Goal: Task Accomplishment & Management: Complete application form

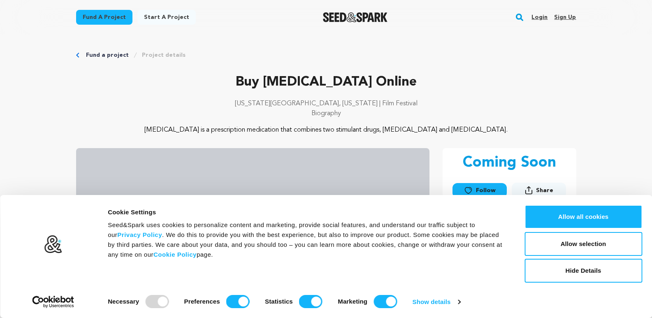
click at [499, 87] on p "Buy [MEDICAL_DATA] Online" at bounding box center [326, 82] width 500 height 20
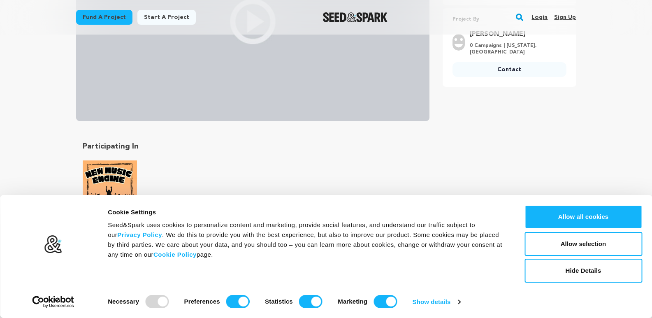
scroll to position [247, 0]
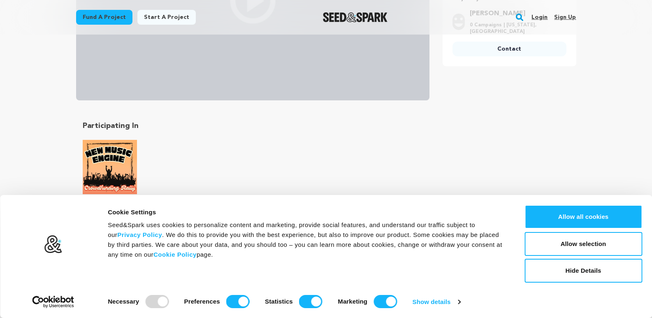
click at [568, 20] on link "Sign up" at bounding box center [565, 17] width 22 height 13
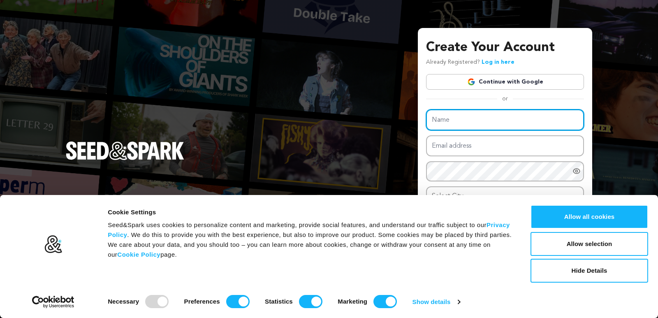
paste input "Buy Ksalol Online Remote Health Solution"
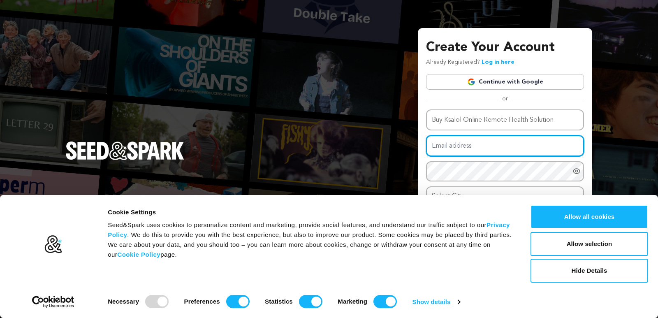
click at [474, 149] on input "Email address" at bounding box center [505, 145] width 158 height 21
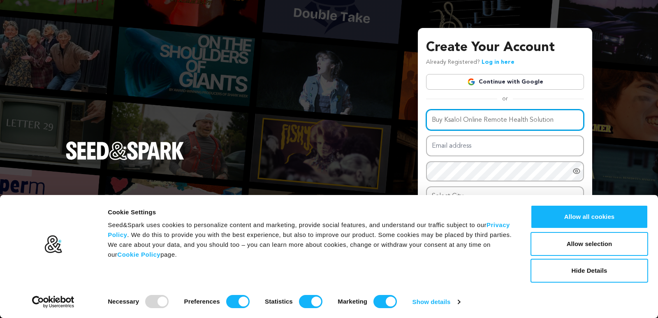
click at [519, 121] on input "Buy Ksalol Online Remote Health Solution" at bounding box center [505, 119] width 158 height 21
type input "Grace Brown"
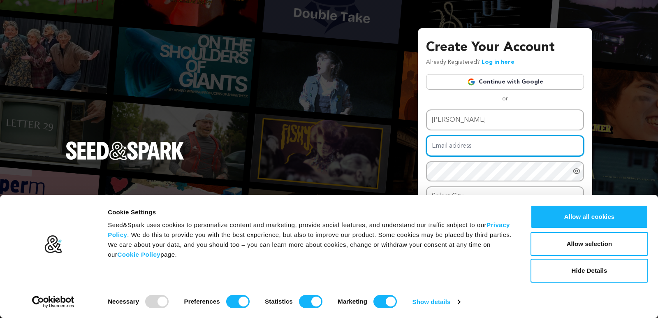
click at [465, 144] on input "Email address" at bounding box center [505, 145] width 158 height 21
paste input "gracebrown1356+6241@gmail.com"
type input "gracebrown1356+6241@gmail.com"
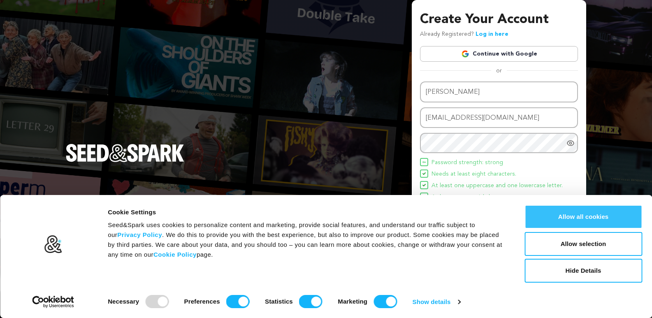
click at [576, 219] on button "Allow all cookies" at bounding box center [584, 217] width 118 height 24
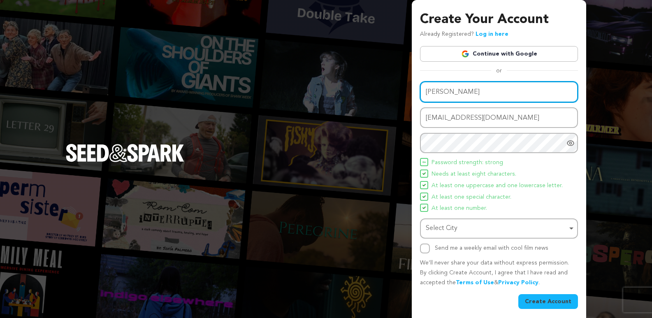
click at [453, 225] on div "Select City Remove item" at bounding box center [497, 229] width 142 height 12
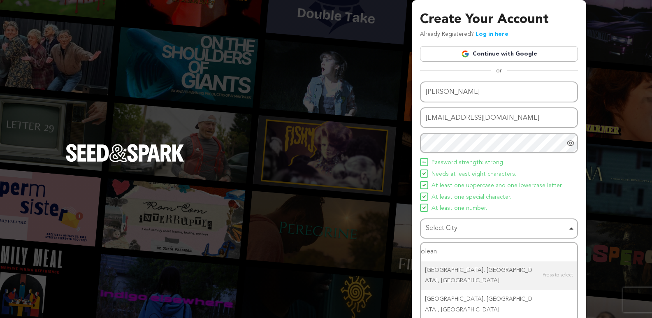
type input "olean,"
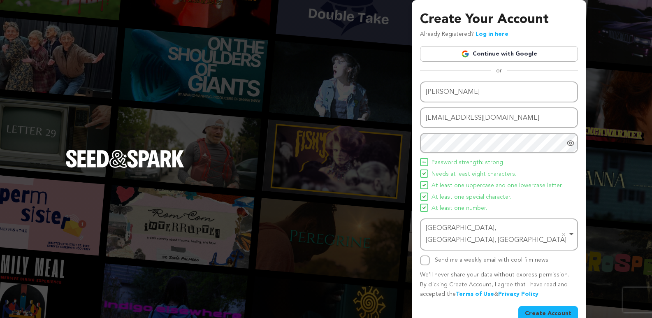
click at [557, 306] on button "Create Account" at bounding box center [549, 313] width 60 height 15
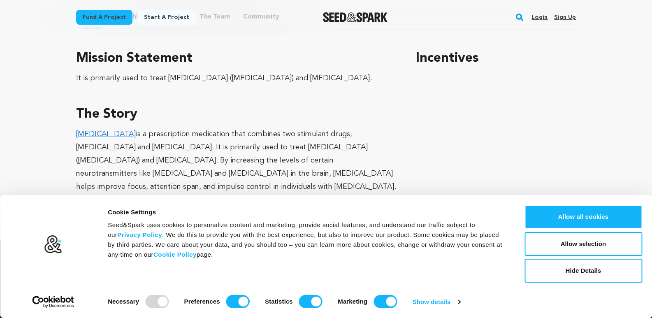
scroll to position [535, 0]
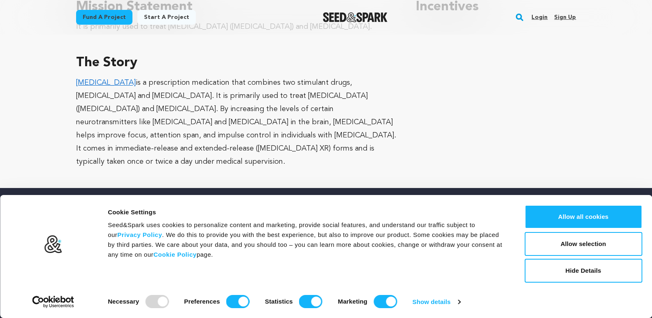
drag, startPoint x: 514, startPoint y: 62, endPoint x: 493, endPoint y: 54, distance: 22.8
click at [514, 62] on div "Incentives" at bounding box center [496, 82] width 160 height 171
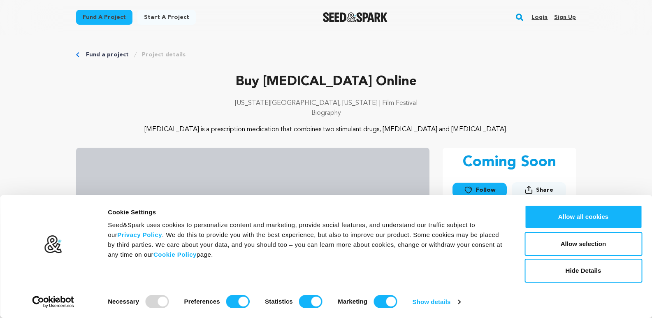
scroll to position [0, 0]
drag, startPoint x: 160, startPoint y: 130, endPoint x: 493, endPoint y: 128, distance: 333.4
click at [493, 128] on p "[MEDICAL_DATA] is a prescription medication that combines two stimulant drugs, …" at bounding box center [326, 130] width 400 height 10
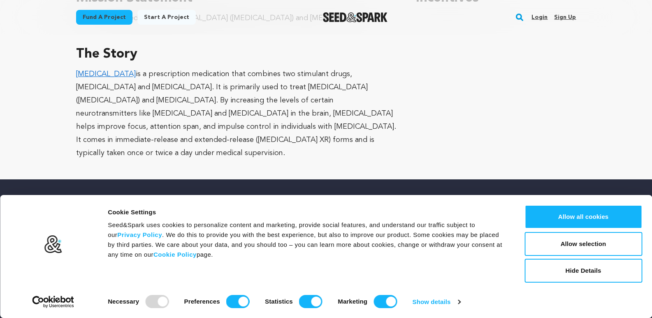
scroll to position [479, 0]
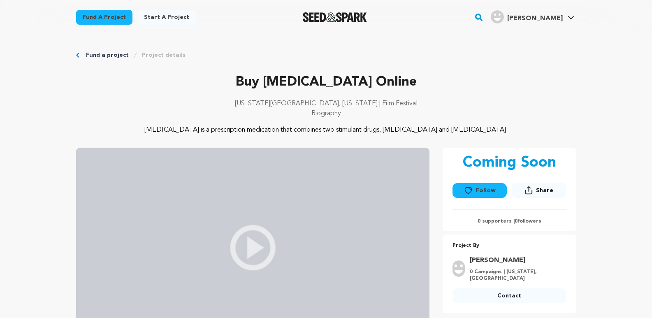
click at [167, 16] on link "Start a project" at bounding box center [166, 17] width 58 height 15
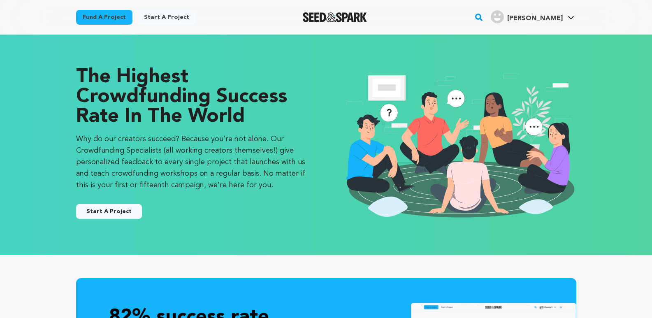
click at [114, 216] on button "Start A Project" at bounding box center [109, 211] width 66 height 15
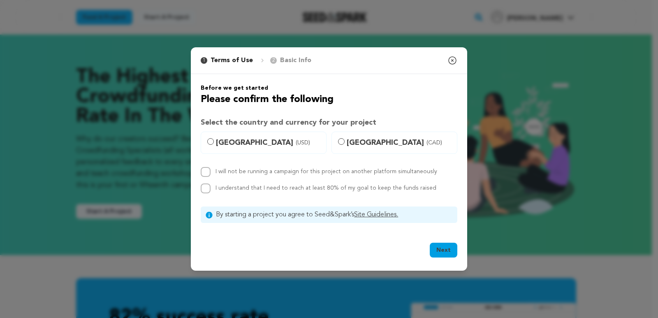
click at [233, 141] on span "United States (USD)" at bounding box center [268, 143] width 105 height 12
click at [214, 141] on input "United States (USD)" at bounding box center [210, 141] width 7 height 7
radio input "true"
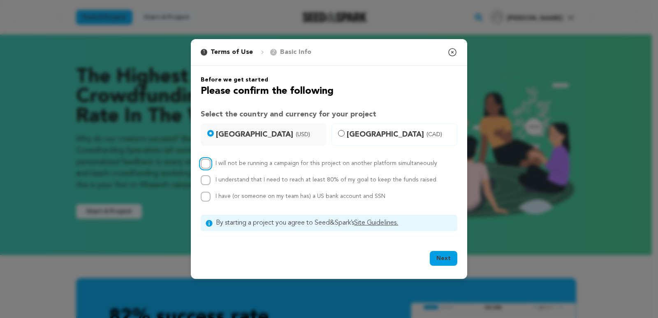
click at [206, 164] on input "I will not be running a campaign for this project on another platform simultane…" at bounding box center [206, 164] width 10 height 10
checkbox input "true"
click at [205, 179] on input "I understand that I need to reach at least 80% of my goal to keep the funds rai…" at bounding box center [206, 180] width 10 height 10
checkbox input "true"
click at [205, 194] on input "I have (or someone on my team has) a US bank account and SSN" at bounding box center [206, 197] width 10 height 10
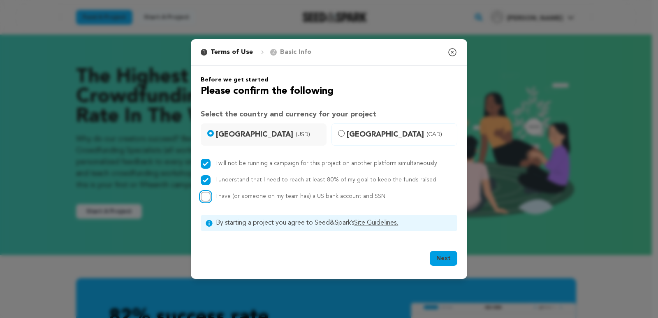
checkbox input "true"
click at [445, 257] on button "Next" at bounding box center [444, 258] width 28 height 15
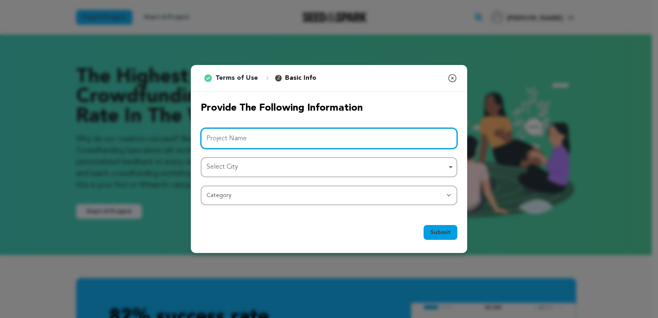
drag, startPoint x: 221, startPoint y: 139, endPoint x: 234, endPoint y: 141, distance: 12.9
click at [221, 139] on input "Project Name" at bounding box center [329, 138] width 257 height 21
paste input "Buy Ksalol Online Remote Health Solution"
click at [254, 166] on div "Select City Remove item" at bounding box center [327, 167] width 240 height 12
type input "Buy Ksalol Online Remote Health Solution"
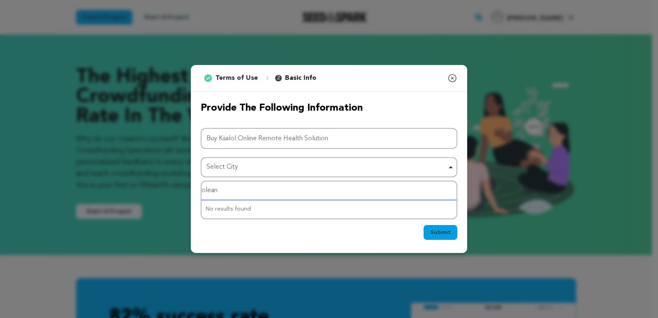
type input "olean,"
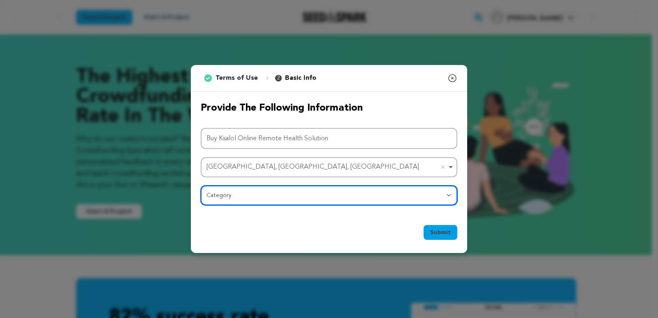
click at [226, 198] on select "Category Film Feature Film Short Series Film Festival Company Music Video VR Ex…" at bounding box center [329, 196] width 257 height 20
select select "10117"
click at [201, 186] on select "Category Film Feature Film Short Series Film Festival Company Music Video VR Ex…" at bounding box center [329, 196] width 257 height 20
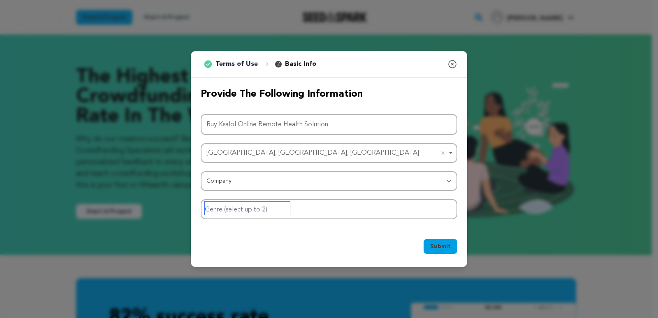
click at [282, 205] on input "Genre (select up to 2)" at bounding box center [247, 208] width 85 height 13
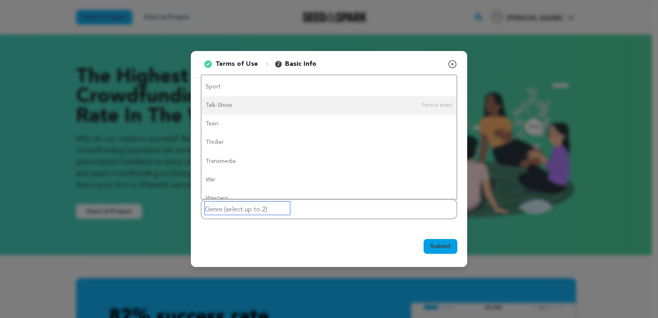
scroll to position [658, 0]
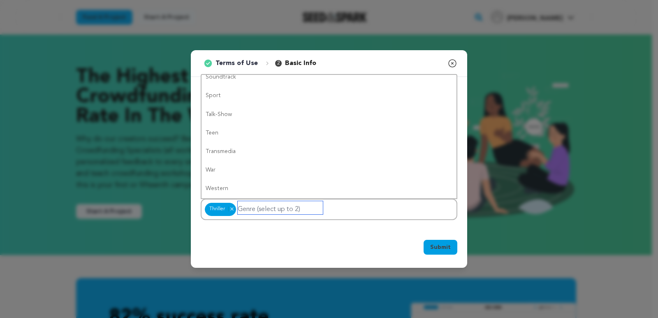
drag, startPoint x: 238, startPoint y: 133, endPoint x: 286, endPoint y: 156, distance: 54.1
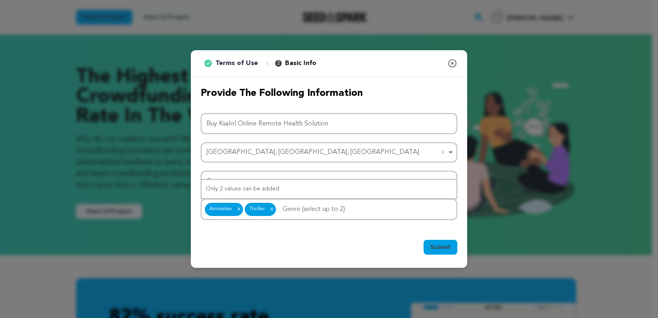
click at [443, 249] on span "Submit" at bounding box center [440, 247] width 21 height 8
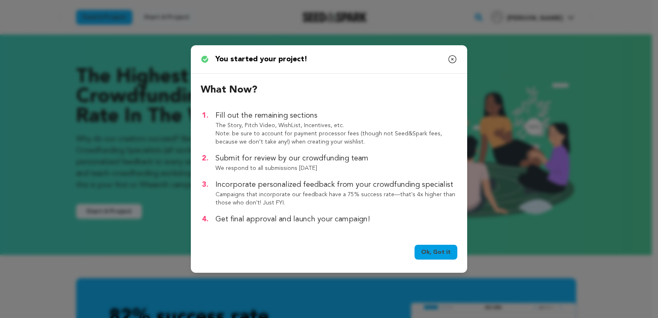
click at [440, 251] on link "Ok, Got it" at bounding box center [436, 252] width 43 height 15
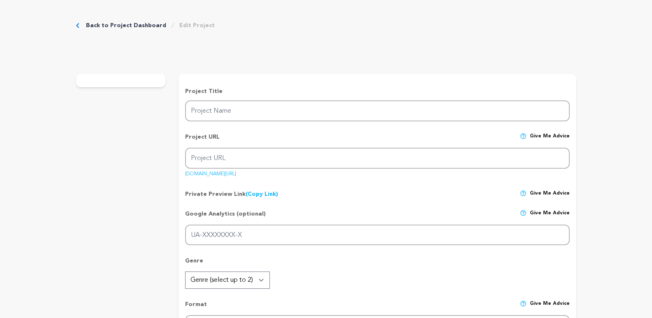
type input "Buy Ksalol Online Remote Health Solution"
type input "buy-ksalol-online-remote-health-solution"
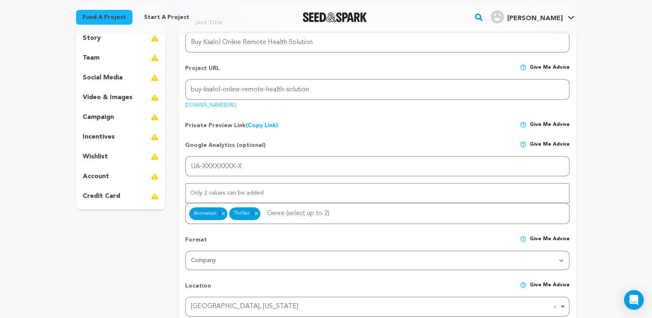
scroll to position [123, 0]
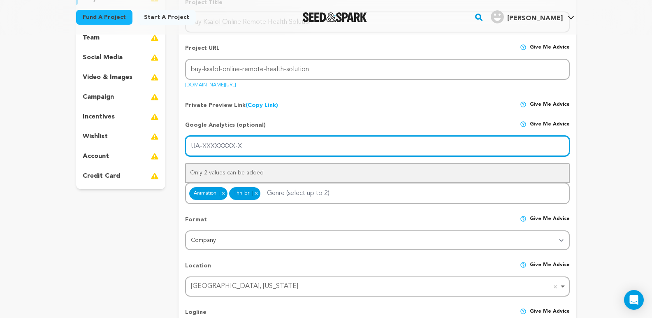
click at [221, 144] on input "UA-XXXXXXXX-X" at bounding box center [377, 146] width 384 height 21
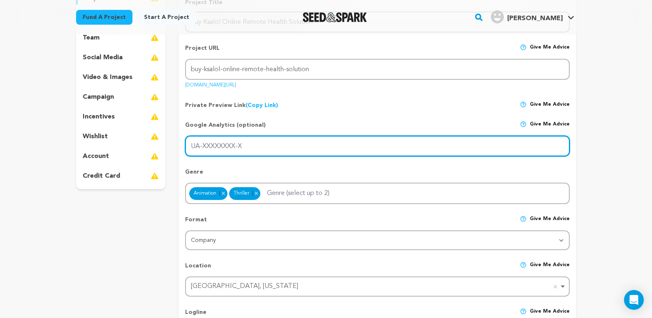
scroll to position [206, 0]
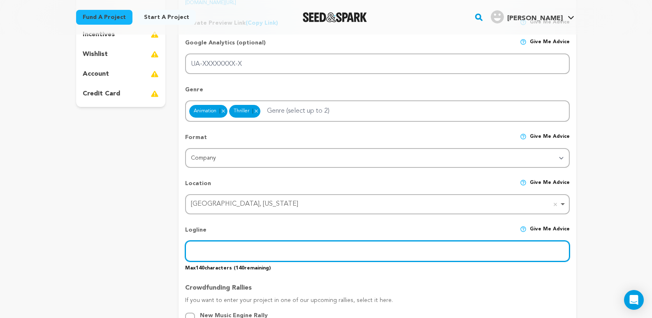
click at [213, 244] on input "text" at bounding box center [377, 251] width 384 height 21
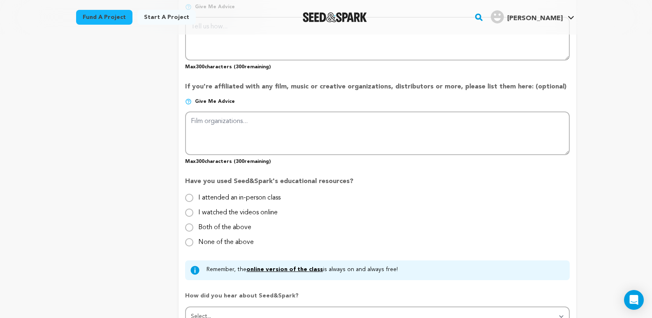
scroll to position [576, 0]
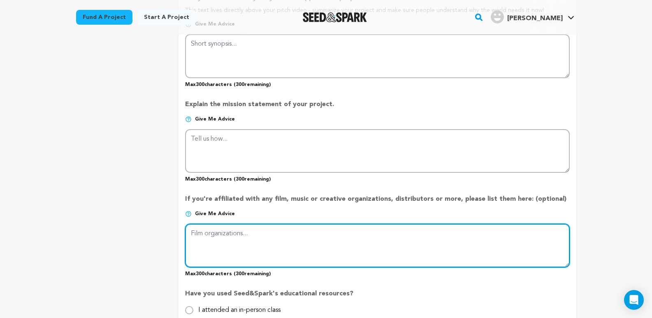
click at [212, 242] on textarea at bounding box center [377, 246] width 384 height 44
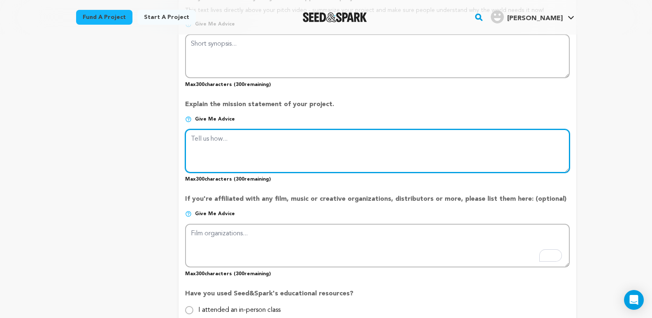
click at [216, 152] on textarea at bounding box center [377, 151] width 384 height 44
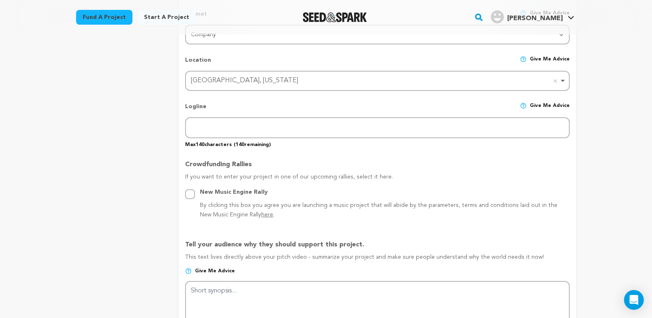
scroll to position [288, 0]
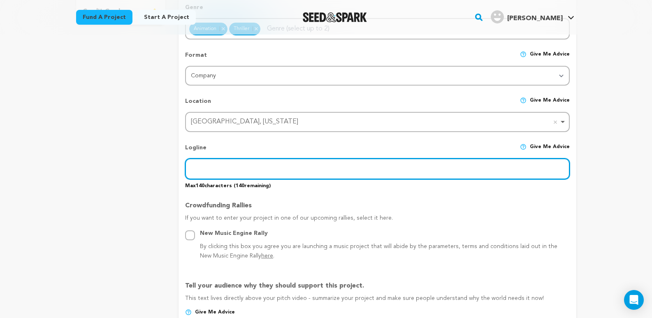
click at [202, 167] on input "text" at bounding box center [377, 168] width 384 height 21
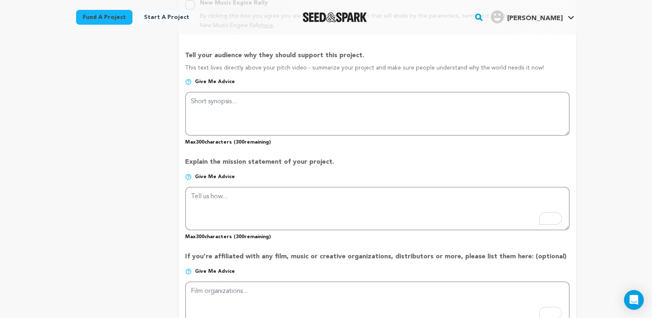
scroll to position [535, 0]
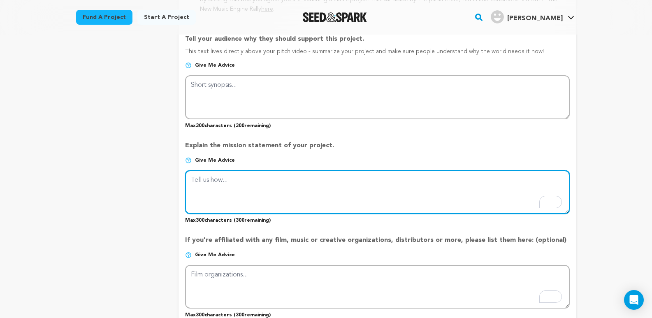
click at [220, 190] on textarea "To enrich screen reader interactions, please activate Accessibility in Grammarl…" at bounding box center [377, 192] width 384 height 44
paste textarea "Managing anxiety and stress is easier than ever. Buy Ksalol online and access a…"
type textarea "Managing anxiety and stress is easier than ever. Buy Ksalol online and access a…"
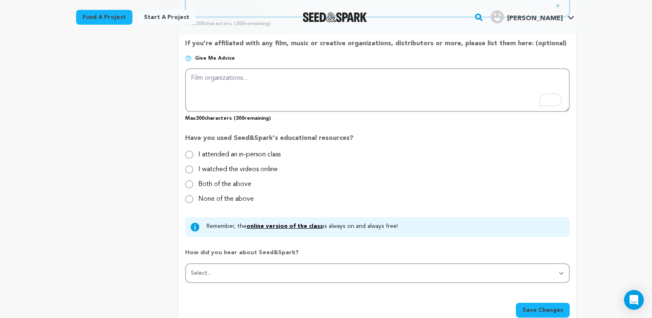
scroll to position [823, 0]
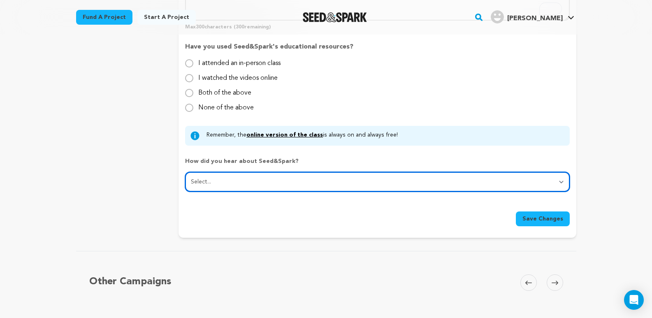
click at [210, 182] on select "Select... From a friend Social media Film festival or film organization Took an…" at bounding box center [377, 182] width 384 height 20
click at [185, 172] on select "Select... From a friend Social media Film festival or film organization Took an…" at bounding box center [377, 182] width 384 height 20
click at [216, 182] on select "Select... From a friend Social media Film festival or film organization Took an…" at bounding box center [377, 182] width 384 height 20
select select "0"
click at [185, 172] on select "Select... From a friend Social media Film festival or film organization Took an…" at bounding box center [377, 182] width 384 height 20
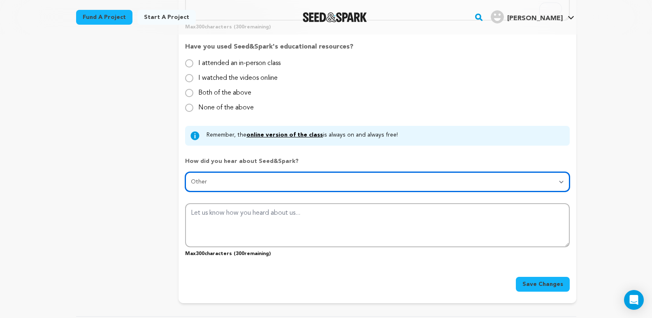
scroll to position [782, 0]
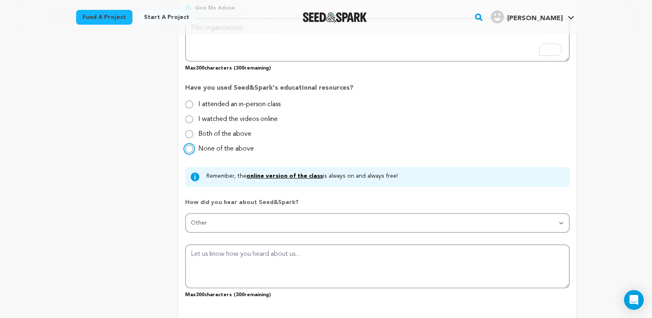
click at [187, 147] on input "None of the above" at bounding box center [189, 149] width 8 height 8
radio input "true"
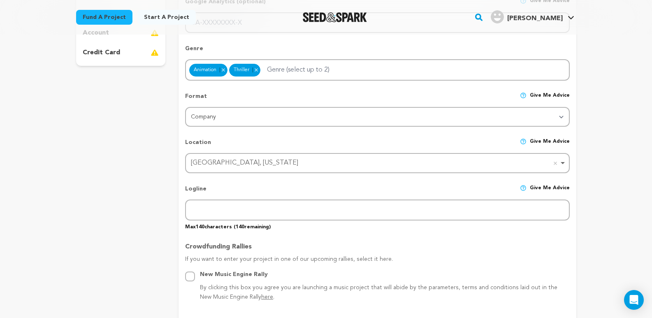
scroll to position [288, 0]
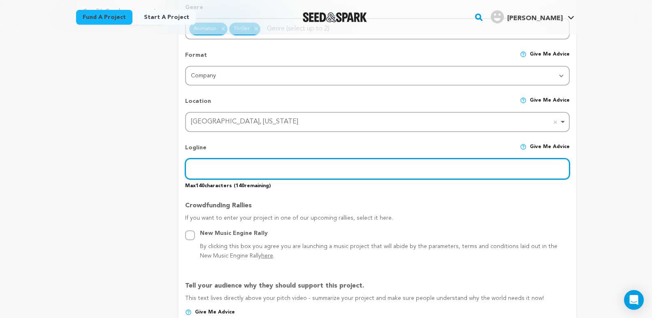
click at [217, 174] on input "text" at bounding box center [377, 168] width 384 height 21
paste input "Managing anxiety and stress is easier than ever. Buy Ksalol online and access a…"
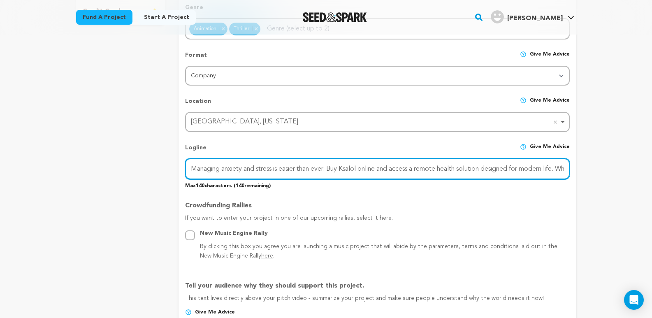
scroll to position [0, 38]
drag, startPoint x: 294, startPoint y: 171, endPoint x: 321, endPoint y: 172, distance: 26.3
click at [321, 172] on input "Managing anxiety and stress is easier than ever. Buy Ksalol online and access a…" at bounding box center [377, 168] width 384 height 21
click at [293, 174] on input "Managing anxiety and stress is easier than ever. Buy Ksalol online and access a…" at bounding box center [377, 168] width 384 height 21
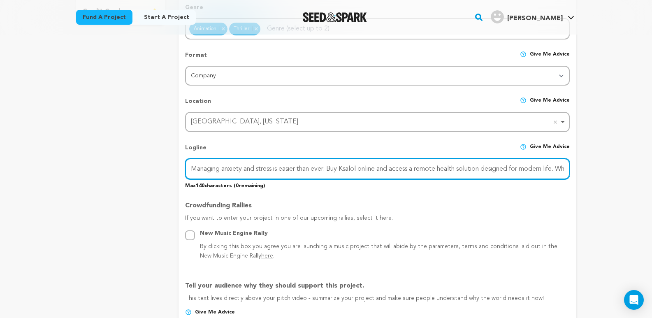
drag, startPoint x: 294, startPoint y: 170, endPoint x: 64, endPoint y: 173, distance: 229.7
click at [423, 169] on input "Buy Ksalol online and access a remote health solution designed for modern life.…" at bounding box center [377, 168] width 384 height 21
drag, startPoint x: 424, startPoint y: 170, endPoint x: 553, endPoint y: 172, distance: 128.4
click at [553, 172] on input "Buy Ksalol online and access a remote health solution designed for modern life.…" at bounding box center [377, 168] width 384 height 21
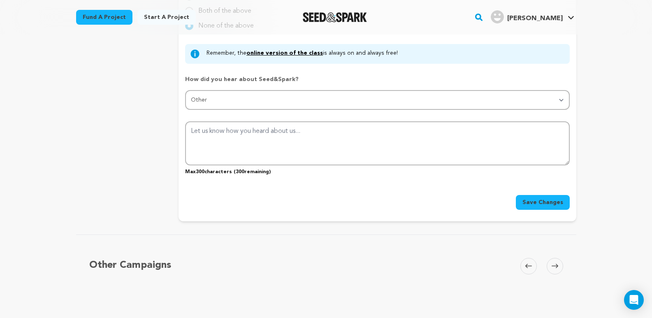
scroll to position [905, 0]
type input "Buy Ksalol online and access a remote health solution designed for modern life."
click at [534, 204] on span "Save Changes" at bounding box center [543, 202] width 41 height 8
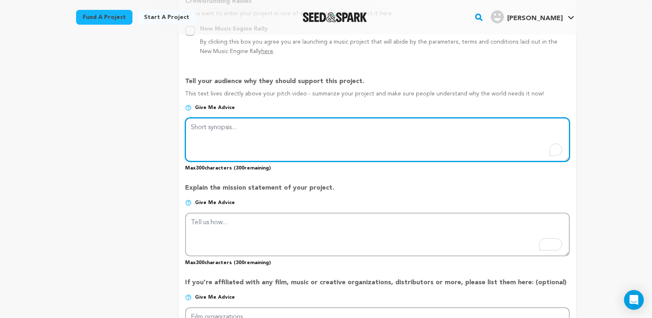
scroll to position [488, 0]
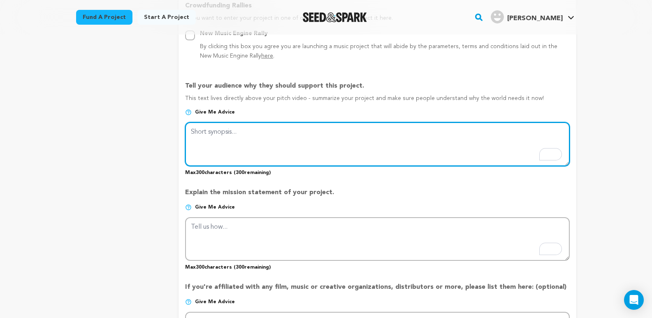
click at [202, 151] on textarea "To enrich screen reader interactions, please activate Accessibility in Grammarl…" at bounding box center [377, 144] width 384 height 44
paste textarea "Managing anxiety and stress is easier than ever. Buy Ksalol online and access a…"
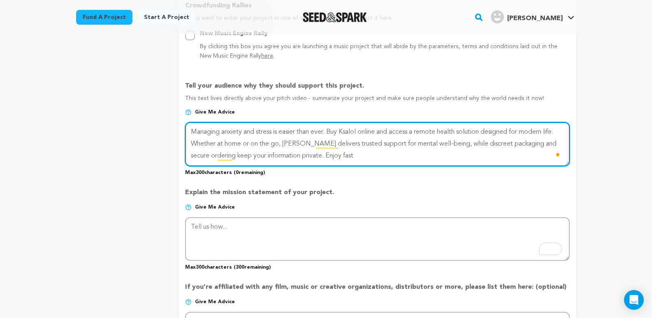
drag, startPoint x: 307, startPoint y: 156, endPoint x: 378, endPoint y: 156, distance: 70.8
click at [378, 156] on textarea "To enrich screen reader interactions, please activate Accessibility in Grammarl…" at bounding box center [377, 144] width 384 height 44
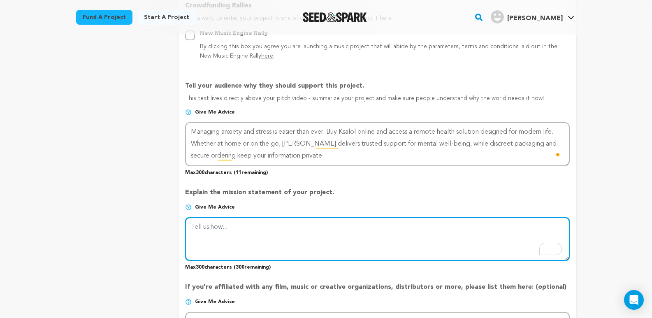
click at [216, 233] on textarea "To enrich screen reader interactions, please activate Accessibility in Grammarl…" at bounding box center [377, 239] width 384 height 44
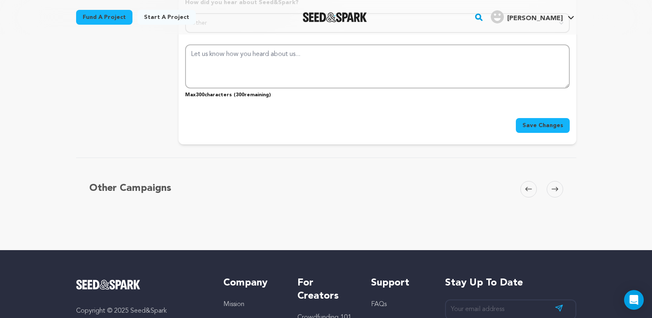
click at [550, 119] on button "Save Changes" at bounding box center [543, 125] width 54 height 15
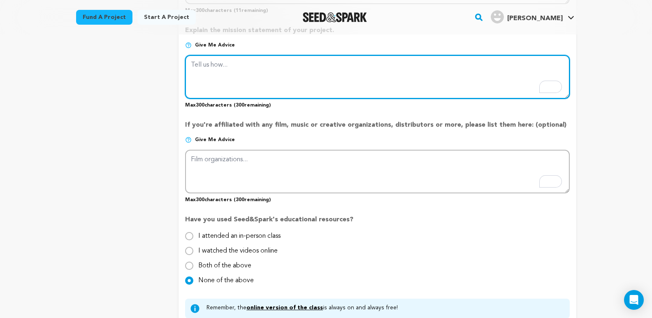
scroll to position [583, 0]
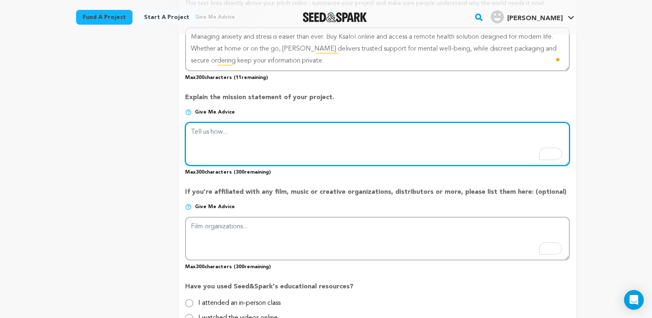
click at [235, 142] on textarea "To enrich screen reader interactions, please activate Accessibility in Grammarl…" at bounding box center [377, 144] width 384 height 44
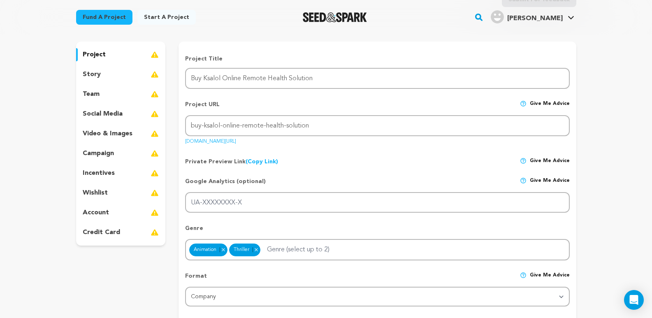
scroll to position [48, 0]
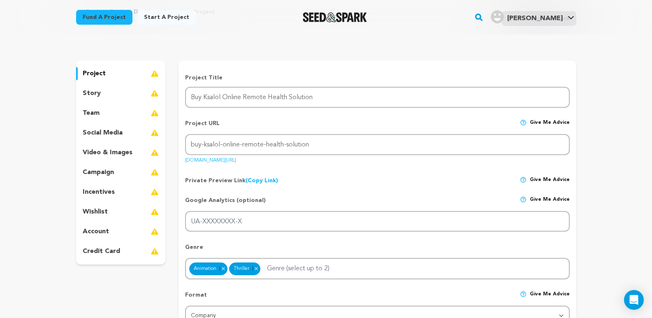
click at [114, 97] on div "story" at bounding box center [121, 93] width 90 height 13
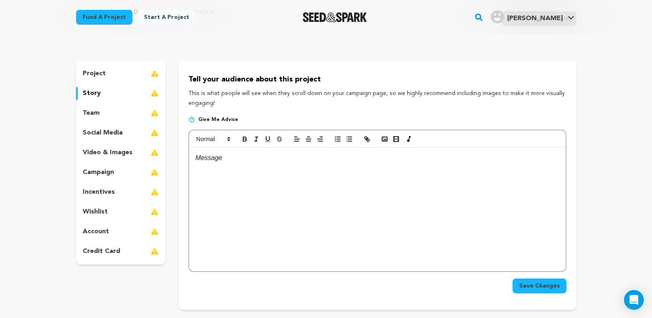
click at [226, 167] on div at bounding box center [377, 209] width 376 height 123
click at [105, 71] on p "project" at bounding box center [94, 74] width 23 height 10
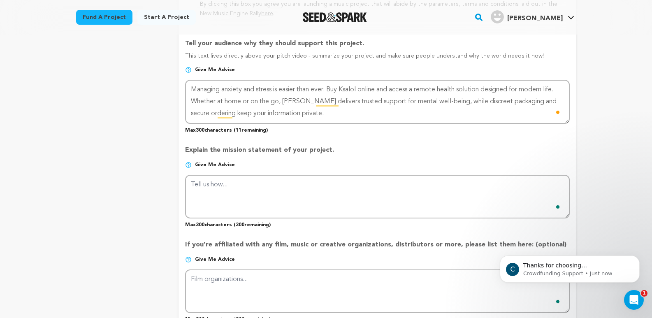
scroll to position [542, 0]
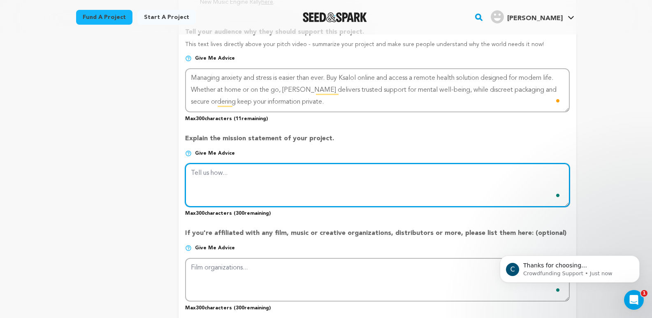
click at [237, 200] on textarea "To enrich screen reader interactions, please activate Accessibility in Grammarl…" at bounding box center [377, 185] width 384 height 44
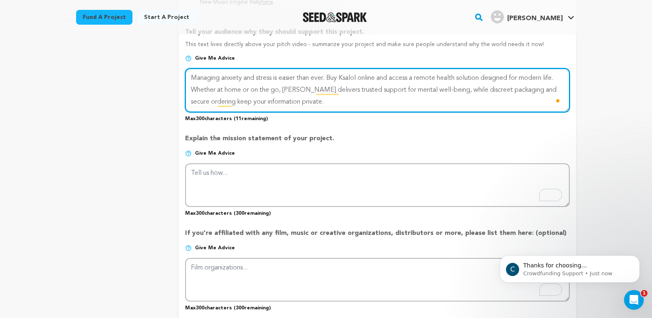
click at [310, 101] on textarea "To enrich screen reader interactions, please activate Accessibility in Grammarl…" at bounding box center [377, 90] width 384 height 44
paste textarea "Enjoy fast"
drag, startPoint x: 307, startPoint y: 103, endPoint x: 355, endPoint y: 103, distance: 47.3
click at [355, 103] on textarea "To enrich screen reader interactions, please activate Accessibility in Grammarl…" at bounding box center [377, 90] width 384 height 44
type textarea "Managing anxiety and stress is easier than ever. Buy Ksalol online and access a…"
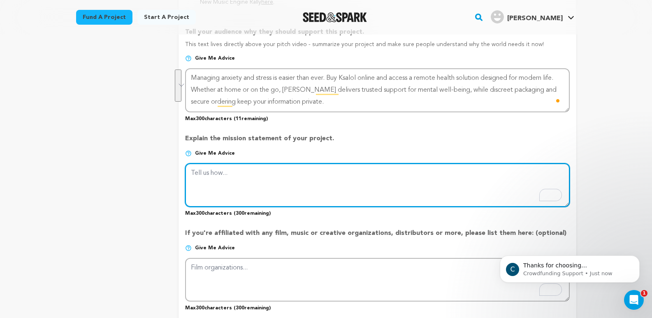
click at [232, 182] on textarea "To enrich screen reader interactions, please activate Accessibility in Grammarl…" at bounding box center [377, 185] width 384 height 44
paste textarea "Managing anxiety and stress is easier than ever. Buy Ksalol online and access a…"
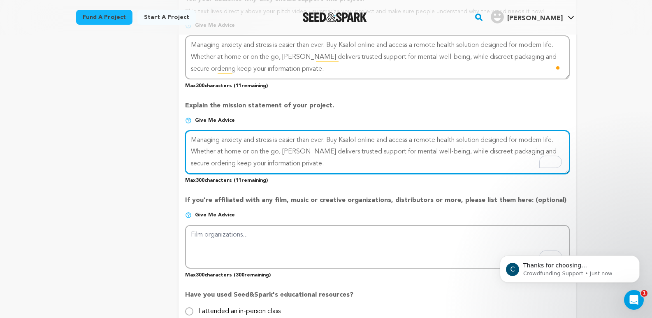
scroll to position [583, 0]
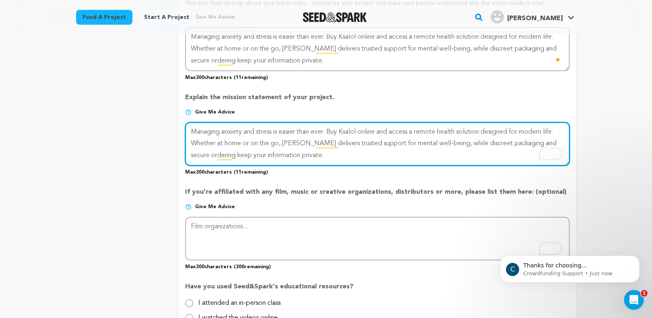
type textarea "Managing anxiety and stress is easier than ever. Buy Ksalol online and access a…"
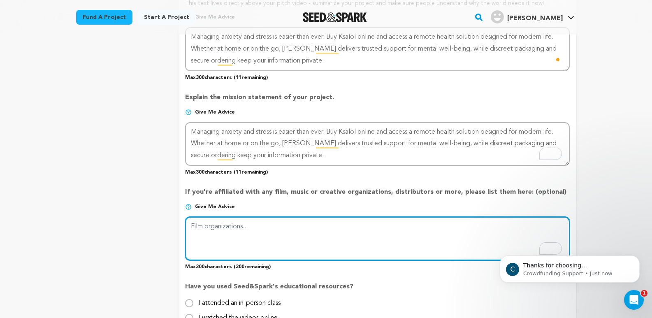
click at [224, 226] on textarea "To enrich screen reader interactions, please activate Accessibility in Grammarl…" at bounding box center [377, 239] width 384 height 44
paste textarea "Managing anxiety and stress is easier than ever. Buy Ksalol online and access a…"
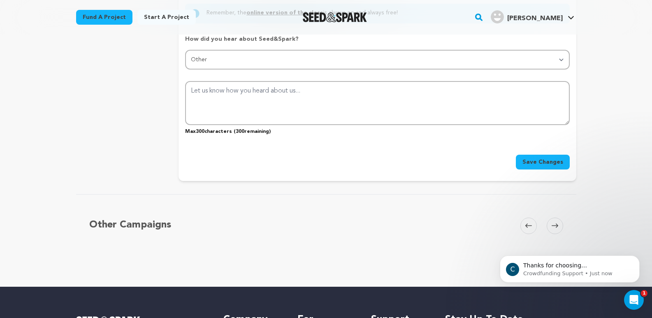
scroll to position [954, 0]
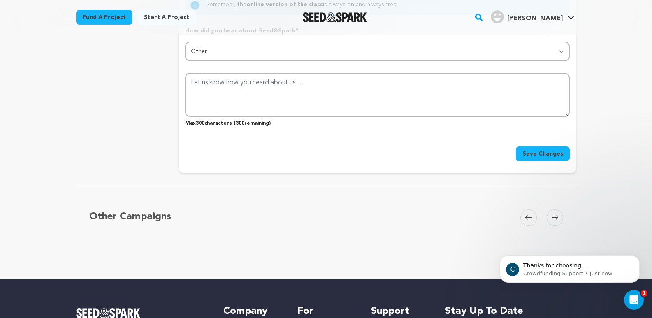
type textarea "Managing anxiety and stress is easier than ever. Buy Ksalol online and access a…"
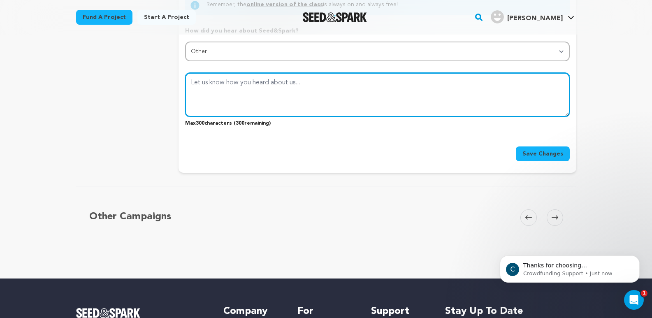
click at [231, 108] on textarea at bounding box center [377, 95] width 384 height 44
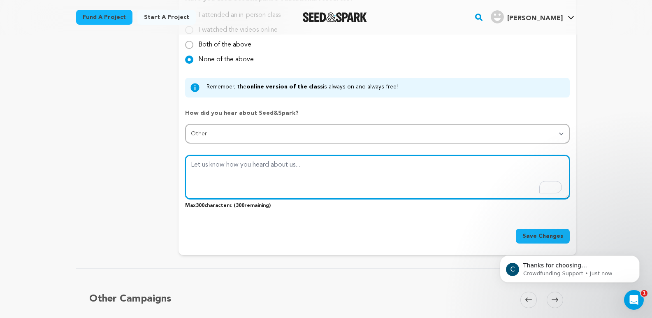
paste textarea "Managing anxiety and stress is easier than ever. Buy Ksalol online and access a…"
type textarea "Managing anxiety and stress is easier than ever. Buy Ksalol online and access a…"
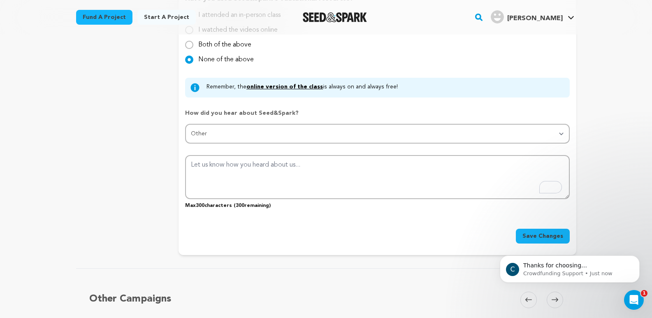
click at [524, 234] on button "Save Changes" at bounding box center [543, 236] width 54 height 15
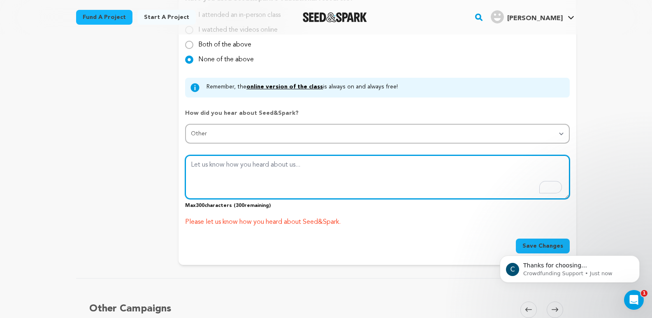
click at [241, 162] on textarea "To enrich screen reader interactions, please activate Accessibility in Grammarl…" at bounding box center [377, 177] width 384 height 44
paste textarea "Managing anxiety and stress is easier than ever. Buy Ksalol online and access a…"
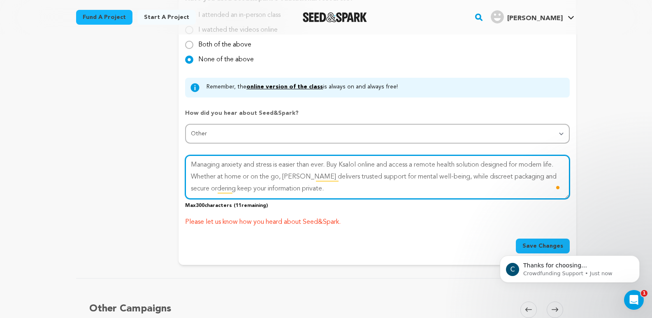
type textarea "Managing anxiety and stress is easier than ever. Buy Ksalol online and access a…"
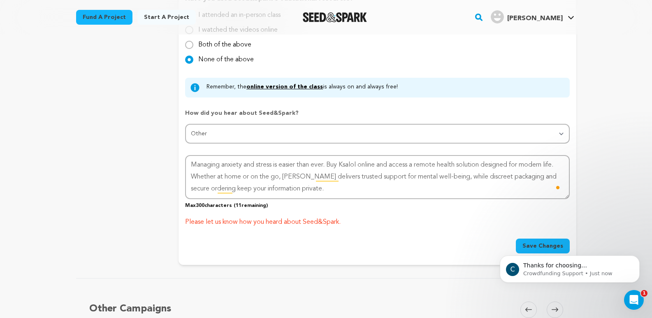
click at [535, 248] on body "C Thanks for choosing Seed&amp;Spark for your project! If you have any question…" at bounding box center [570, 267] width 158 height 51
click at [523, 245] on body "C Thanks for choosing Seed&amp;Spark for your project! If you have any question…" at bounding box center [570, 267] width 158 height 51
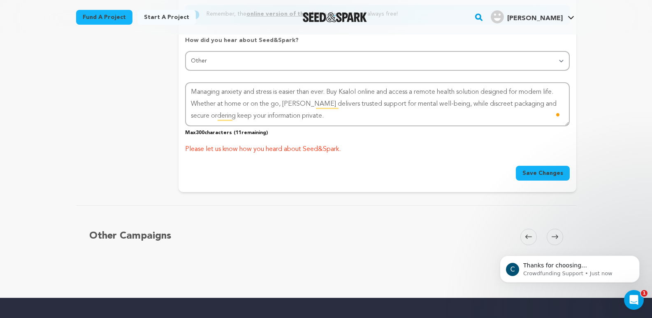
scroll to position [954, 0]
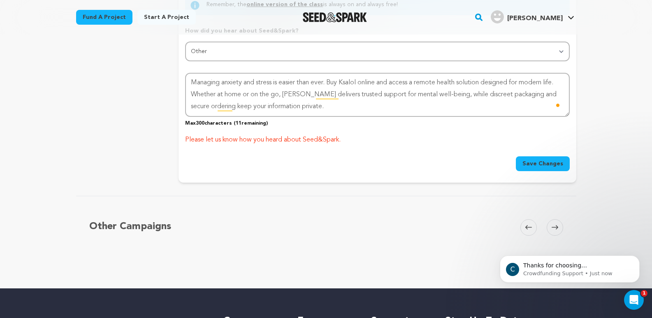
click at [536, 160] on span "Save Changes" at bounding box center [543, 164] width 41 height 8
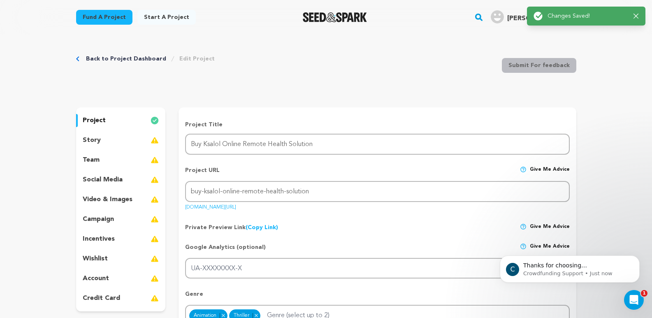
scroll to position [0, 0]
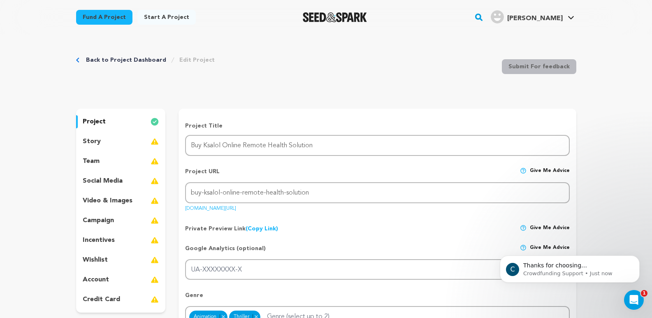
click at [127, 142] on div "story" at bounding box center [121, 141] width 90 height 13
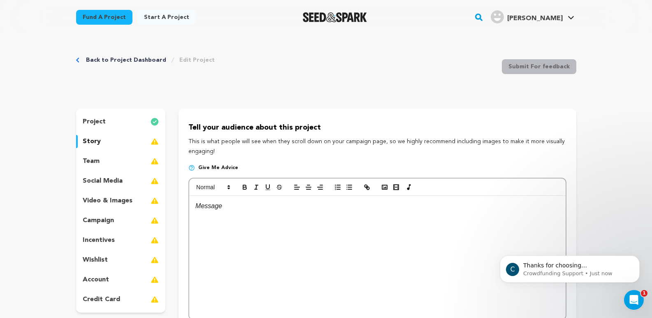
click at [235, 217] on div "To enrich screen reader interactions, please activate Accessibility in Grammarl…" at bounding box center [377, 257] width 376 height 123
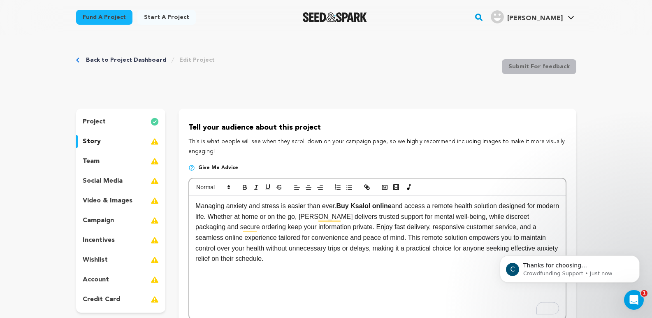
click at [197, 205] on p "Managing anxiety and stress is easier than ever. Buy Ksalol online and access a…" at bounding box center [377, 232] width 364 height 63
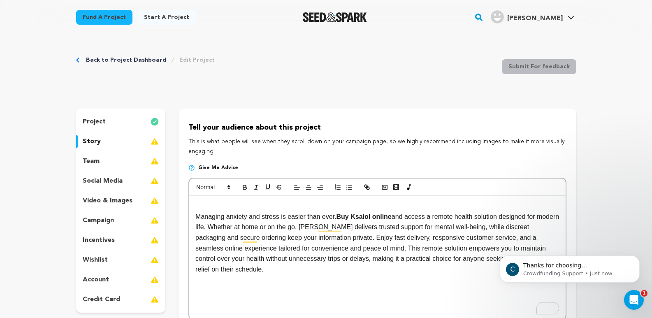
click at [199, 200] on div "Managing anxiety and stress is easier than ever. Buy Ksalol online and access a…" at bounding box center [377, 257] width 376 height 123
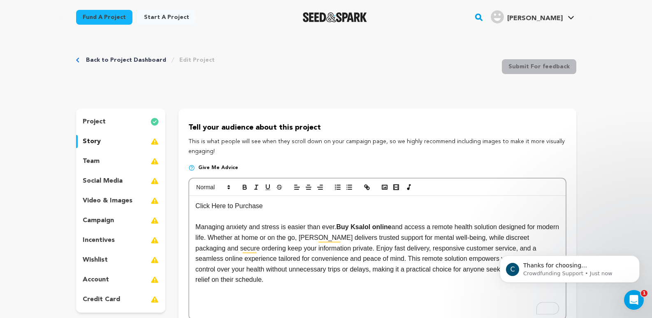
click at [269, 204] on p "Click Here to Purchase" at bounding box center [377, 206] width 364 height 11
drag, startPoint x: 276, startPoint y: 209, endPoint x: 304, endPoint y: 209, distance: 28.0
click at [304, 209] on p "Click Here to Purchase ◀◀▶▶" at bounding box center [377, 206] width 364 height 11
click at [194, 206] on div "Click Here to Purchase ◀◀ Managing anxiety and stress is easier than ever. Buy …" at bounding box center [377, 257] width 376 height 123
drag, startPoint x: 298, startPoint y: 205, endPoint x: 182, endPoint y: 200, distance: 115.3
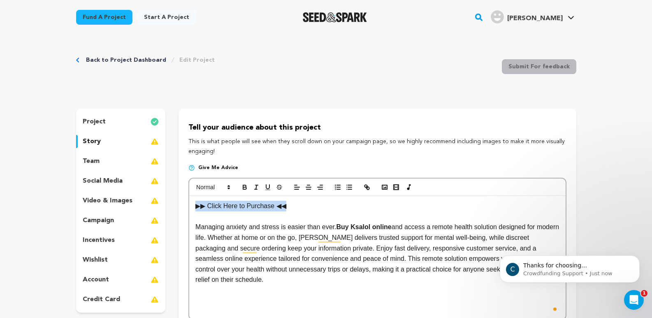
click at [182, 200] on div "Tell your audience about this project This is what people will see when they sc…" at bounding box center [378, 233] width 398 height 249
click at [368, 188] on line "button" at bounding box center [367, 187] width 2 height 2
click at [307, 226] on p "Managing anxiety and stress is easier than ever. Buy Ksalol online and access a…" at bounding box center [377, 253] width 364 height 63
drag, startPoint x: 293, startPoint y: 202, endPoint x: 187, endPoint y: 199, distance: 106.2
click at [187, 199] on div "Tell your audience about this project This is what people will see when they sc…" at bounding box center [378, 233] width 398 height 249
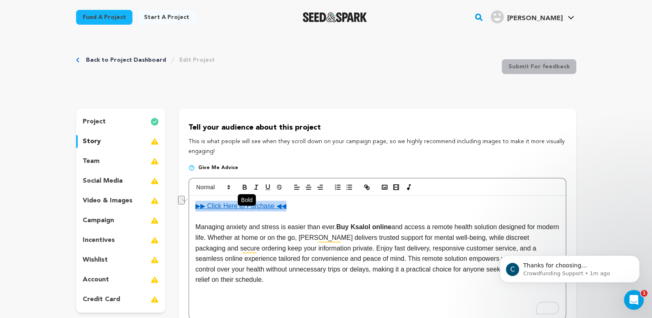
click at [244, 188] on icon "button" at bounding box center [244, 188] width 3 height 2
click at [277, 243] on p "Managing anxiety and stress is easier than ever. Buy Ksalol online and access a…" at bounding box center [377, 253] width 364 height 63
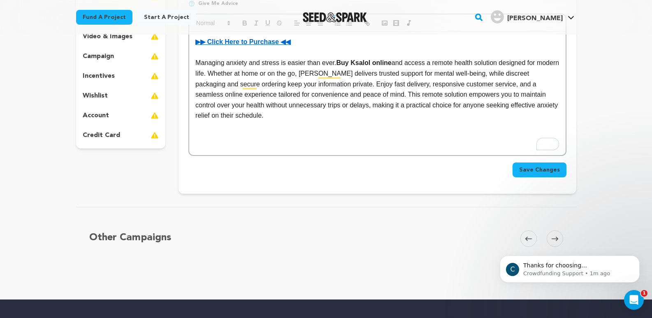
scroll to position [206, 0]
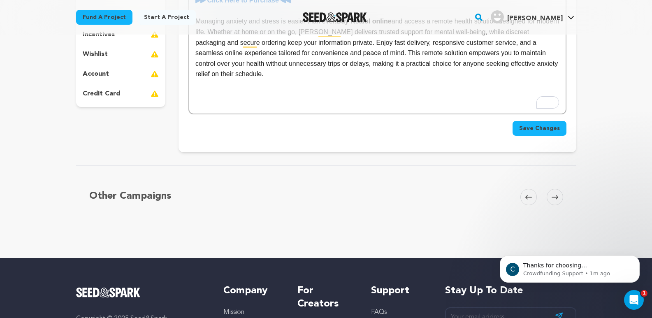
click at [551, 130] on span "Save Changes" at bounding box center [539, 128] width 41 height 8
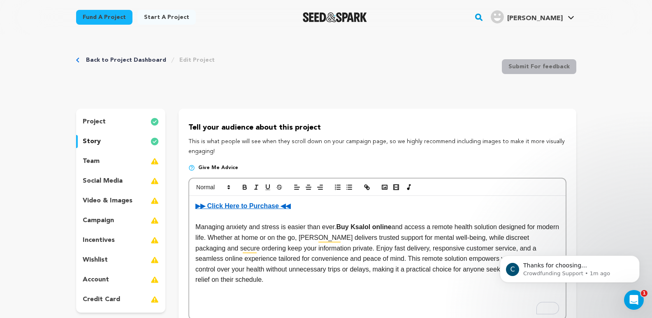
scroll to position [41, 0]
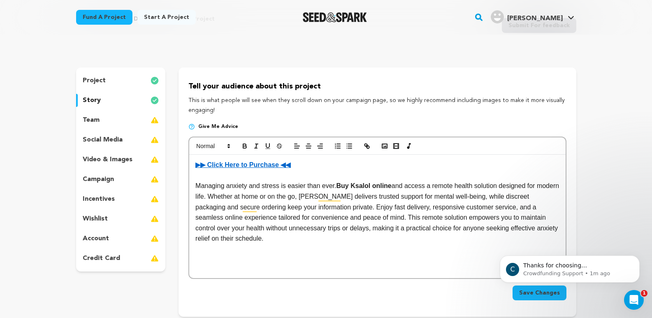
click at [112, 181] on p "campaign" at bounding box center [98, 179] width 31 height 10
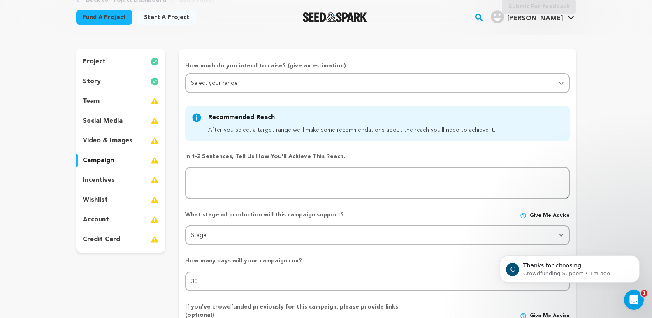
scroll to position [41, 0]
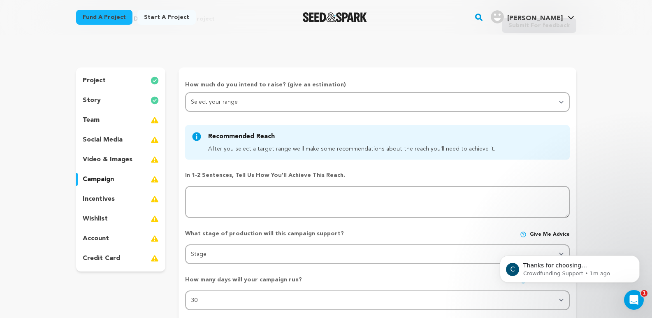
click at [101, 122] on div "team" at bounding box center [121, 120] width 90 height 13
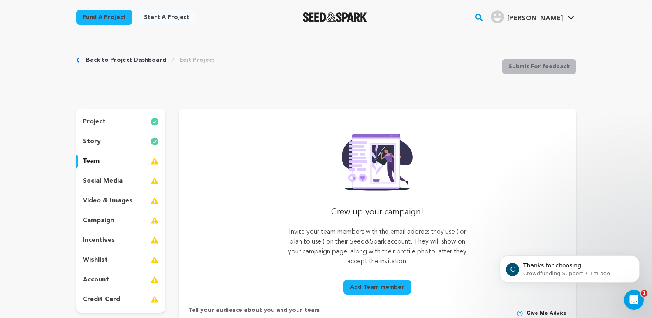
click at [98, 144] on p "story" at bounding box center [92, 142] width 18 height 10
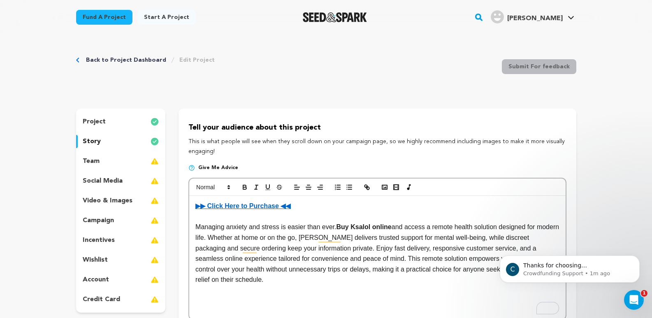
click at [107, 122] on div "project" at bounding box center [121, 121] width 90 height 13
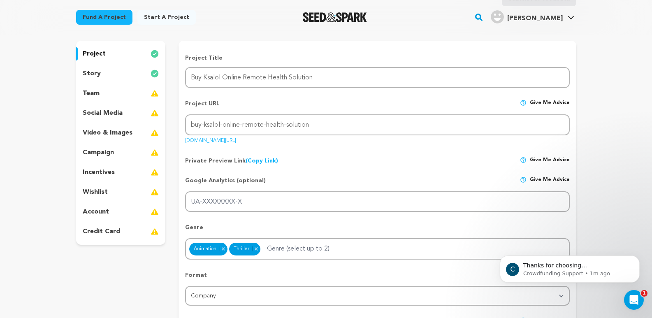
scroll to position [82, 0]
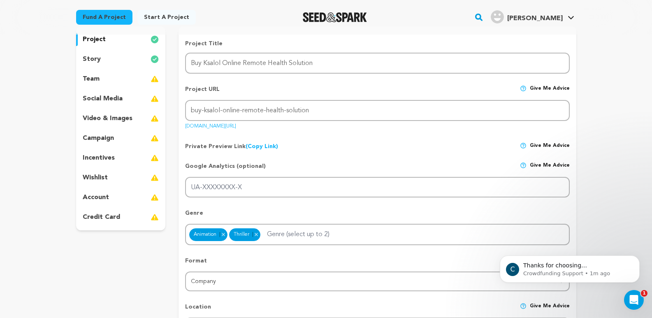
click at [248, 147] on link "(Copy Link) Copy private preview link" at bounding box center [262, 147] width 33 height 6
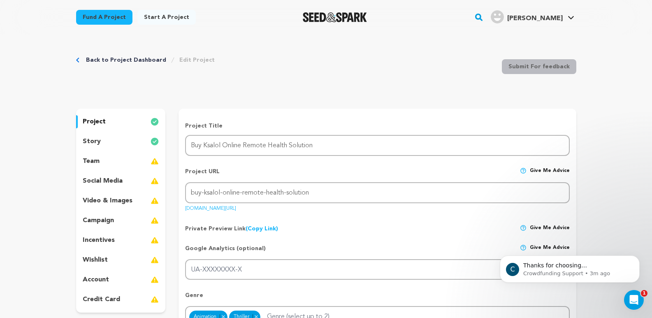
click at [109, 161] on div "team" at bounding box center [121, 161] width 90 height 13
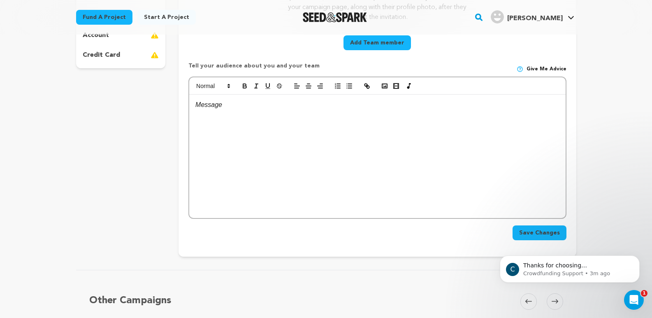
scroll to position [288, 0]
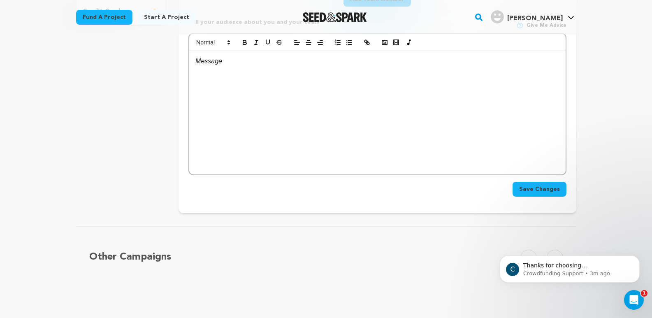
click at [538, 190] on span "Save Changes" at bounding box center [539, 189] width 41 height 8
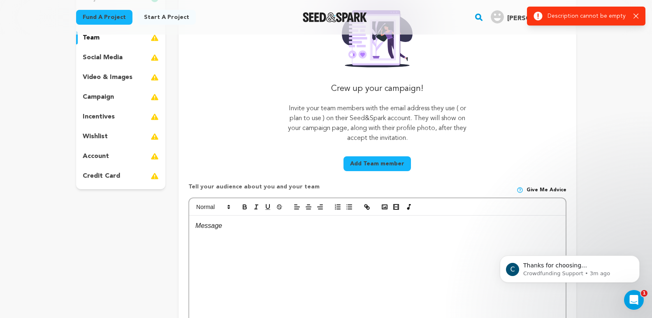
scroll to position [82, 0]
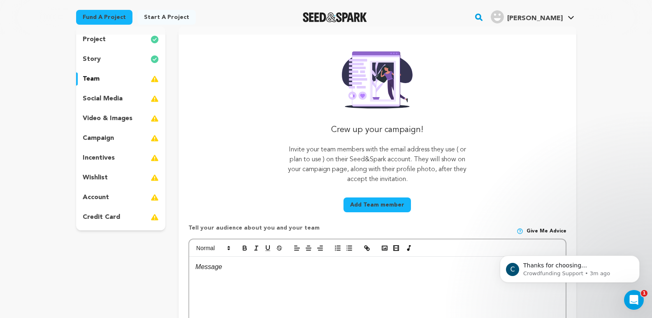
click at [87, 195] on p "account" at bounding box center [96, 198] width 26 height 10
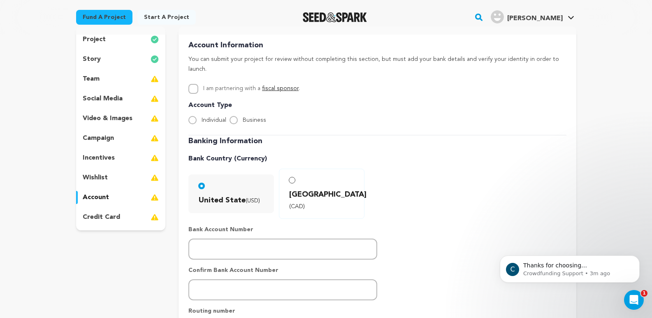
click at [93, 182] on p "wishlist" at bounding box center [95, 178] width 25 height 10
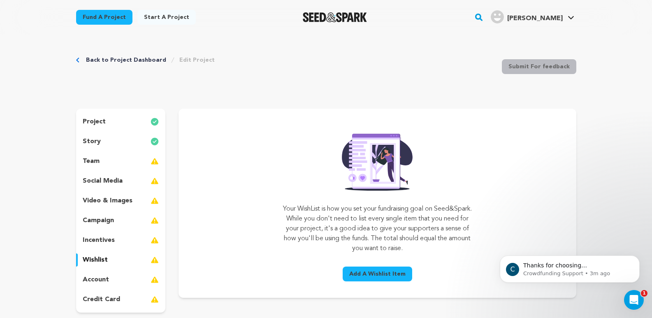
click at [93, 182] on p "social media" at bounding box center [103, 181] width 40 height 10
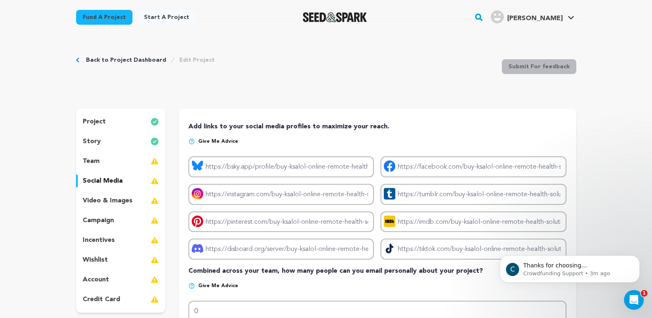
click at [97, 198] on p "video & images" at bounding box center [108, 201] width 50 height 10
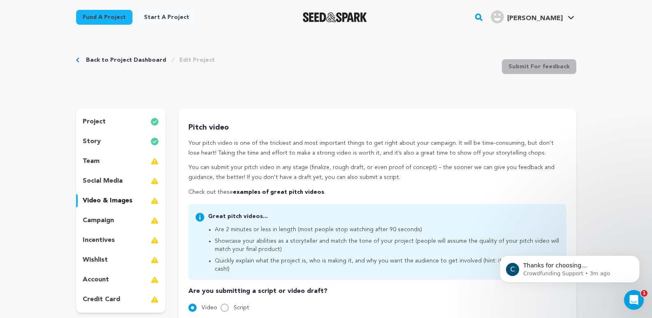
scroll to position [41, 0]
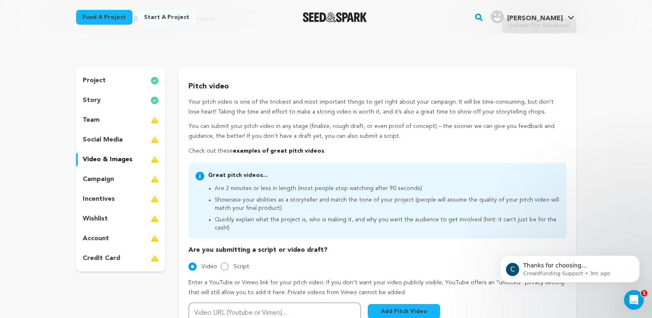
click at [97, 183] on p "campaign" at bounding box center [98, 179] width 31 height 10
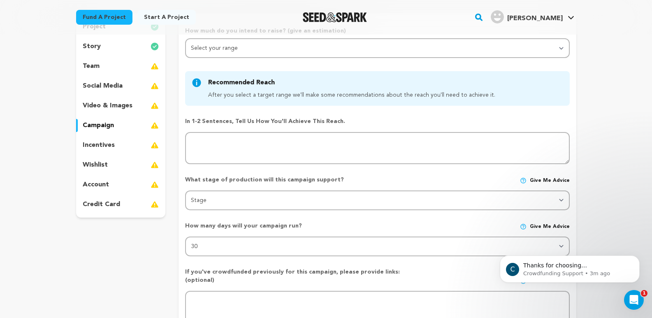
scroll to position [82, 0]
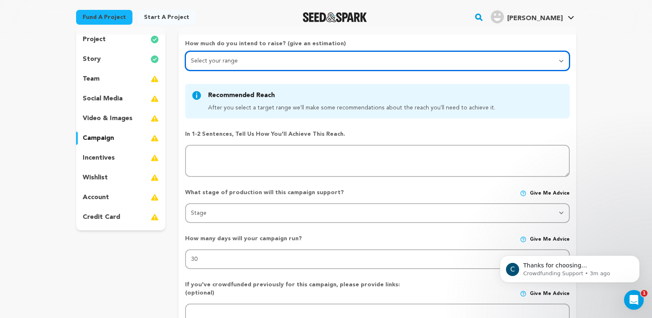
click at [219, 60] on select "Select your range Less than $10k 10k - $14k 15k - $24k 25k - $49k 50k or more" at bounding box center [377, 61] width 384 height 20
select select "1"
click at [185, 51] on select "Select your range Less than $10k 10k - $14k 15k - $24k 25k - $49k 50k or more" at bounding box center [377, 61] width 384 height 20
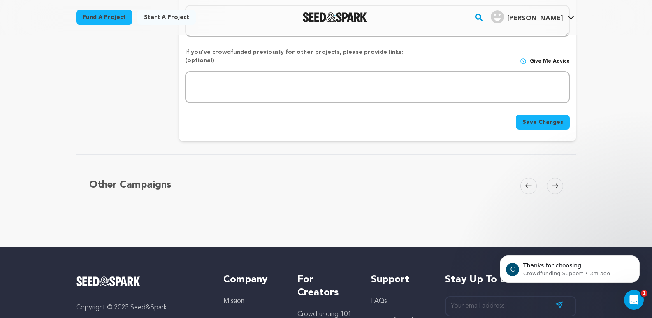
scroll to position [412, 0]
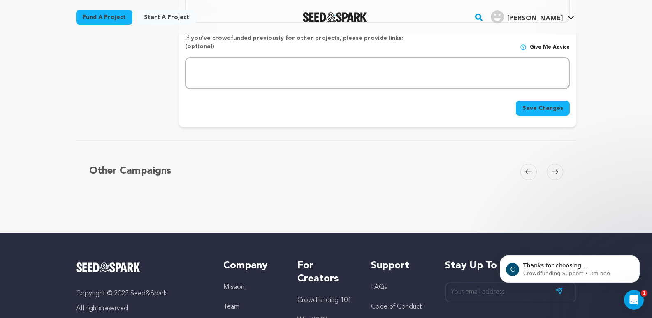
click at [487, 195] on div "Other Campaigns Carousel Skip to previous slide page Carousel Skip to next slid…" at bounding box center [326, 183] width 500 height 86
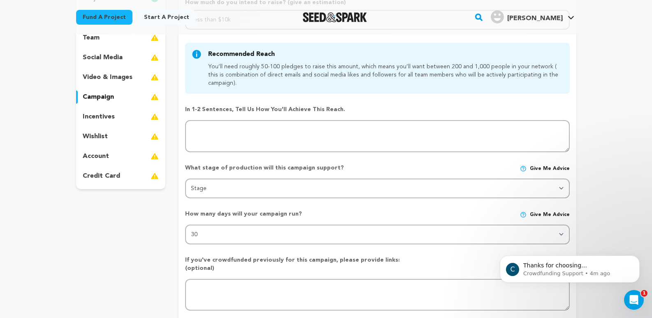
scroll to position [0, 0]
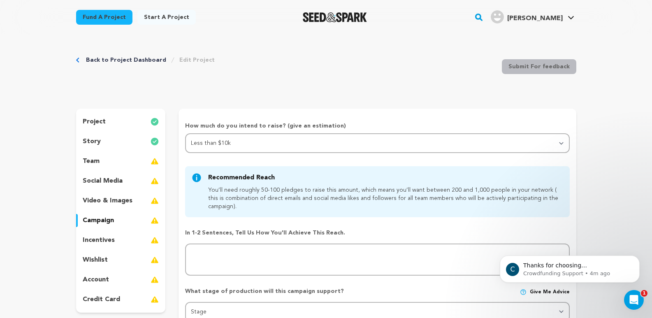
drag, startPoint x: 628, startPoint y: 86, endPoint x: 624, endPoint y: 87, distance: 4.3
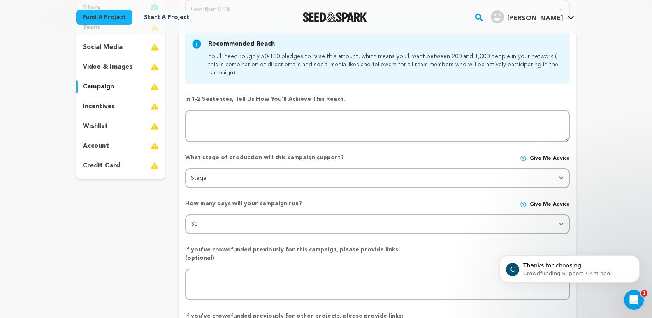
scroll to position [123, 0]
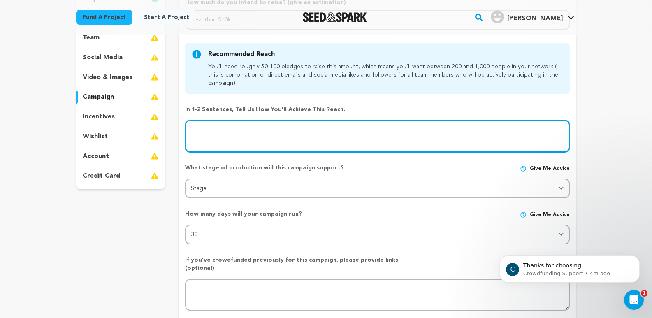
click at [209, 135] on textarea at bounding box center [377, 136] width 384 height 32
type textarea "dfs fv"
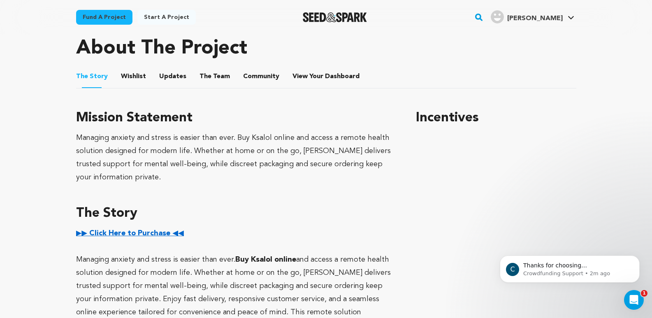
scroll to position [412, 0]
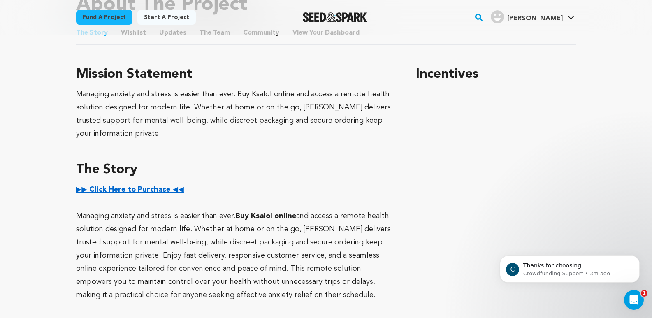
click at [380, 106] on div "Managing anxiety and stress is easier than ever. Buy Ksalol online and access a…" at bounding box center [236, 114] width 321 height 53
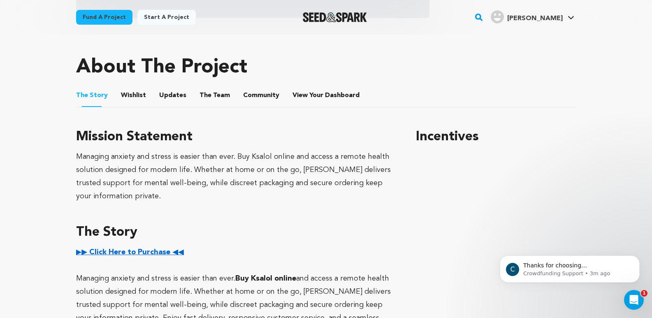
scroll to position [288, 0]
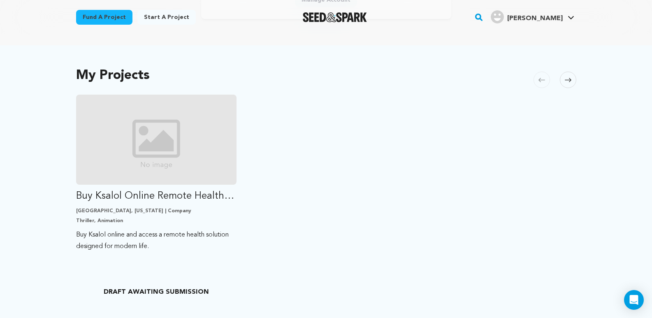
scroll to position [165, 0]
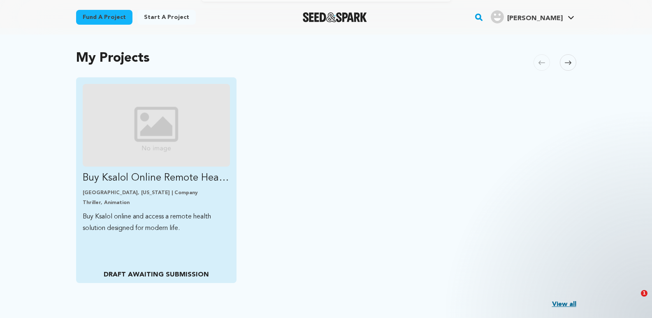
click at [179, 166] on img "Fund Buy Ksalol Online Remote Health Solution" at bounding box center [157, 125] width 148 height 83
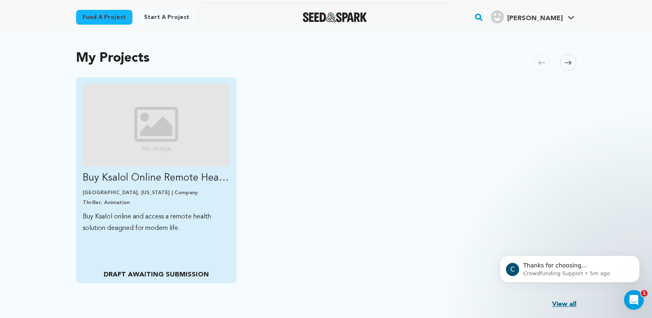
scroll to position [0, 0]
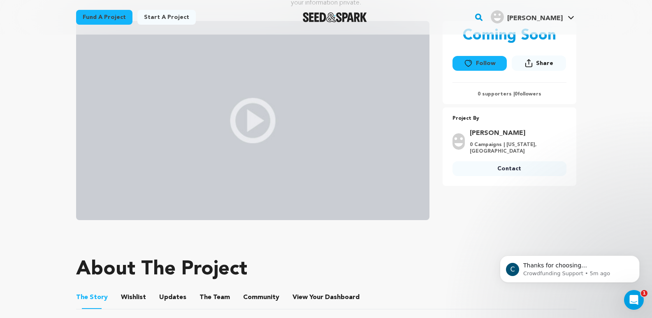
scroll to position [165, 0]
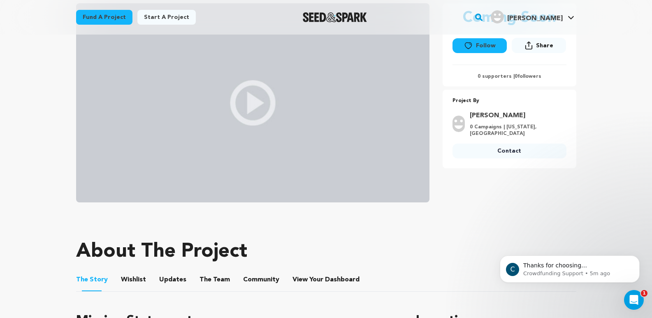
click at [536, 44] on button "Share" at bounding box center [539, 45] width 54 height 15
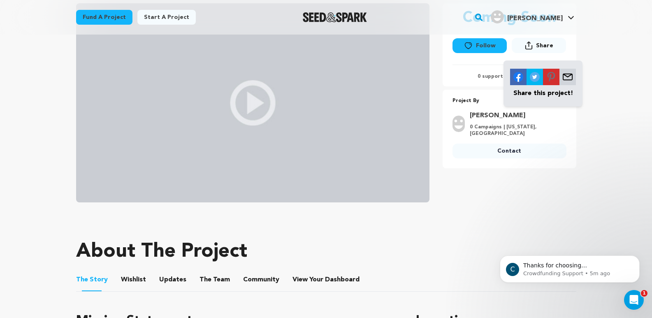
click at [445, 230] on div "Fund a project Project details Buy Ksalol Online Remote Health Solution [GEOGRA…" at bounding box center [326, 219] width 527 height 698
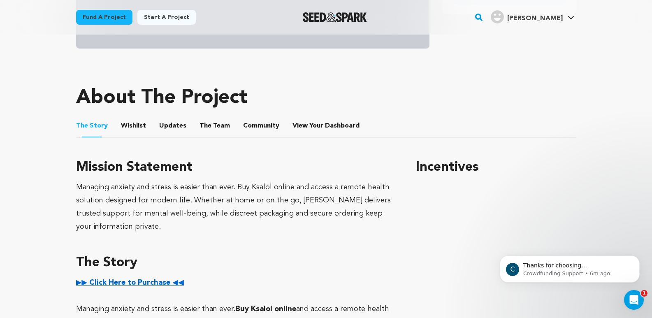
scroll to position [329, 0]
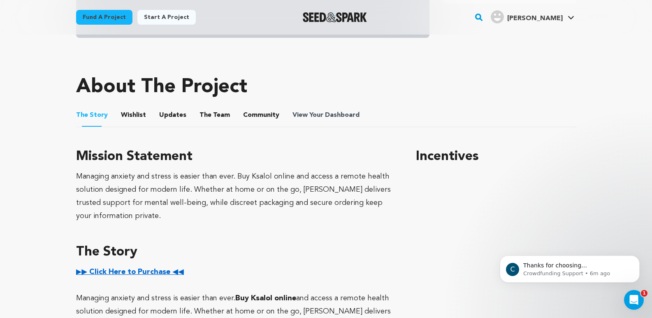
click at [316, 116] on span "View Your Dashboard" at bounding box center [327, 115] width 69 height 10
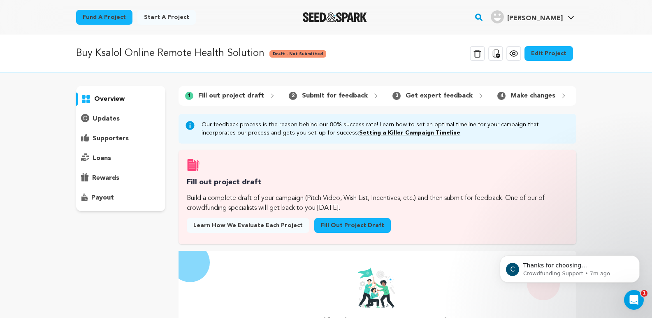
click at [519, 55] on icon at bounding box center [514, 54] width 10 height 10
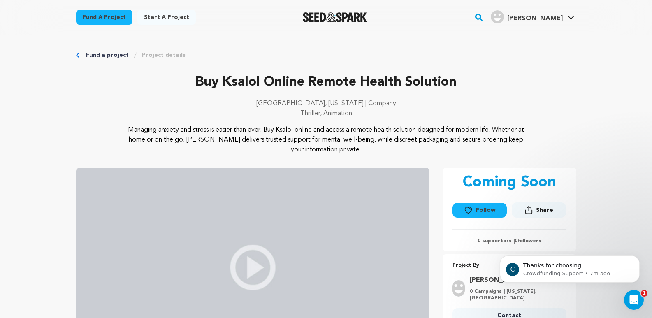
click at [535, 211] on button "Share" at bounding box center [539, 209] width 54 height 15
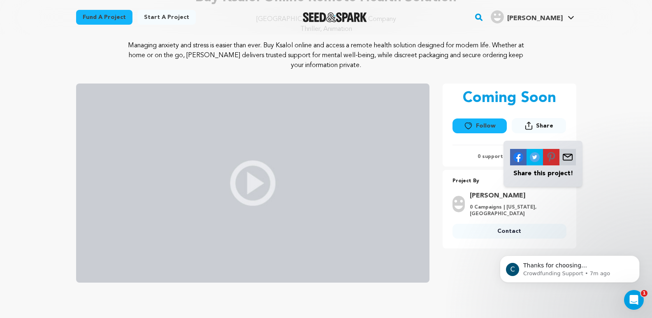
scroll to position [123, 0]
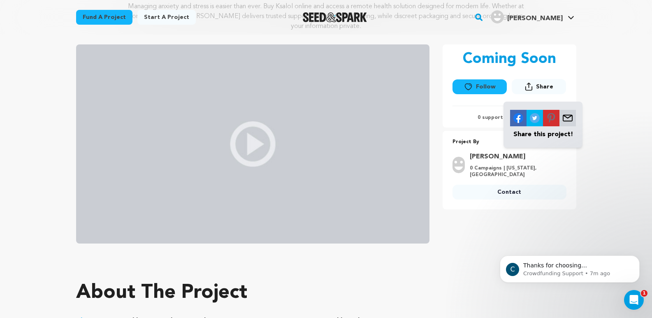
click at [567, 119] on img at bounding box center [568, 118] width 16 height 16
click at [518, 120] on img at bounding box center [518, 118] width 16 height 16
click at [524, 39] on link "My Projects" at bounding box center [546, 36] width 92 height 18
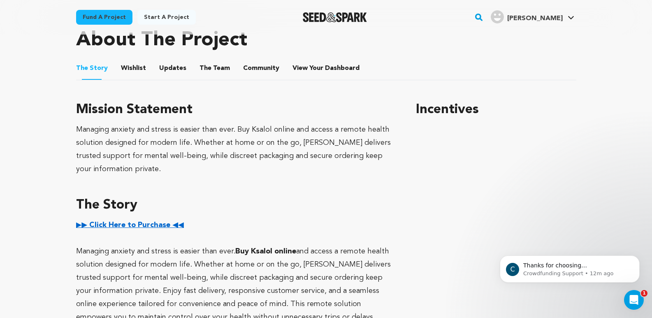
scroll to position [494, 0]
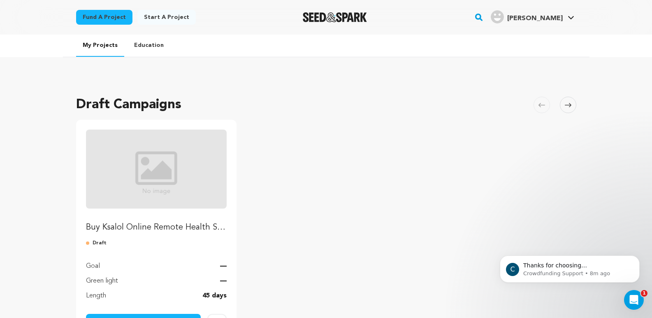
click at [149, 156] on img "Fund Buy Ksalol Online Remote Health Solution" at bounding box center [156, 169] width 141 height 79
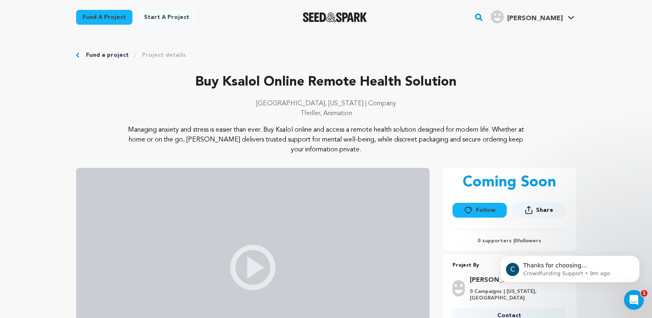
click at [151, 54] on link "Project details" at bounding box center [164, 55] width 44 height 8
click at [538, 36] on link "My Projects" at bounding box center [546, 36] width 92 height 18
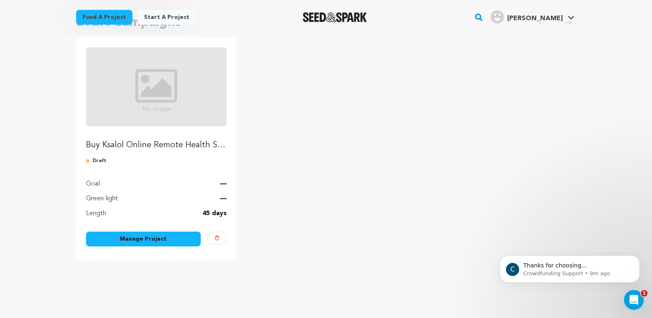
click at [131, 240] on link "Manage Project" at bounding box center [143, 239] width 115 height 15
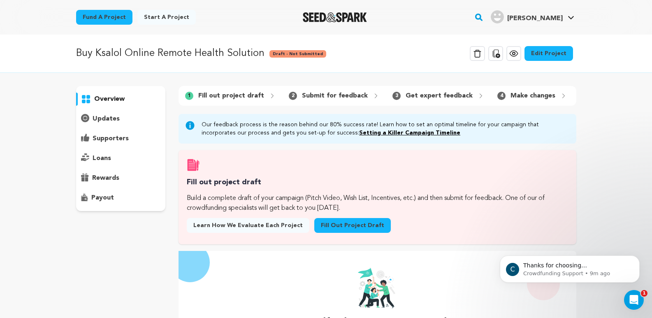
click at [549, 53] on link "Edit Project" at bounding box center [549, 53] width 49 height 15
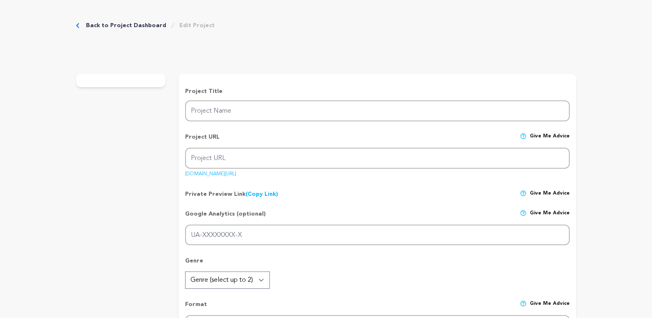
type input "Buy Ksalol Online Remote Health Solution"
type input "buy-ksalol-online-remote-health-solution"
type input "Buy Ksalol online and access a remote health solution designed for modern life."
type textarea "Managing anxiety and stress is easier than ever. Buy Ksalol online and access a…"
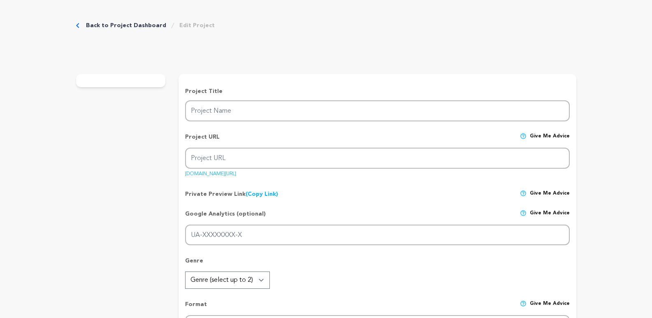
type textarea "Managing anxiety and stress is easier than ever. Buy Ksalol online and access a…"
radio input "true"
type textarea "Managing anxiety and stress is easier than ever. Buy Ksalol online and access a…"
type input "0"
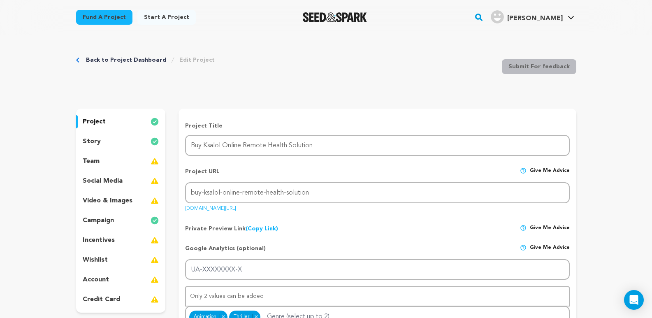
click at [104, 163] on div "team" at bounding box center [121, 161] width 90 height 13
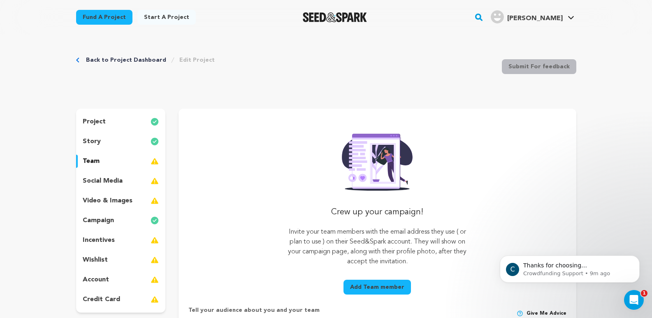
scroll to position [41, 0]
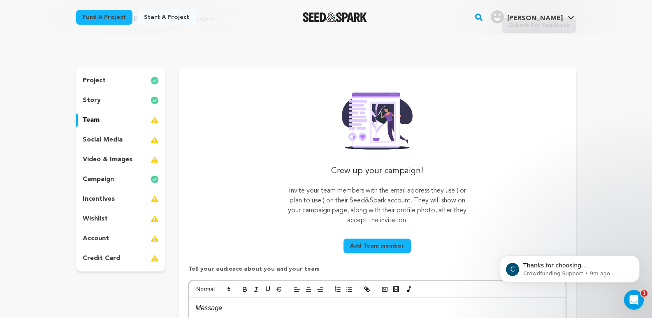
click at [108, 138] on p "social media" at bounding box center [103, 140] width 40 height 10
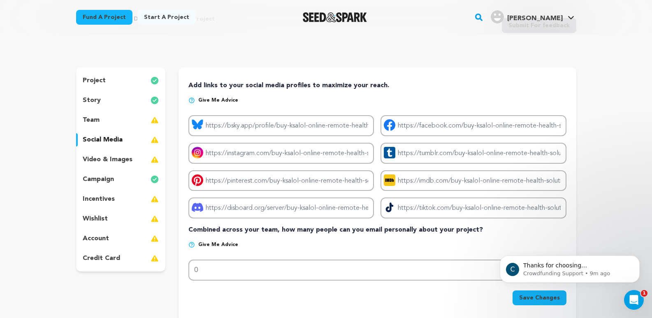
click at [109, 163] on p "video & images" at bounding box center [108, 160] width 50 height 10
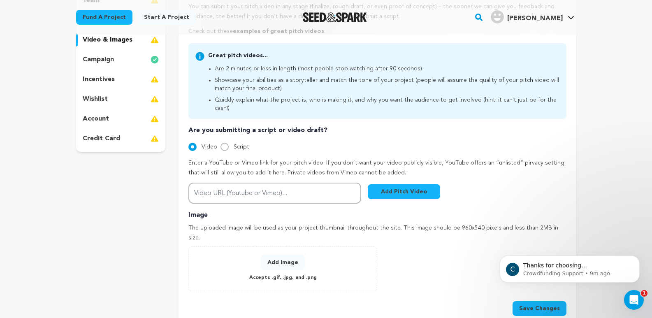
scroll to position [165, 0]
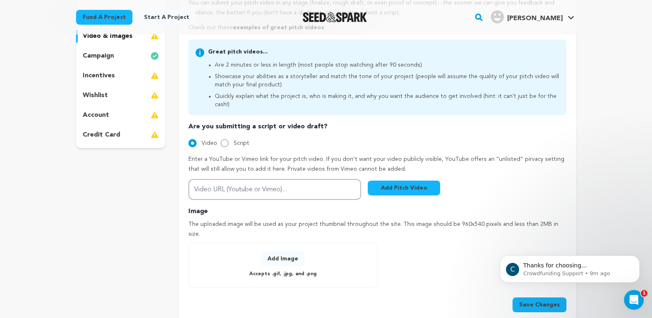
click at [94, 79] on p "incentives" at bounding box center [99, 76] width 32 height 10
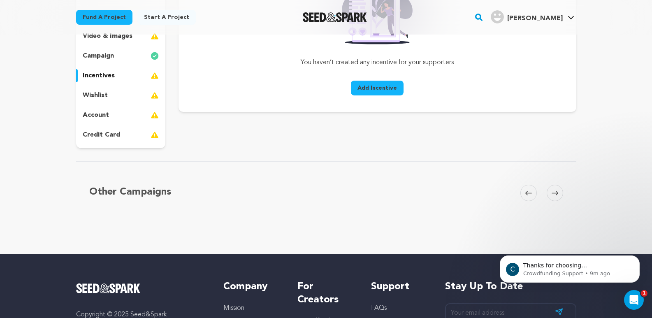
click at [98, 95] on p "wishlist" at bounding box center [95, 96] width 25 height 10
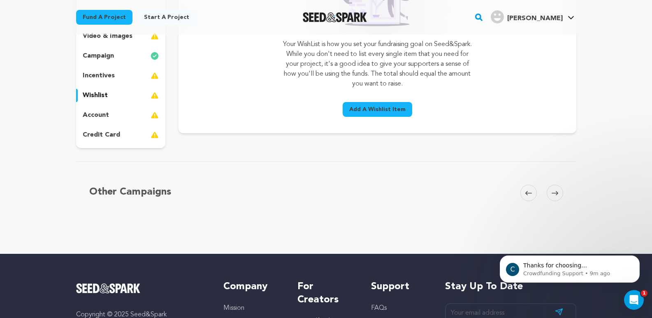
click at [101, 114] on p "account" at bounding box center [96, 115] width 26 height 10
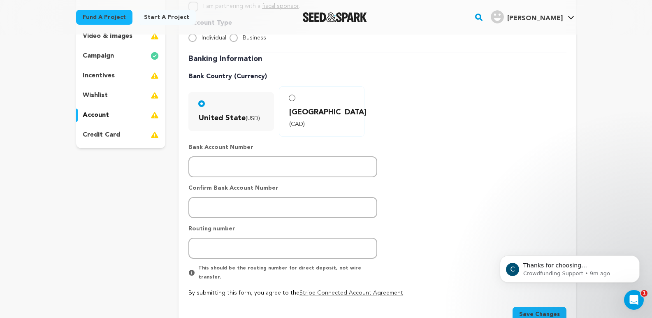
click at [100, 135] on p "credit card" at bounding box center [101, 135] width 37 height 10
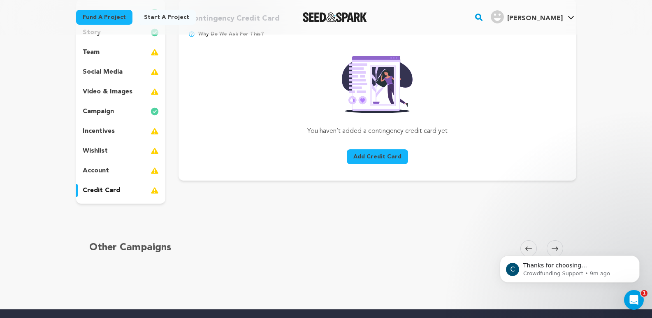
scroll to position [41, 0]
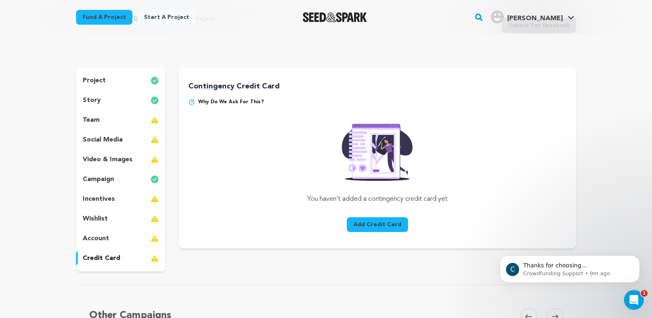
click at [99, 119] on div "team" at bounding box center [121, 120] width 90 height 13
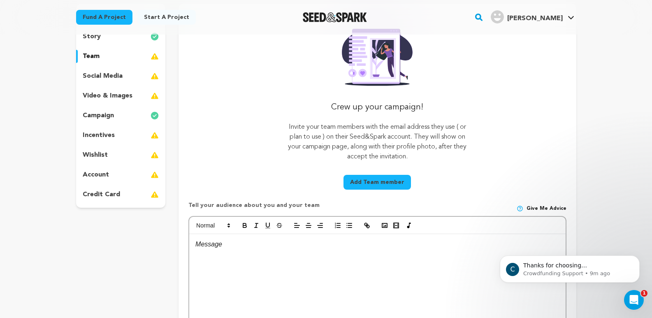
scroll to position [165, 0]
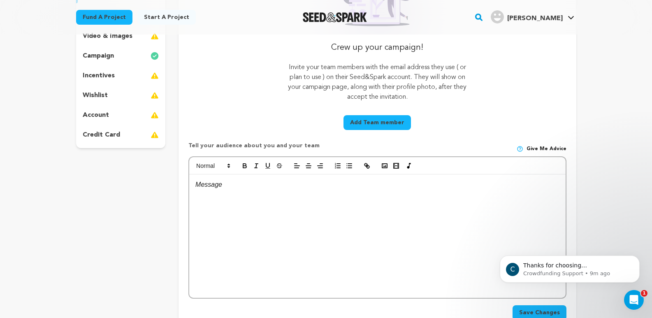
click at [217, 209] on div at bounding box center [377, 235] width 376 height 123
click at [524, 307] on button "Save Changes" at bounding box center [540, 312] width 54 height 15
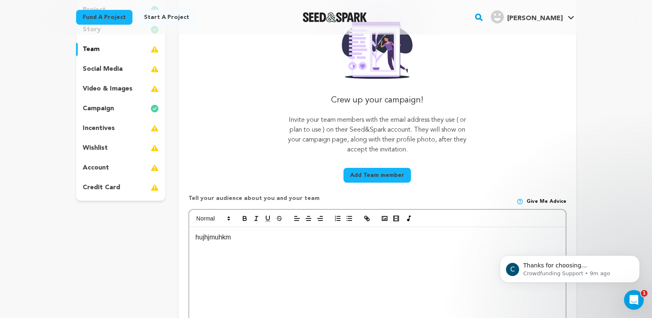
scroll to position [41, 0]
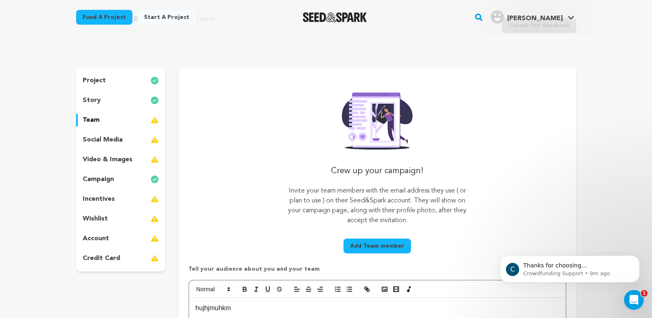
click at [112, 134] on div "social media" at bounding box center [121, 139] width 90 height 13
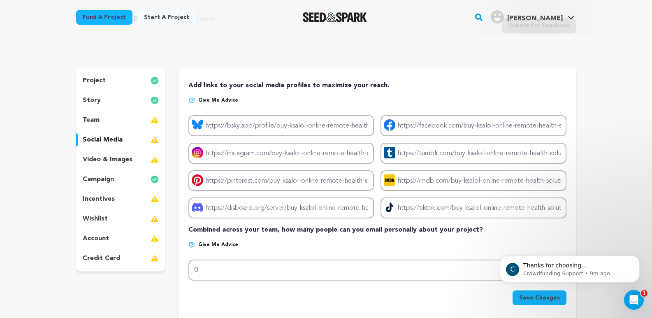
click at [106, 123] on div "team" at bounding box center [121, 120] width 90 height 13
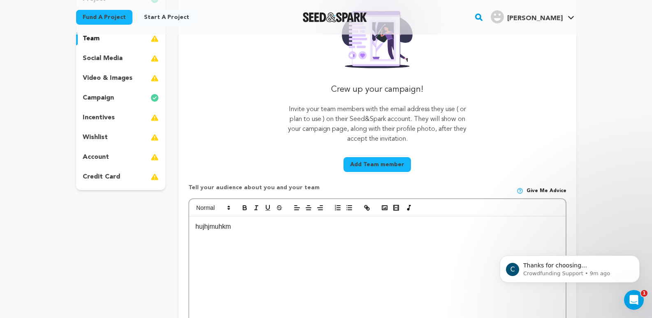
scroll to position [123, 0]
click at [270, 221] on p "hujhjmuhkm" at bounding box center [377, 226] width 364 height 11
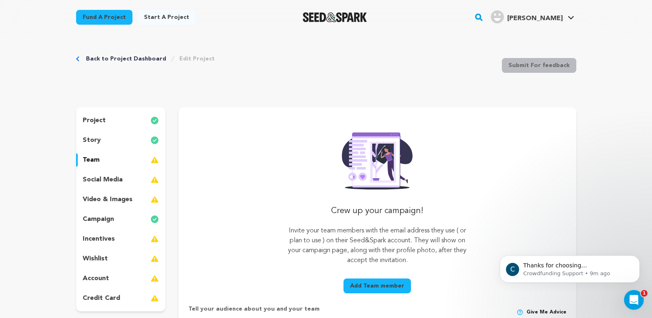
scroll to position [0, 0]
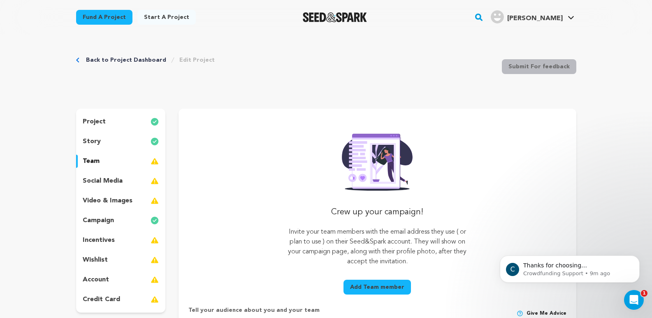
click at [362, 284] on button "Add Team member" at bounding box center [377, 287] width 67 height 15
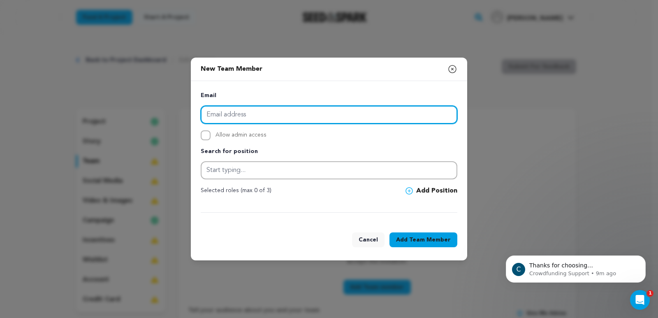
click at [244, 112] on input "email" at bounding box center [329, 115] width 257 height 18
type input "gracebrown1356+3096@gmail.com"
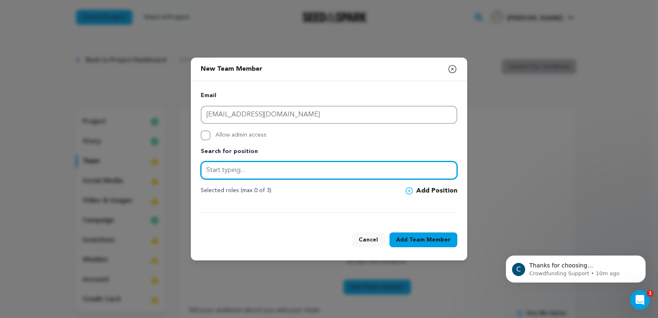
click at [241, 177] on input "text" at bounding box center [329, 170] width 257 height 18
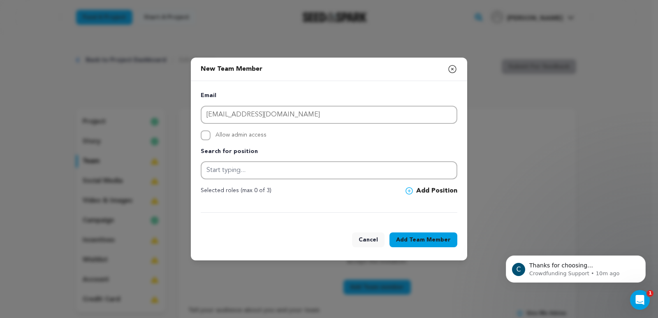
click at [451, 73] on icon "button" at bounding box center [453, 69] width 10 height 10
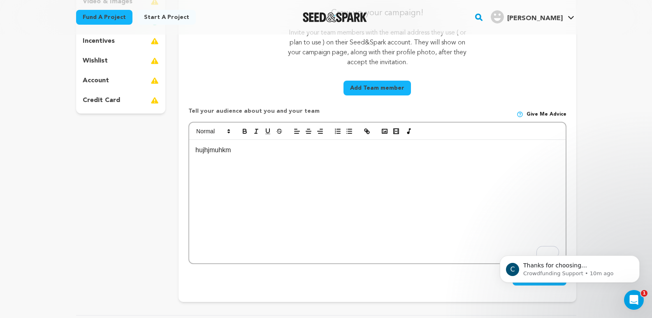
scroll to position [288, 0]
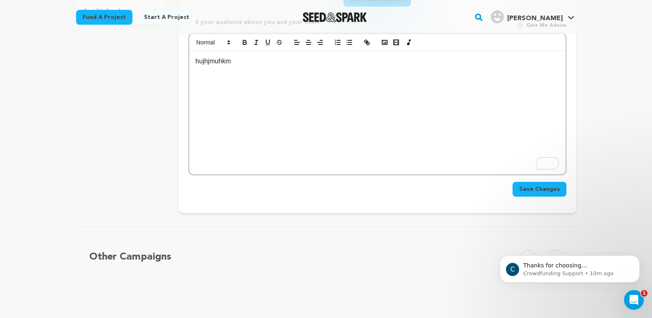
click at [244, 86] on div "hujhjmuhkm" at bounding box center [377, 112] width 376 height 123
click at [544, 188] on span "Save Changes" at bounding box center [539, 189] width 41 height 8
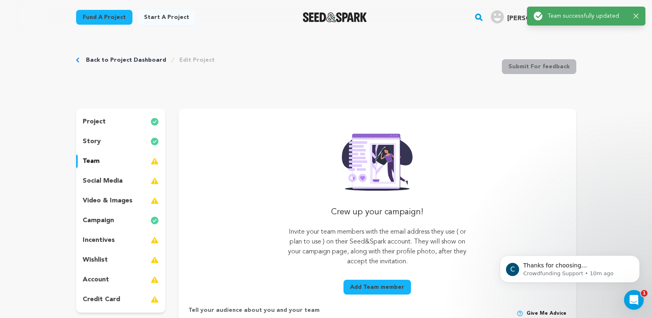
scroll to position [123, 0]
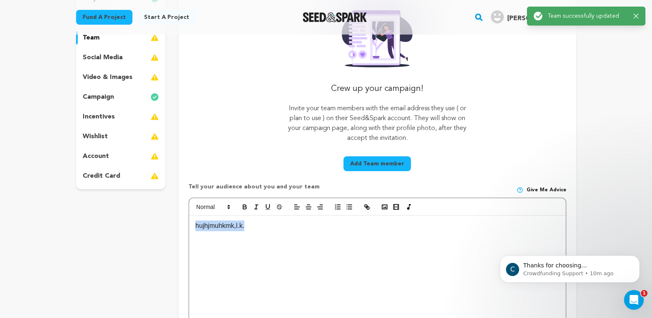
drag, startPoint x: 270, startPoint y: 227, endPoint x: 114, endPoint y: 226, distance: 155.6
click at [114, 226] on div "project story team social media video & images campaign incentives wishlist" at bounding box center [326, 181] width 500 height 393
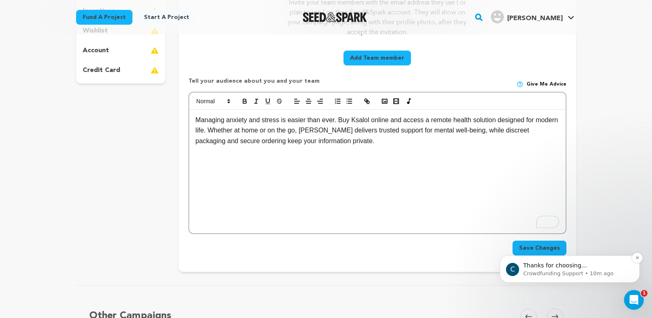
scroll to position [247, 0]
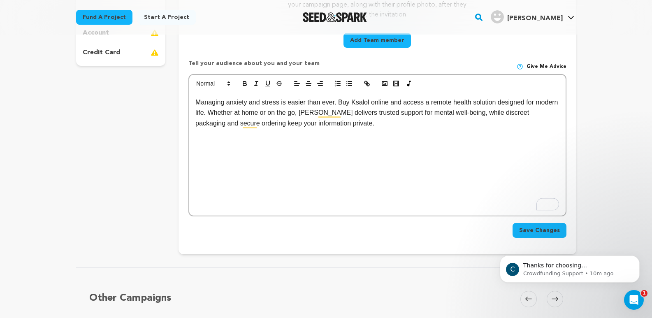
click at [533, 232] on div "C Thanks for choosing Seed&amp;Spark for your project! If you have any question…" at bounding box center [569, 231] width 151 height 103
click at [542, 229] on span "Save Changes" at bounding box center [539, 230] width 41 height 8
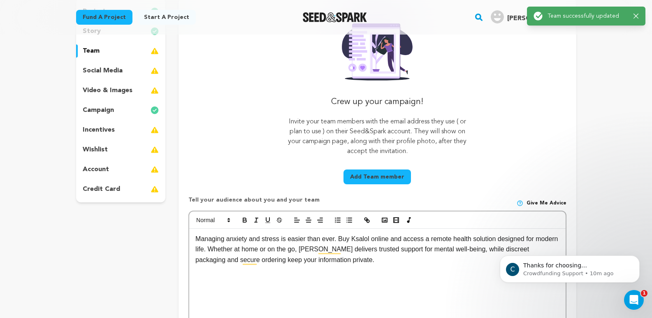
scroll to position [0, 0]
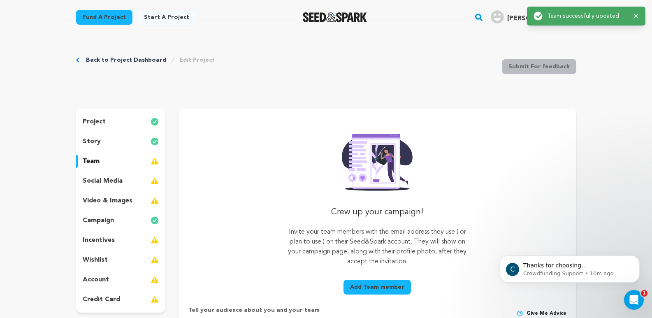
click at [103, 186] on div "social media" at bounding box center [121, 180] width 90 height 13
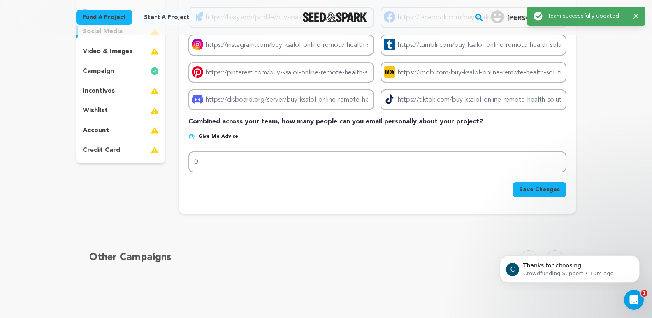
scroll to position [165, 0]
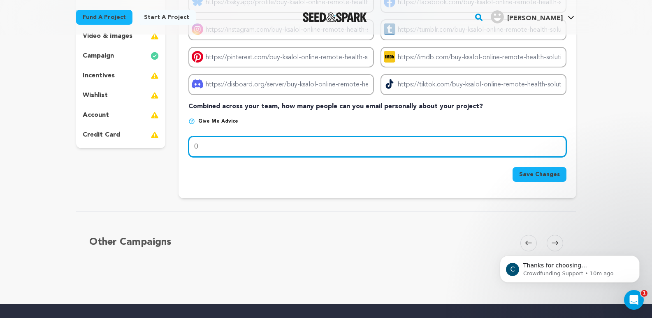
click at [210, 146] on input "0" at bounding box center [377, 146] width 378 height 21
type input "045"
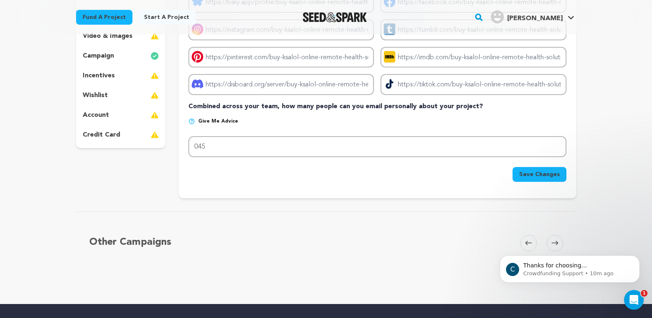
click at [543, 179] on button "Save Changes" at bounding box center [540, 174] width 54 height 15
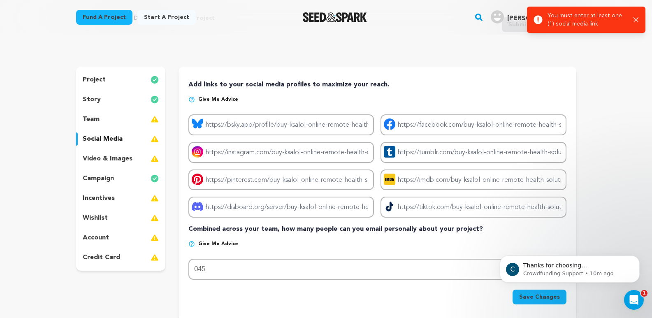
scroll to position [41, 0]
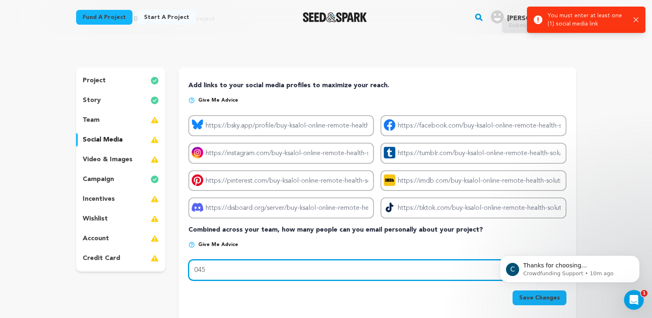
drag, startPoint x: 216, startPoint y: 270, endPoint x: 178, endPoint y: 263, distance: 38.8
click at [178, 263] on div "project story team social media video & images campaign incentives wishlist" at bounding box center [326, 194] width 500 height 254
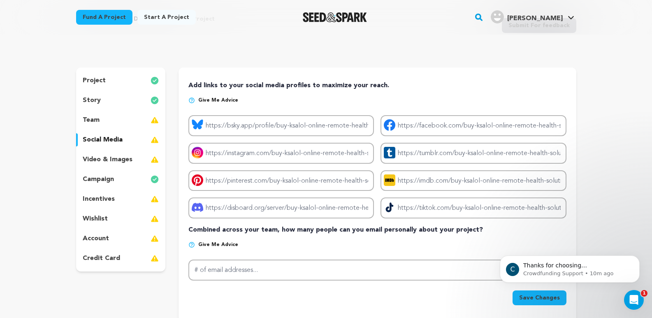
click at [94, 138] on p "social media" at bounding box center [103, 140] width 40 height 10
click at [104, 161] on p "video & images" at bounding box center [108, 160] width 50 height 10
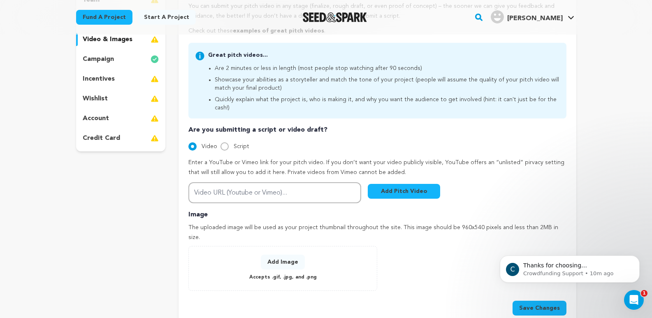
scroll to position [206, 0]
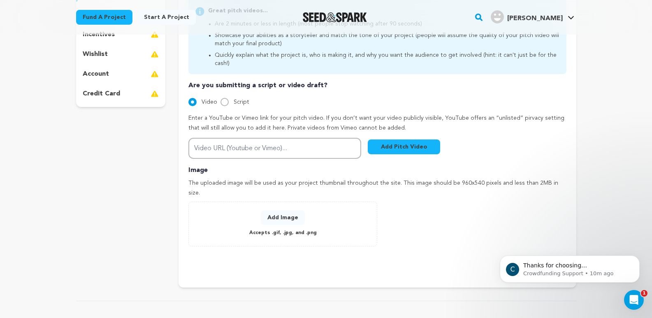
click at [298, 210] on div "Add Image Accepts .gif, .jpg, and .png" at bounding box center [283, 224] width 172 height 28
click at [290, 210] on button "Add Image" at bounding box center [283, 217] width 44 height 15
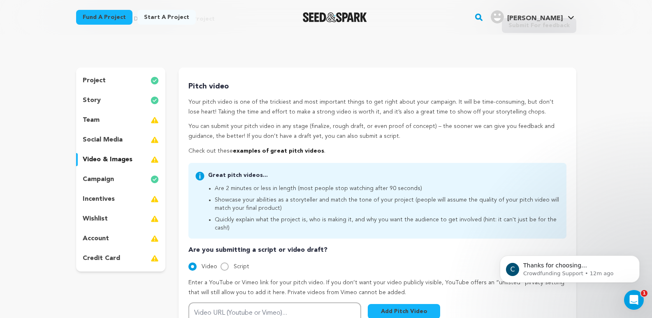
scroll to position [0, 0]
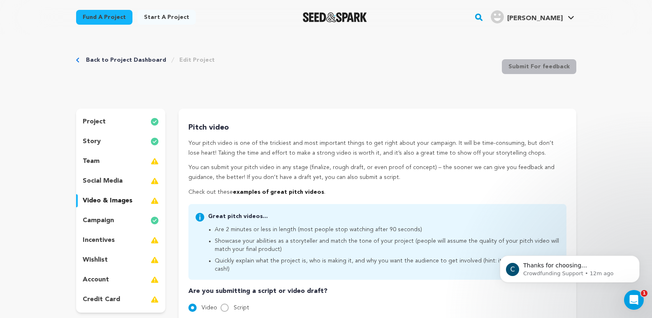
click at [95, 159] on p "team" at bounding box center [91, 161] width 17 height 10
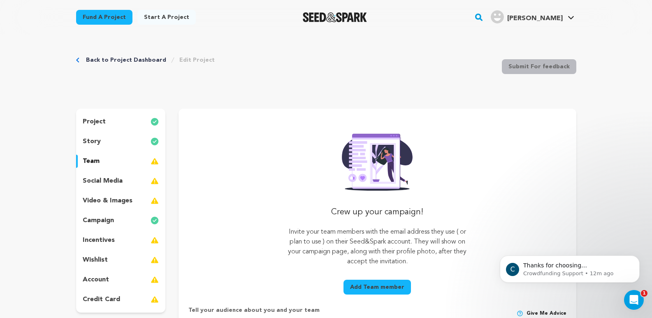
click at [110, 183] on p "social media" at bounding box center [103, 181] width 40 height 10
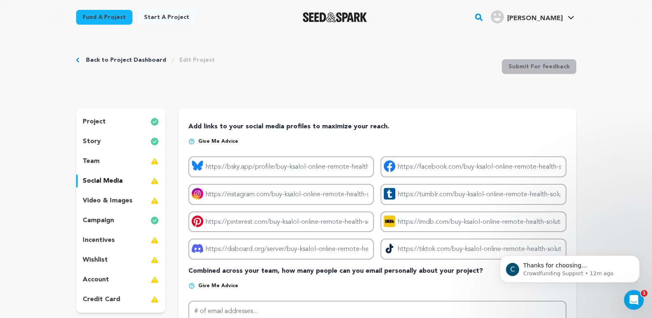
click at [102, 137] on div "story" at bounding box center [121, 141] width 90 height 13
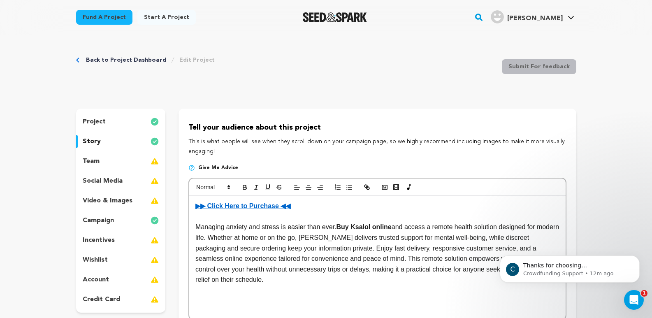
click at [113, 61] on link "Back to Project Dashboard" at bounding box center [126, 60] width 80 height 8
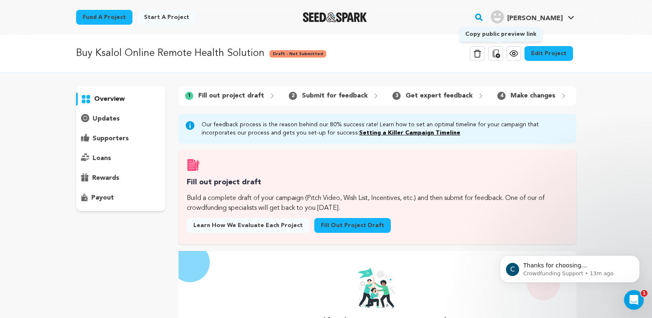
click at [499, 55] on icon at bounding box center [496, 54] width 10 height 10
click at [149, 16] on link "Start a project" at bounding box center [166, 17] width 58 height 15
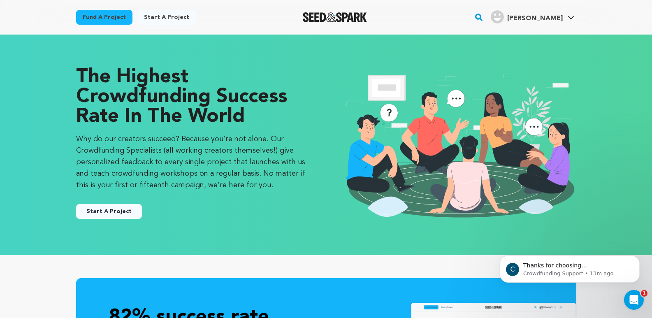
click at [160, 14] on link "Start a project" at bounding box center [166, 17] width 58 height 15
click at [162, 17] on link "Start a project" at bounding box center [166, 17] width 58 height 15
click at [157, 19] on link "Start a project" at bounding box center [166, 17] width 58 height 15
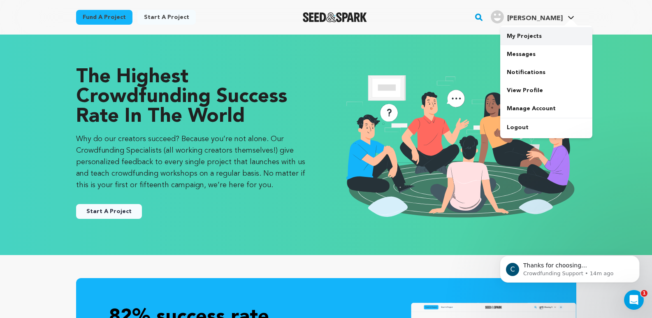
click at [522, 39] on link "My Projects" at bounding box center [546, 36] width 92 height 18
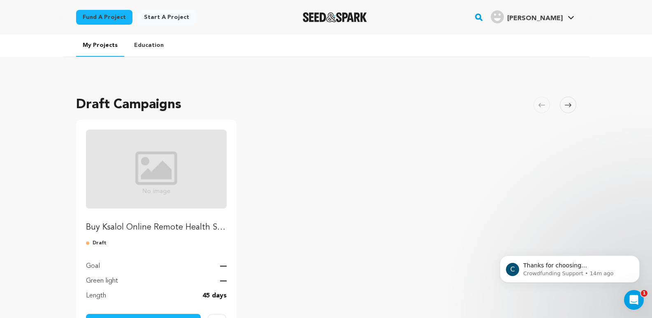
click at [154, 26] on div "Start a project" at bounding box center [166, 19] width 58 height 18
click at [154, 17] on link "Start a project" at bounding box center [166, 17] width 58 height 15
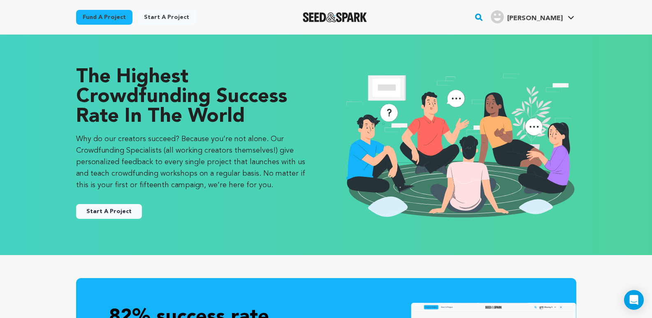
click at [129, 205] on button "Start A Project" at bounding box center [109, 211] width 66 height 15
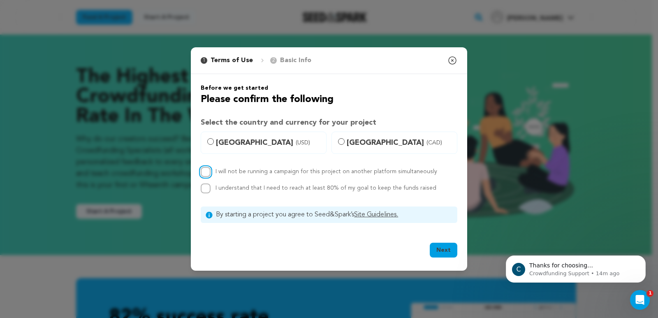
click at [202, 172] on input "I will not be running a campaign for this project on another platform simultane…" at bounding box center [206, 172] width 10 height 10
checkbox input "true"
click at [204, 188] on input "I understand that I need to reach at least 80% of my goal to keep the funds rai…" at bounding box center [206, 189] width 10 height 10
checkbox input "true"
click at [219, 140] on span "[GEOGRAPHIC_DATA] (USD)" at bounding box center [268, 143] width 105 height 12
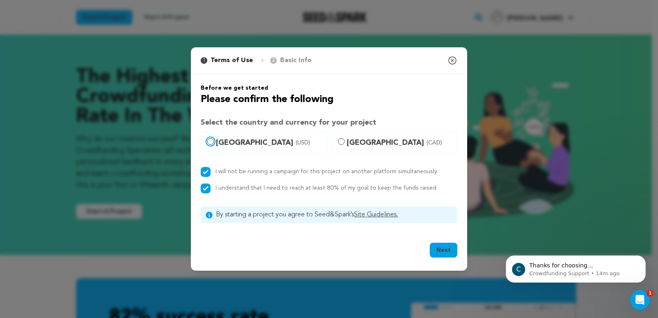
click at [214, 140] on input "[GEOGRAPHIC_DATA] (USD)" at bounding box center [210, 141] width 7 height 7
radio input "true"
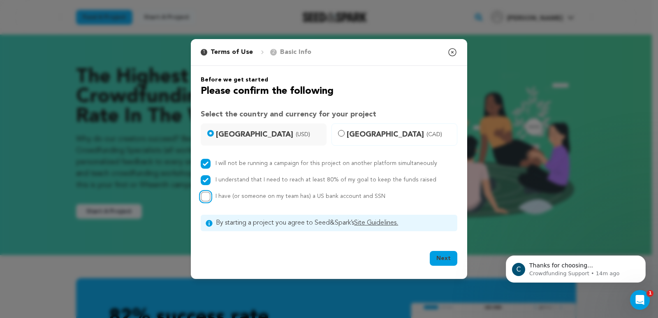
drag, startPoint x: 203, startPoint y: 195, endPoint x: 226, endPoint y: 206, distance: 25.0
click at [204, 196] on input "I have (or someone on my team has) a US bank account and SSN" at bounding box center [206, 197] width 10 height 10
checkbox input "true"
click at [439, 259] on button "Next" at bounding box center [444, 258] width 28 height 15
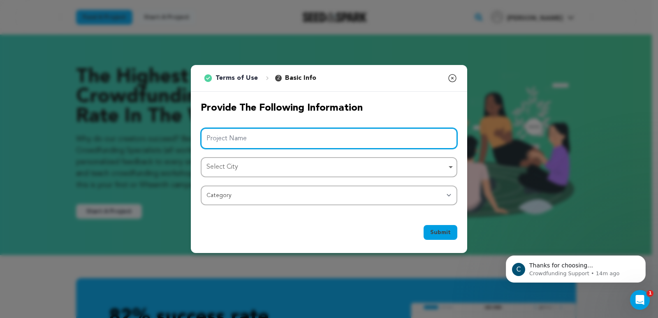
click at [222, 141] on input "Project Name" at bounding box center [329, 138] width 257 height 21
paste input "Buy Farmapram Online Speed With Security"
click at [239, 174] on div "Select City Remove item" at bounding box center [329, 167] width 249 height 15
type input "Buy Farmapram Online Speed With Security"
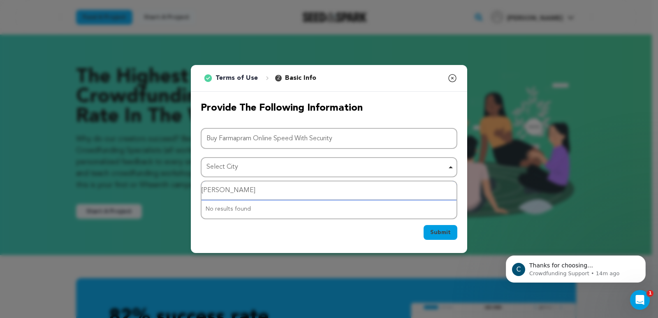
type input "olean"
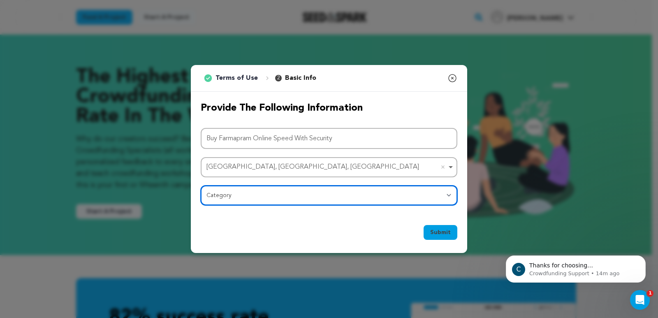
click at [228, 199] on select "Category Film Feature Film Short Series Film Festival Company Music Video VR Ex…" at bounding box center [329, 196] width 257 height 20
select select "1411"
click at [201, 186] on select "Category Film Feature Film Short Series Film Festival Company Music Video VR Ex…" at bounding box center [329, 196] width 257 height 20
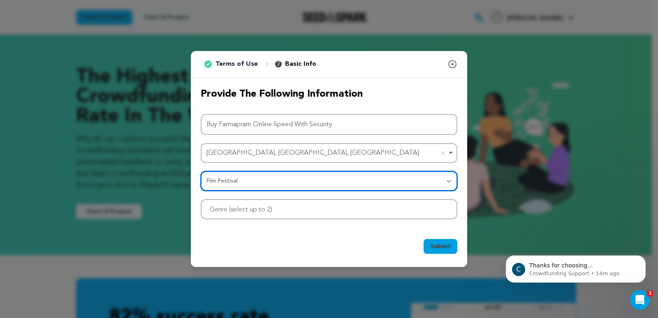
click at [247, 216] on div at bounding box center [329, 209] width 257 height 20
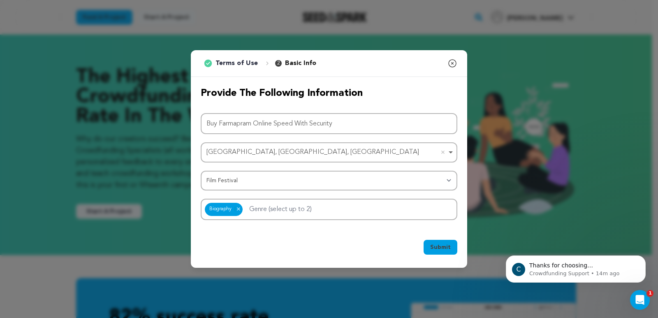
click at [447, 251] on span "Submit" at bounding box center [440, 247] width 21 height 8
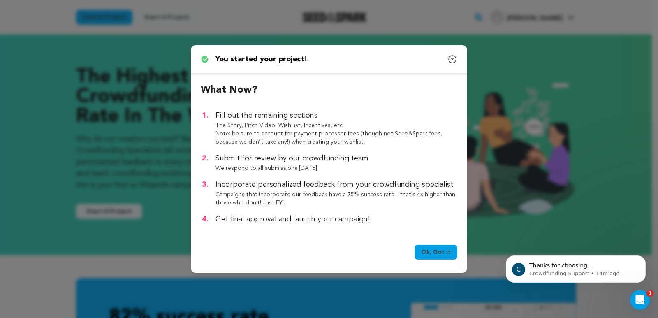
click at [447, 253] on link "Ok, Got it" at bounding box center [436, 252] width 43 height 15
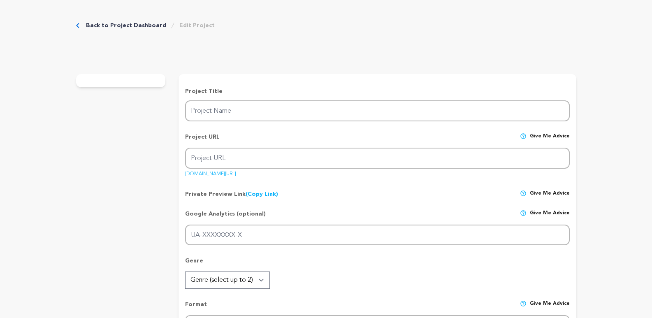
type input "Buy Farmapram Online Speed With Security"
type input "buy-farmapram-online-speed-with-security"
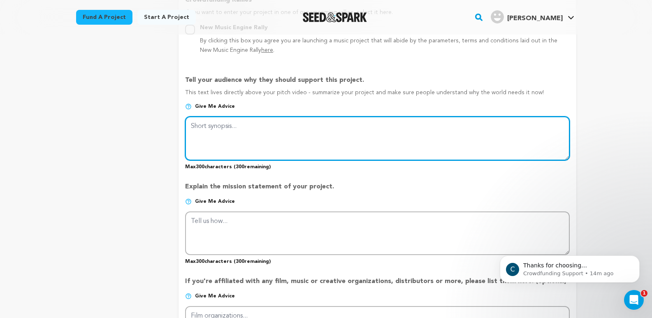
click at [223, 117] on textarea at bounding box center [377, 138] width 384 height 44
paste textarea "Buy Farmapram Online Speed With Security"
type textarea "Buy Farmapram Online Speed With Security"
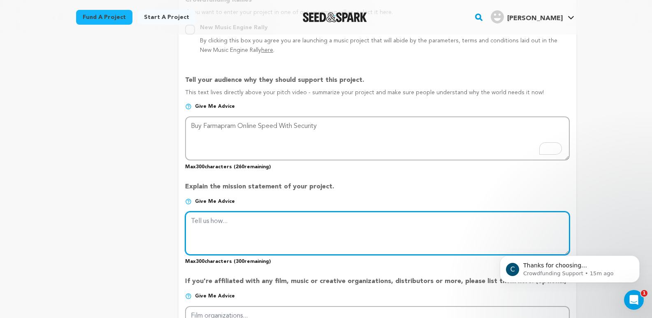
click at [240, 242] on textarea at bounding box center [377, 234] width 384 height 44
paste textarea "Buy Farmapram Online Speed With Security"
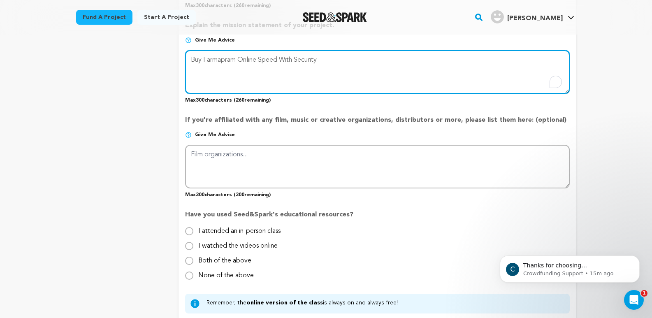
scroll to position [658, 0]
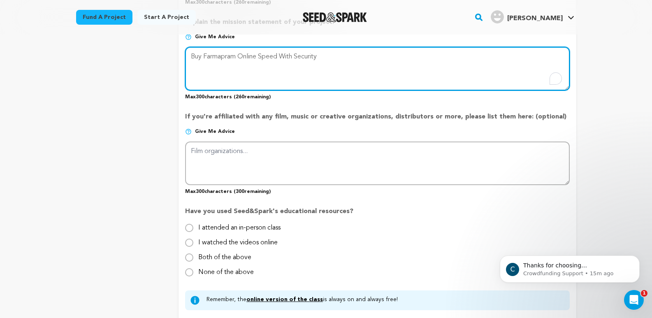
type textarea "Buy Farmapram Online Speed With Security"
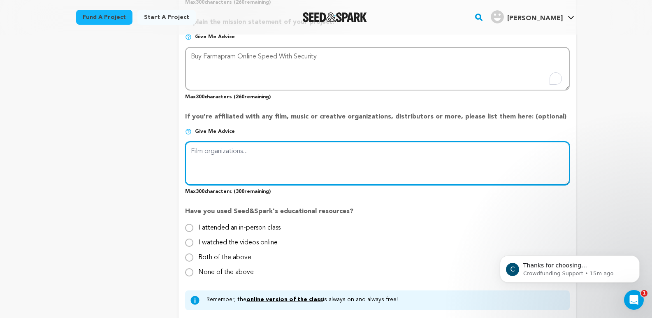
click at [227, 174] on textarea at bounding box center [377, 164] width 384 height 44
paste textarea "Buy Farmapram Online Speed With Security"
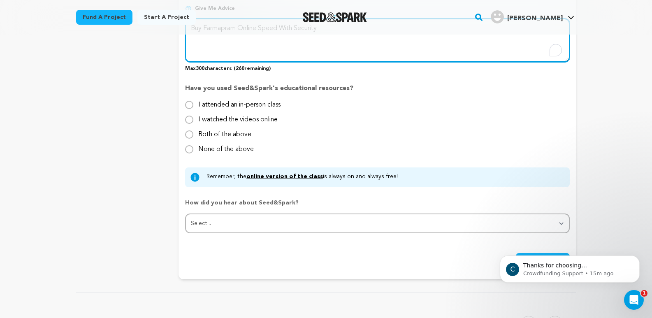
scroll to position [782, 0]
type textarea "Buy Farmapram Online Speed With Security"
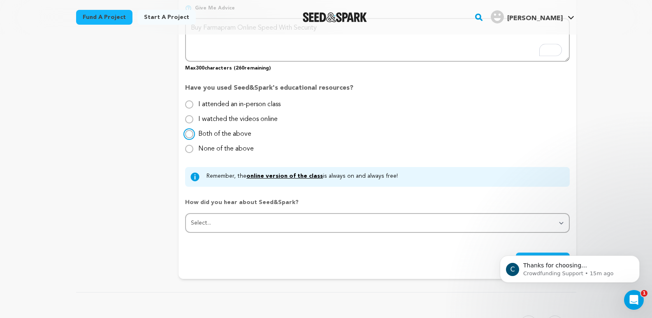
click at [188, 135] on input "Both of the above" at bounding box center [189, 134] width 8 height 8
radio input "true"
click at [188, 135] on input "Both of the above" at bounding box center [189, 134] width 8 height 8
click at [190, 149] on input "None of the above" at bounding box center [189, 149] width 8 height 8
radio input "true"
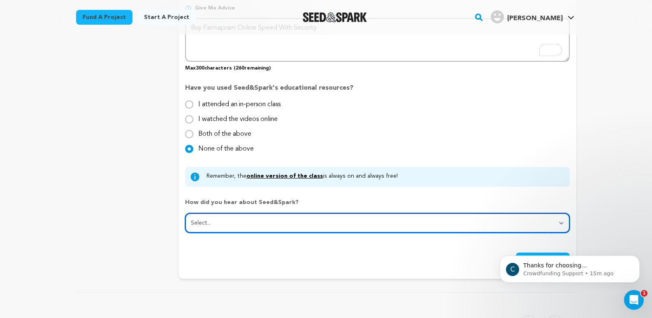
click at [212, 221] on select "Select... From a friend Social media Film festival or film organization Took an…" at bounding box center [377, 223] width 384 height 20
click at [185, 214] on select "Select... From a friend Social media Film festival or film organization Took an…" at bounding box center [377, 223] width 384 height 20
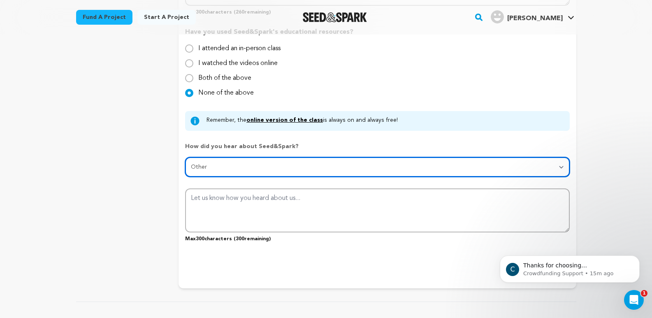
scroll to position [905, 0]
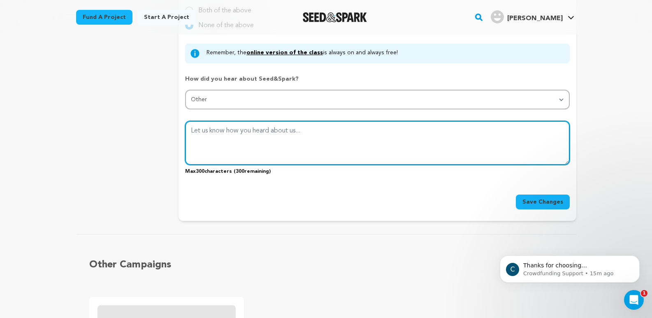
click at [212, 135] on textarea at bounding box center [377, 143] width 384 height 44
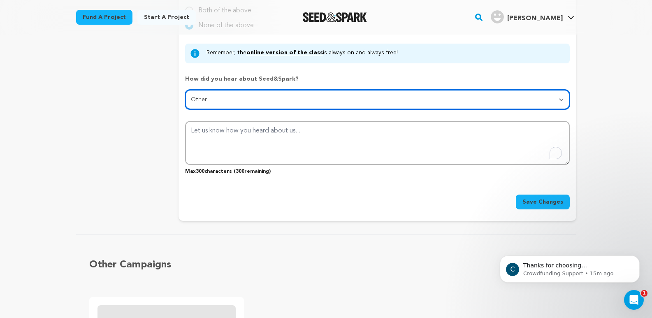
click at [207, 94] on select "Select... From a friend Social media Film festival or film organization Took an…" at bounding box center [377, 100] width 384 height 20
select select "1"
click at [185, 90] on select "Select... From a friend Social media Film festival or film organization Took an…" at bounding box center [377, 100] width 384 height 20
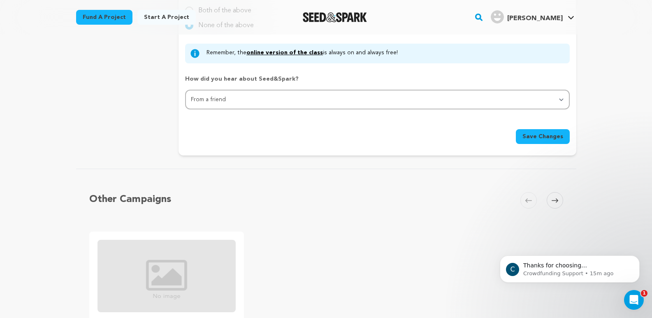
click at [539, 139] on span "Save Changes" at bounding box center [543, 137] width 41 height 8
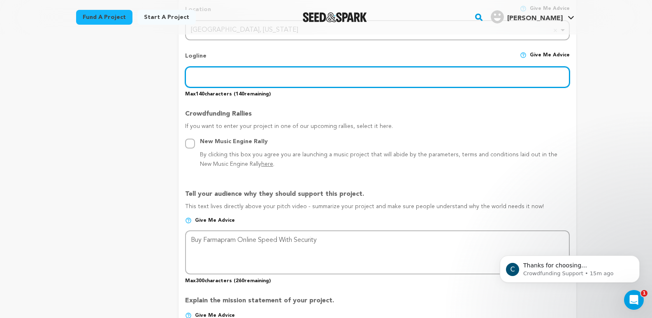
scroll to position [323, 0]
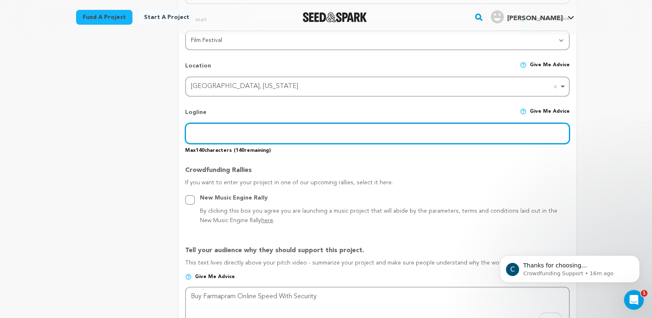
paste input "When you choose to buy Farmapram online, you get more than just medication—you …"
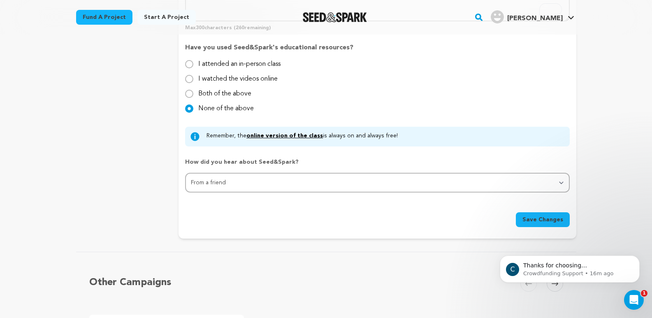
scroll to position [941, 0]
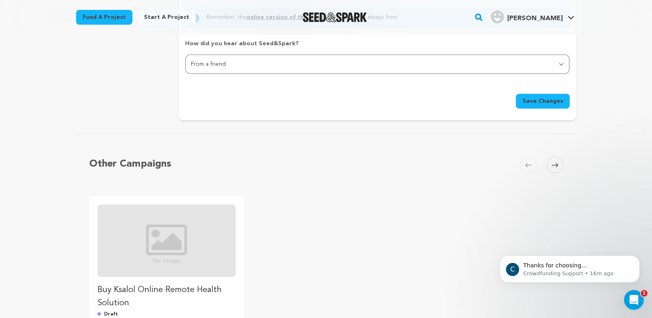
type input "When you choose to buy Farmapram online, you get more than just medication—you …"
click at [547, 100] on span "Save Changes" at bounding box center [543, 101] width 41 height 8
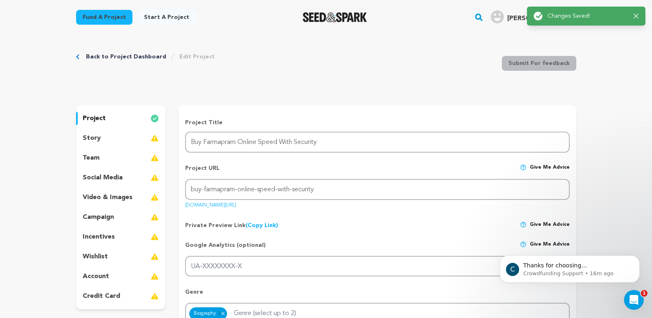
scroll to position [0, 0]
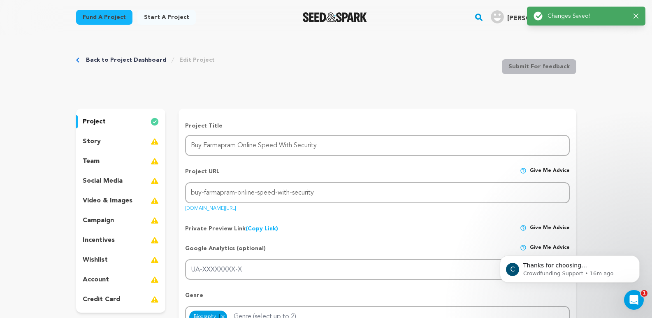
click at [109, 142] on div "story" at bounding box center [121, 141] width 90 height 13
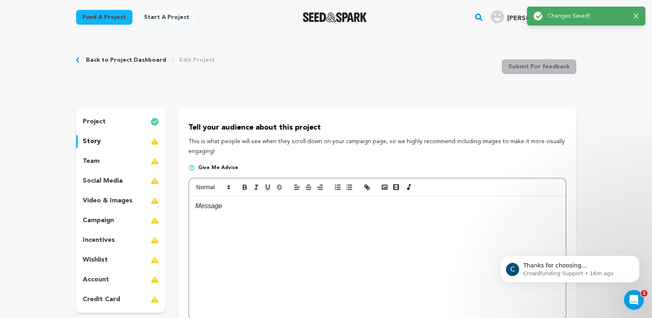
click at [241, 222] on div at bounding box center [377, 257] width 376 height 123
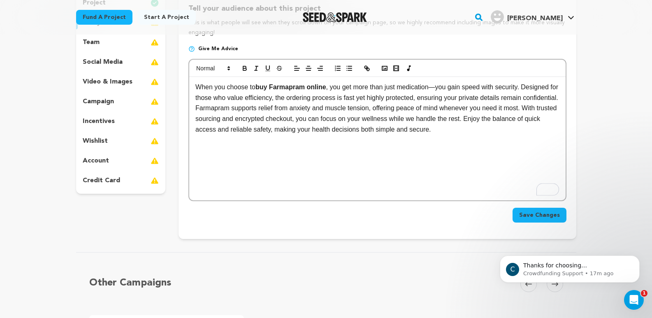
scroll to position [123, 0]
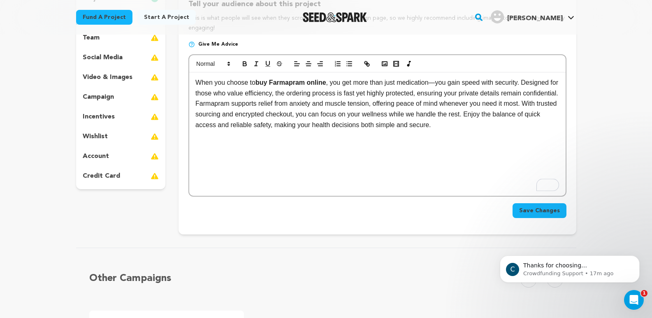
click at [195, 81] on p "When you choose to buy Farmapram online , you get more than just medication—you…" at bounding box center [377, 103] width 364 height 53
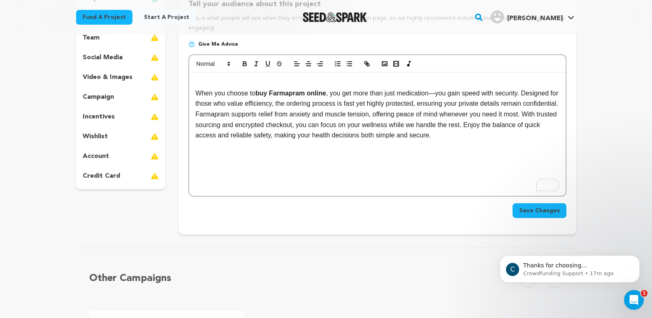
click at [202, 80] on p "To enrich screen reader interactions, please activate Accessibility in Grammarl…" at bounding box center [377, 82] width 364 height 11
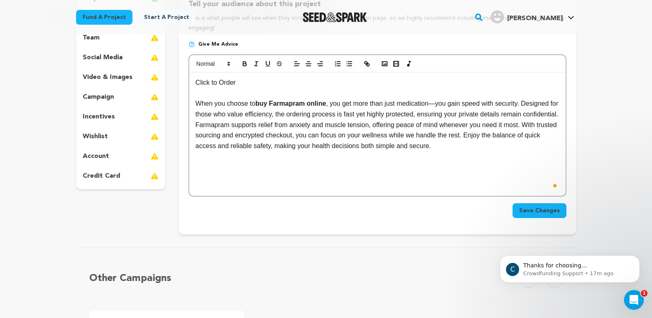
click at [250, 78] on p "Click to Order" at bounding box center [377, 82] width 364 height 11
drag, startPoint x: 371, startPoint y: 83, endPoint x: 181, endPoint y: 74, distance: 189.9
click at [181, 74] on div "Tell your audience about this project This is what people will see when they sc…" at bounding box center [378, 109] width 398 height 249
click at [249, 65] on button "button" at bounding box center [245, 64] width 12 height 10
click at [274, 124] on p "When you choose to buy Farmapram online , you get more than just medication—you…" at bounding box center [377, 124] width 364 height 53
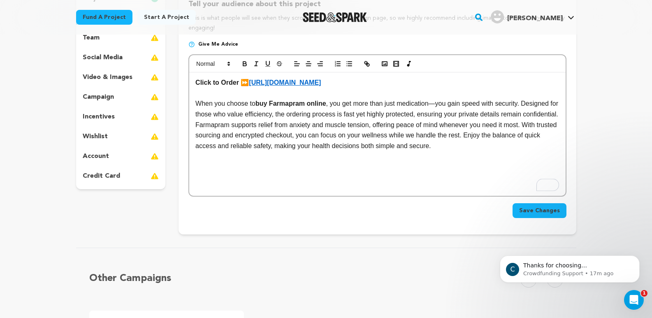
click at [539, 208] on span "Save Changes" at bounding box center [539, 211] width 41 height 8
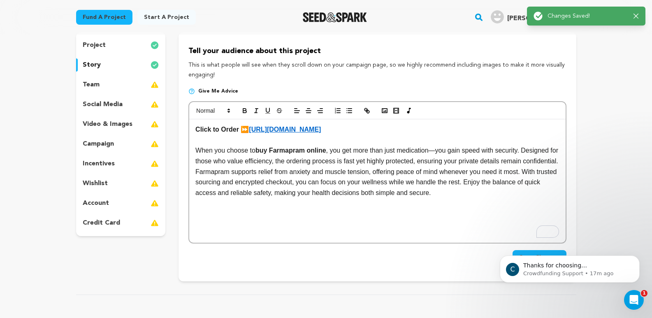
scroll to position [82, 0]
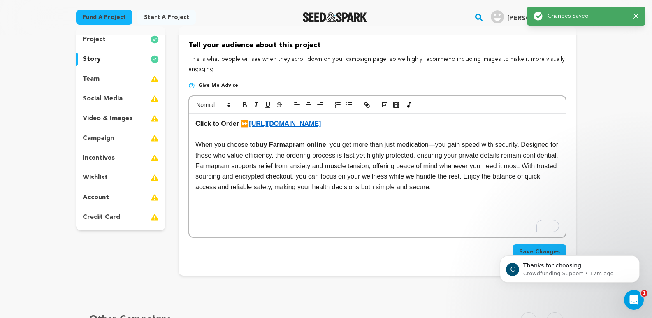
click at [102, 121] on p "video & images" at bounding box center [108, 119] width 50 height 10
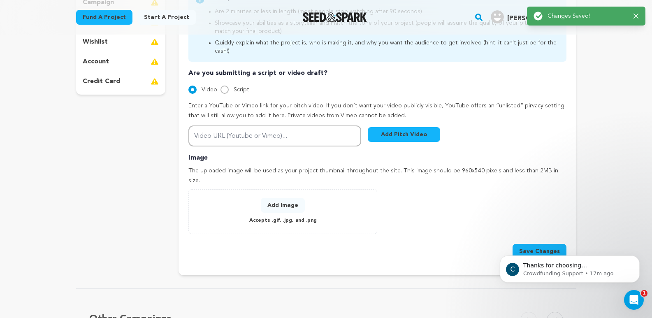
scroll to position [247, 0]
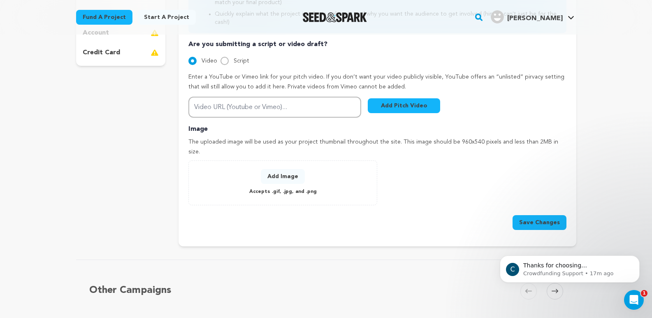
click at [280, 169] on button "Add Image" at bounding box center [283, 176] width 44 height 15
click at [296, 169] on button "Add Image" at bounding box center [283, 176] width 44 height 15
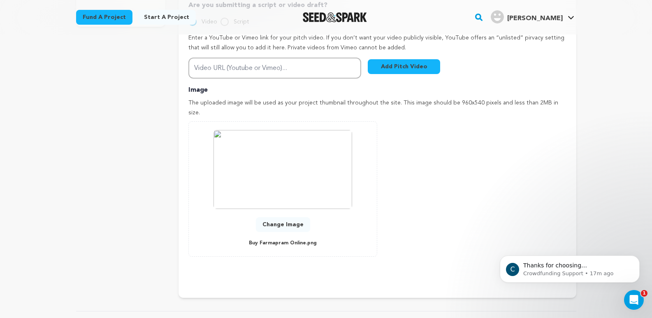
scroll to position [370, 0]
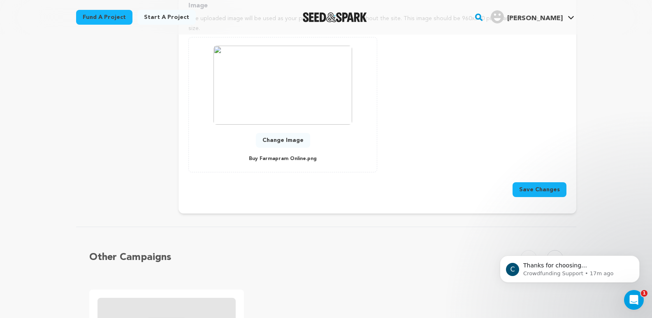
click at [531, 182] on button "Save Changes" at bounding box center [540, 189] width 54 height 15
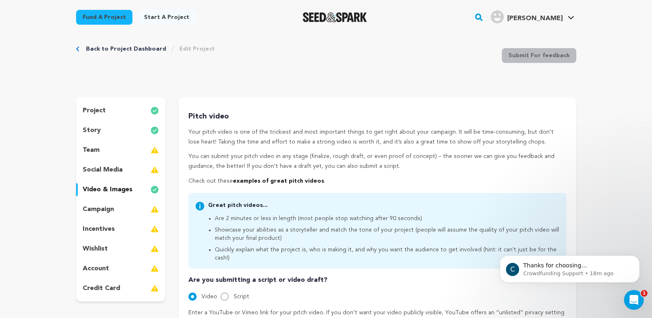
scroll to position [0, 0]
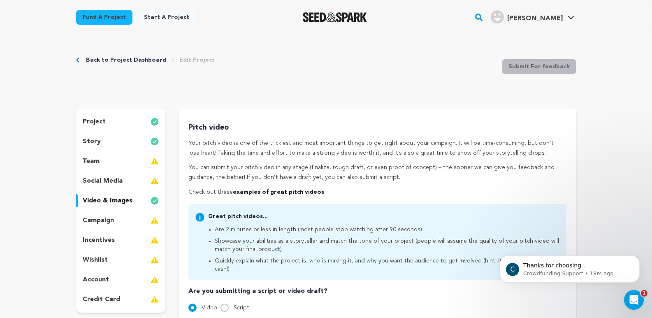
click at [108, 125] on div "project" at bounding box center [121, 121] width 90 height 13
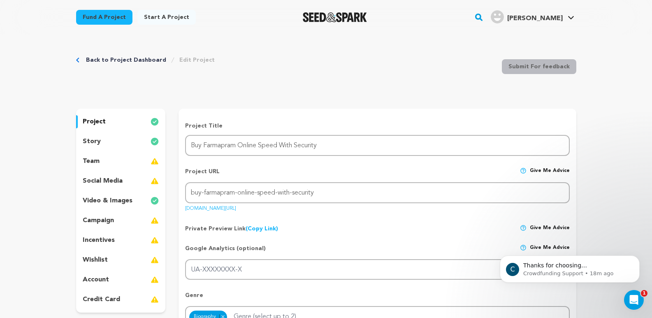
click at [261, 230] on link "(Copy Link) Copy private preview link" at bounding box center [262, 229] width 33 height 6
click at [172, 16] on link "Start a project" at bounding box center [166, 17] width 58 height 15
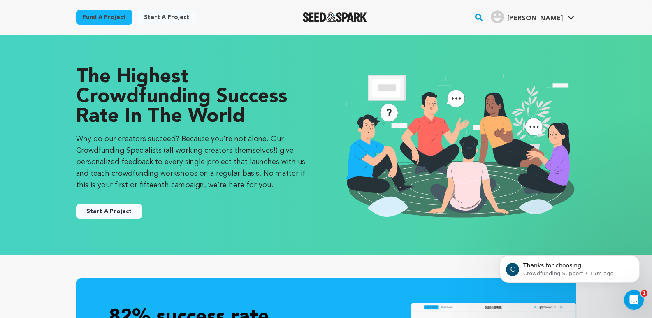
click at [106, 216] on button "Start A Project" at bounding box center [109, 211] width 66 height 15
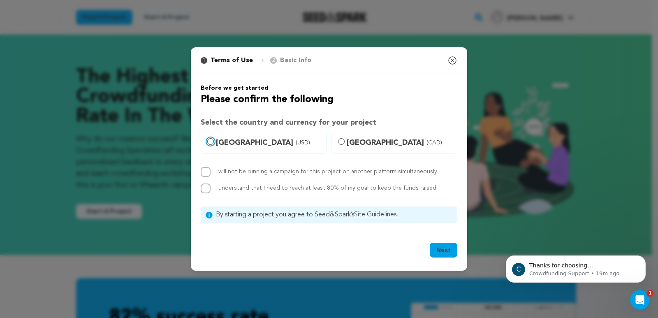
click at [212, 144] on input "[GEOGRAPHIC_DATA] (USD)" at bounding box center [210, 141] width 7 height 7
radio input "true"
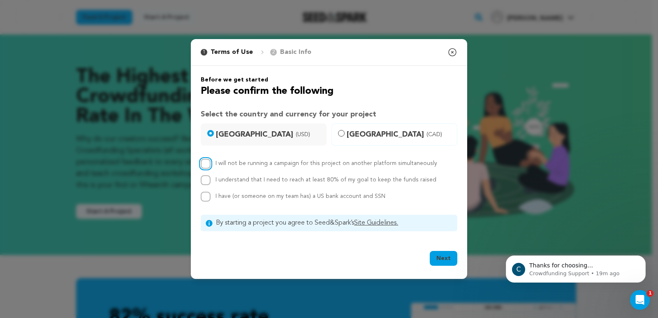
click at [208, 167] on input "I will not be running a campaign for this project on another platform simultane…" at bounding box center [206, 164] width 10 height 10
checkbox input "true"
click at [206, 176] on input "I understand that I need to reach at least 80% of my goal to keep the funds rai…" at bounding box center [206, 180] width 10 height 10
checkbox input "true"
drag, startPoint x: 206, startPoint y: 195, endPoint x: 213, endPoint y: 208, distance: 15.1
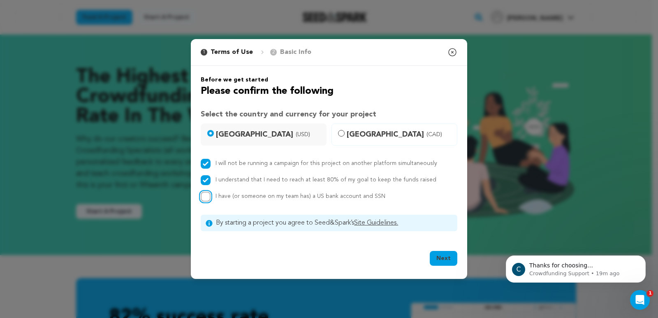
click at [206, 195] on input "I have (or someone on my team has) a US bank account and SSN" at bounding box center [206, 197] width 10 height 10
checkbox input "true"
click at [441, 254] on button "Next" at bounding box center [444, 258] width 28 height 15
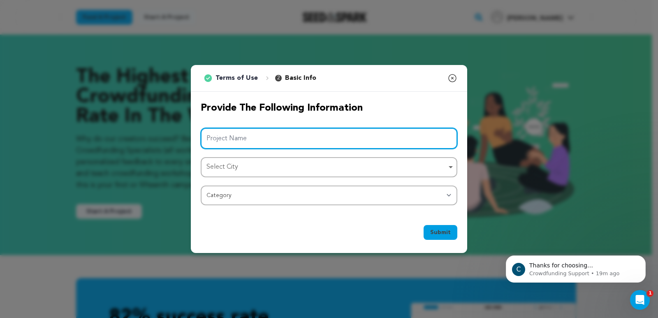
click at [242, 138] on input "Project Name" at bounding box center [329, 138] width 257 height 21
paste input "Buy Soma Online Pick Up Confidence"
click at [233, 166] on div "Select City Remove item" at bounding box center [327, 167] width 240 height 12
type input "Buy Soma Online Pick Up Confidence"
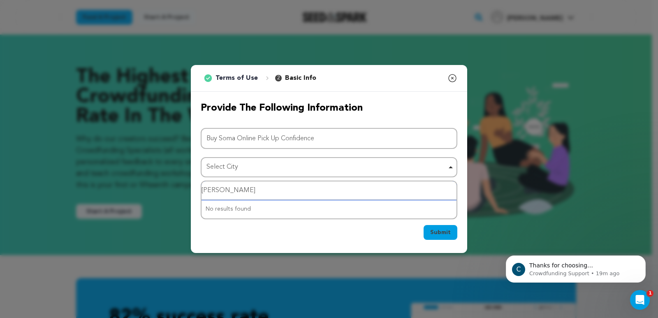
type input "olean"
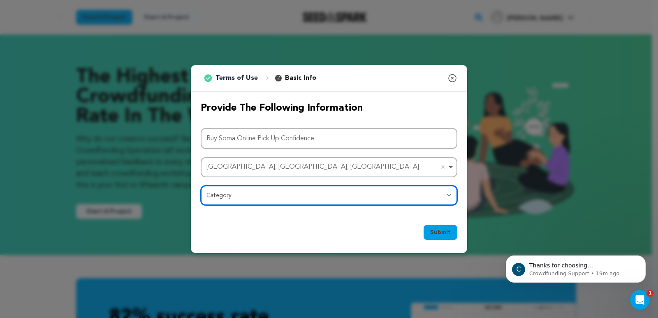
click at [218, 199] on select "Category Film Feature Film Short Series Film Festival Company Music Video VR Ex…" at bounding box center [329, 196] width 257 height 20
select select "1411"
click at [201, 186] on select "Category Film Feature Film Short Series Film Festival Company Music Video VR Ex…" at bounding box center [329, 196] width 257 height 20
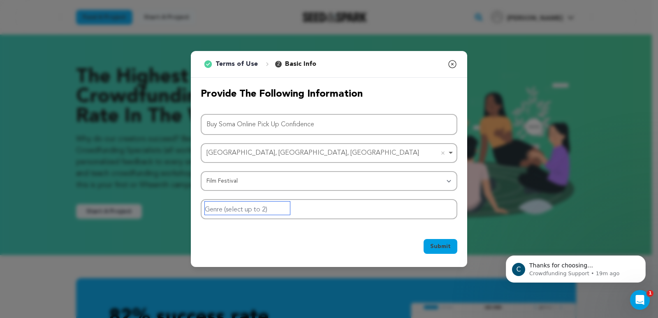
click at [276, 210] on input "Genre (select up to 2)" at bounding box center [247, 208] width 85 height 13
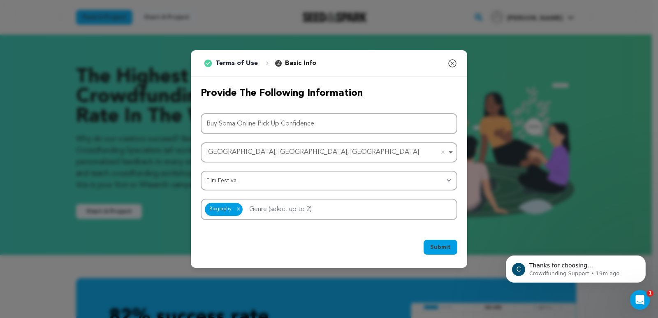
click at [438, 246] on span "Submit" at bounding box center [440, 247] width 21 height 8
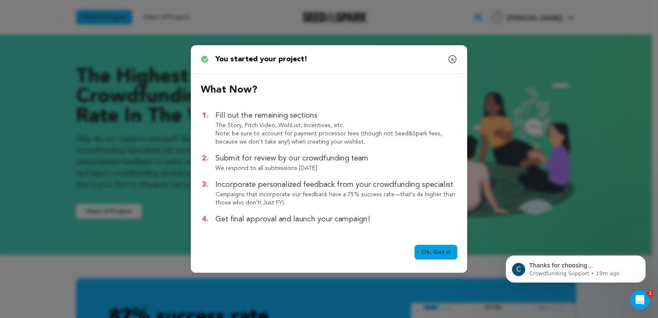
click at [442, 251] on link "Ok, Got it" at bounding box center [436, 252] width 43 height 15
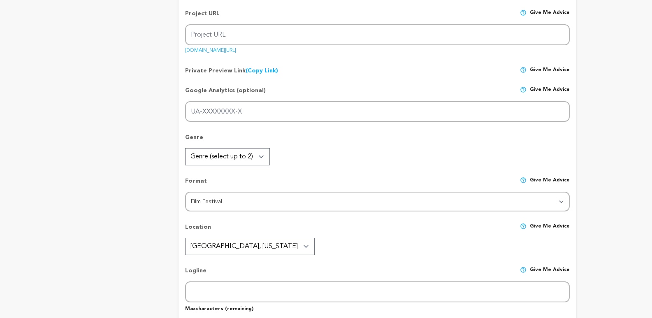
type input "Buy Soma Online Pick Up Confidence"
type input "buy-soma-online-pick-up-confidence"
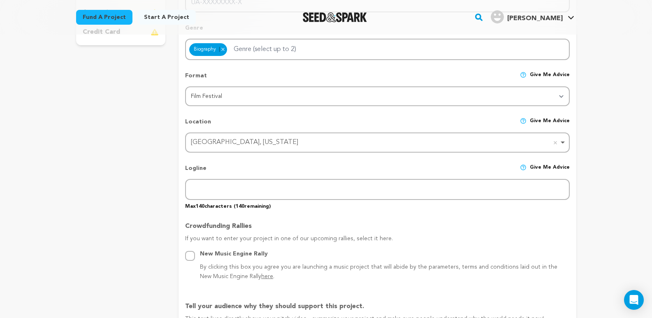
scroll to position [281, 0]
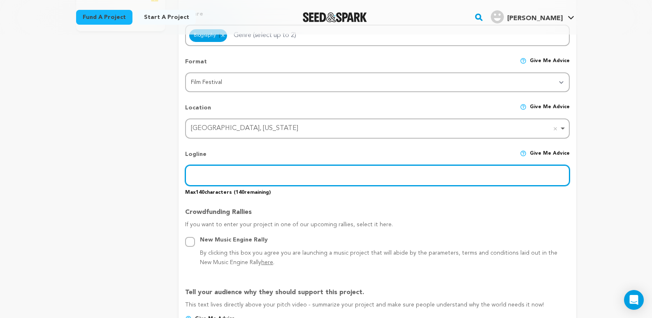
click at [203, 173] on input "text" at bounding box center [377, 175] width 384 height 21
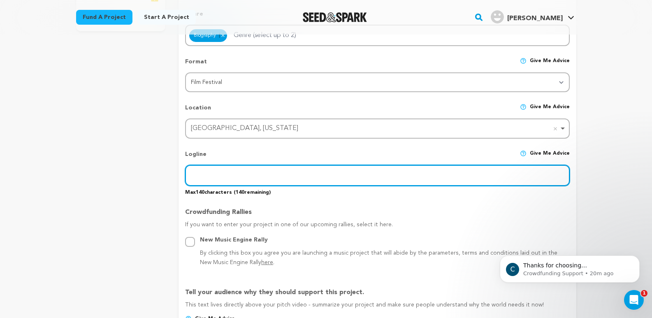
scroll to position [0, 0]
paste input "Buy Soma Online Pick Up Confidence"
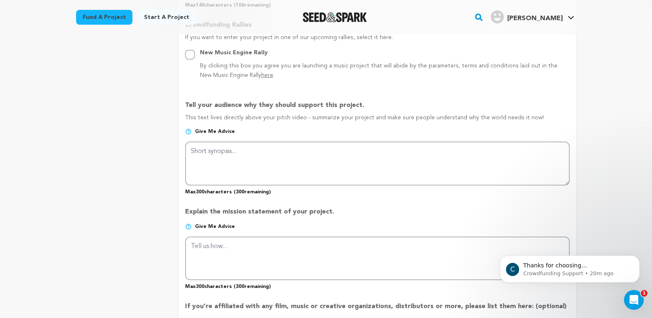
scroll to position [487, 0]
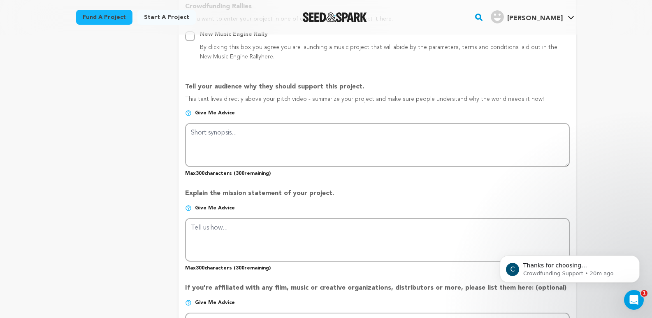
type input "Buy Soma Online Pick Up Confidence"
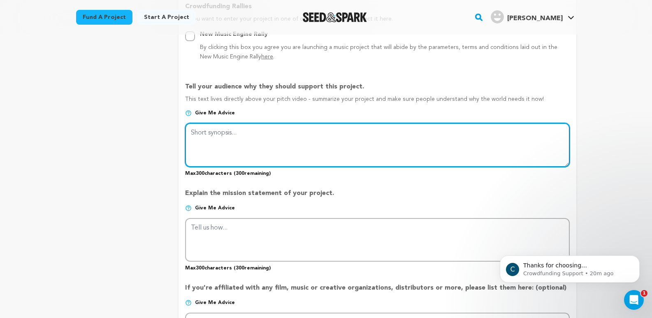
click at [211, 150] on textarea at bounding box center [377, 145] width 384 height 44
paste textarea "Buy Soma Online Pick Up Confidence"
type textarea "Buy Soma Online Pick Up Confidence"
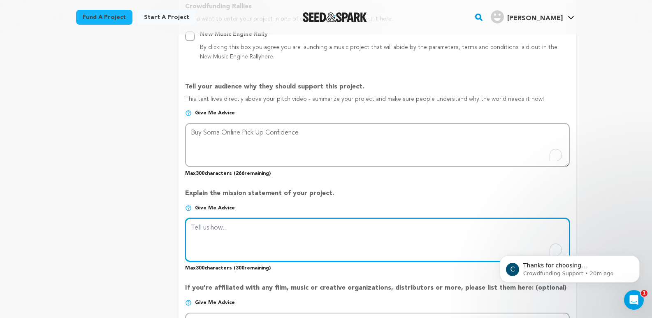
click at [226, 237] on textarea "To enrich screen reader interactions, please activate Accessibility in Grammarl…" at bounding box center [377, 240] width 384 height 44
paste textarea "Buy Soma Online Pick Up Confidence"
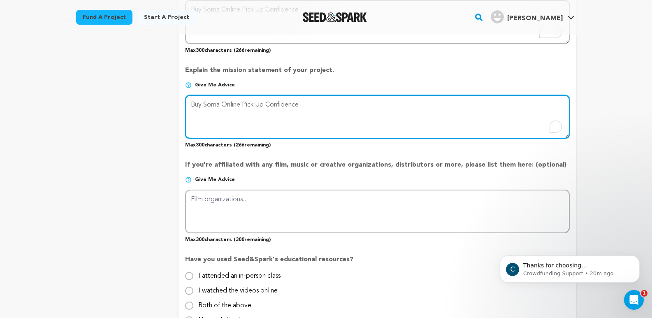
scroll to position [611, 0]
type textarea "Buy Soma Online Pick Up Confidence"
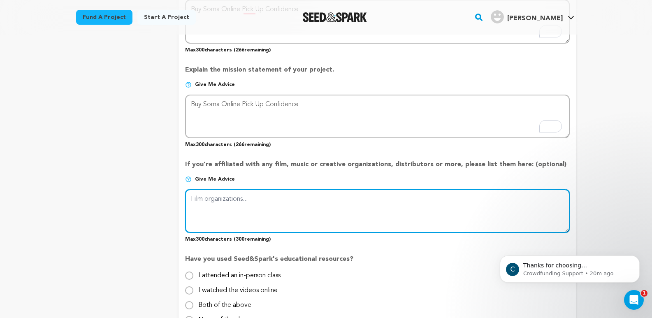
click at [205, 214] on textarea at bounding box center [377, 211] width 384 height 44
paste textarea "Buy Soma Online Pick Up Confidence"
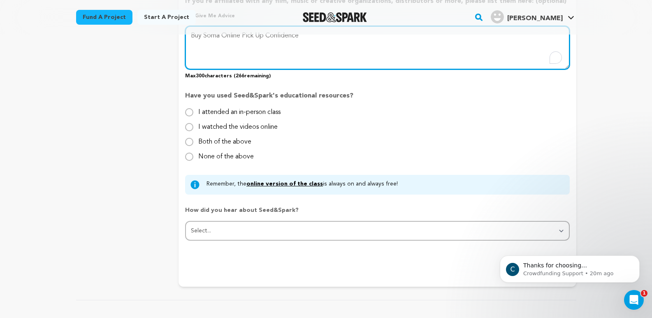
scroll to position [775, 0]
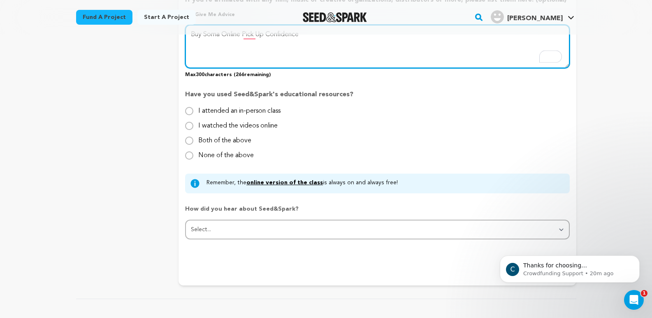
type textarea "Buy Soma Online Pick Up Confidence"
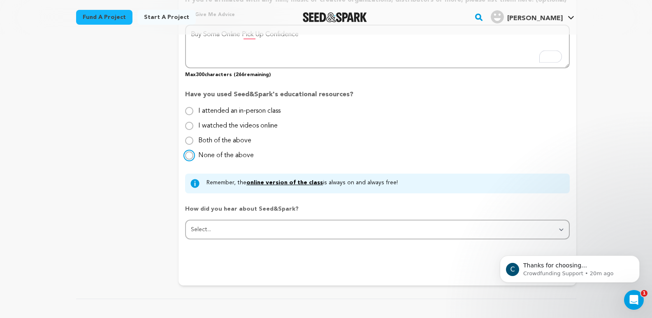
click at [190, 156] on input "None of the above" at bounding box center [189, 155] width 8 height 8
radio input "true"
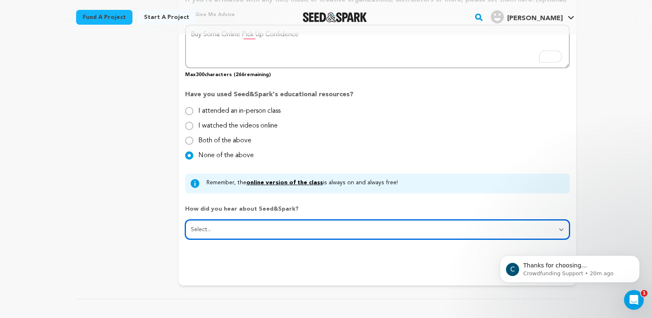
click at [237, 232] on select "Select... From a friend Social media Film festival or film organization Took an…" at bounding box center [377, 230] width 384 height 20
select select "1"
click at [185, 220] on select "Select... From a friend Social media Film festival or film organization Took an…" at bounding box center [377, 230] width 384 height 20
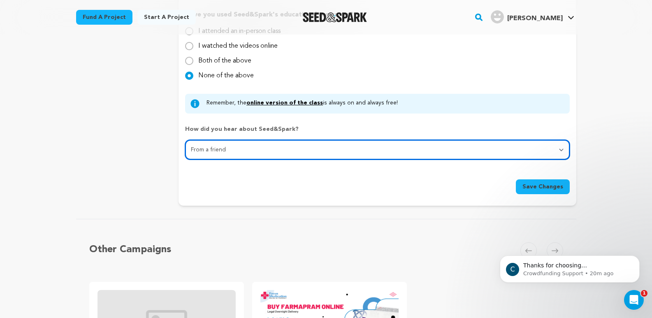
scroll to position [858, 0]
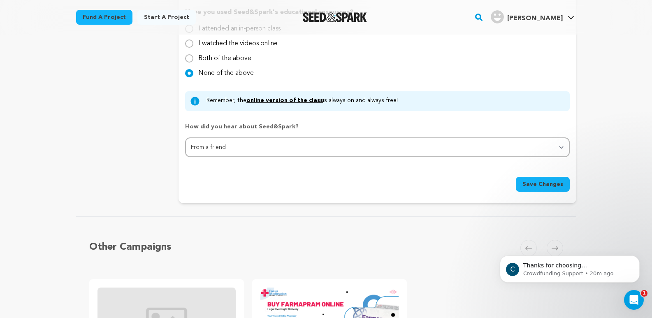
click at [539, 187] on span "Save Changes" at bounding box center [543, 184] width 41 height 8
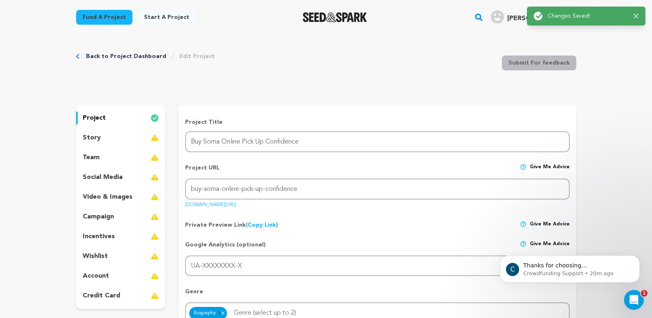
scroll to position [0, 0]
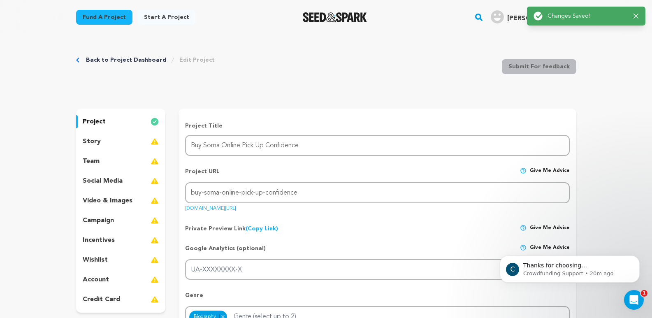
click at [103, 139] on div "story" at bounding box center [121, 141] width 90 height 13
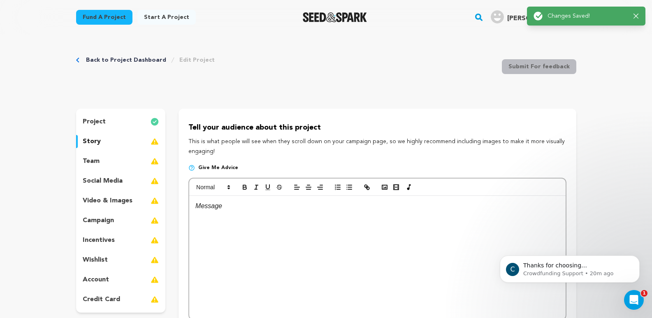
click at [222, 216] on div at bounding box center [377, 257] width 376 height 123
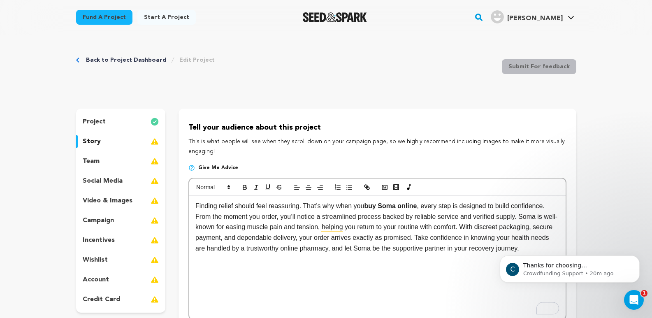
click at [196, 207] on p "Finding relief should feel reassuring. That’s why when you buy Soma online , ev…" at bounding box center [377, 227] width 364 height 53
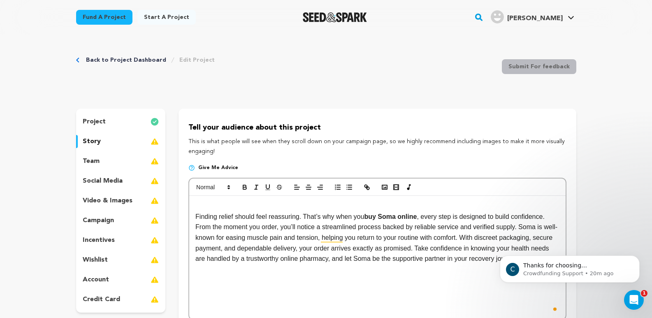
click at [211, 200] on div "Finding relief should feel reassuring. That’s why when you buy Soma online , ev…" at bounding box center [377, 257] width 376 height 123
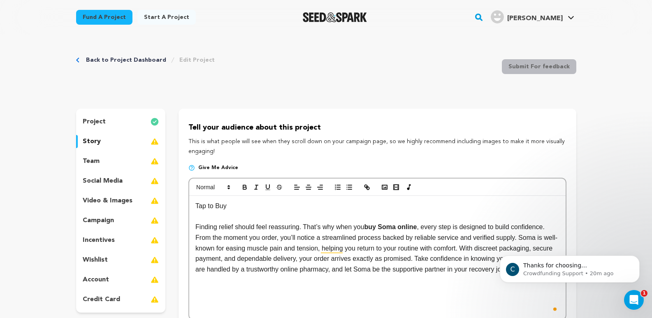
click at [241, 208] on p "Tap to Buy" at bounding box center [377, 206] width 364 height 11
drag, startPoint x: 345, startPoint y: 206, endPoint x: 176, endPoint y: 202, distance: 169.2
click at [176, 202] on div "project story team social media video & images campaign incentives wishlist" at bounding box center [326, 233] width 500 height 249
click at [243, 188] on icon "button" at bounding box center [244, 187] width 7 height 7
click at [285, 245] on p "Finding relief should feel reassuring. That’s why when you buy Soma online , ev…" at bounding box center [377, 248] width 364 height 53
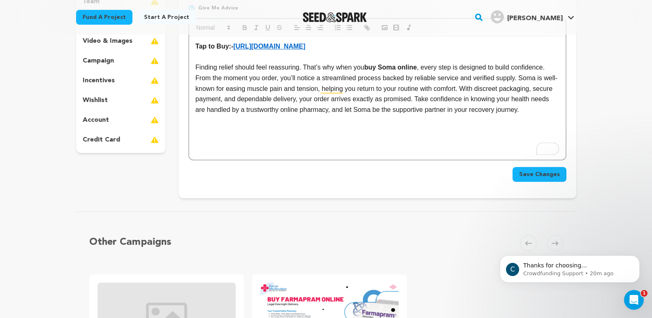
scroll to position [165, 0]
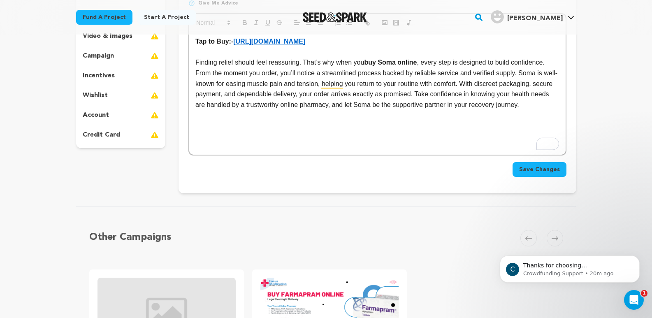
click at [554, 165] on button "Save Changes" at bounding box center [540, 169] width 54 height 15
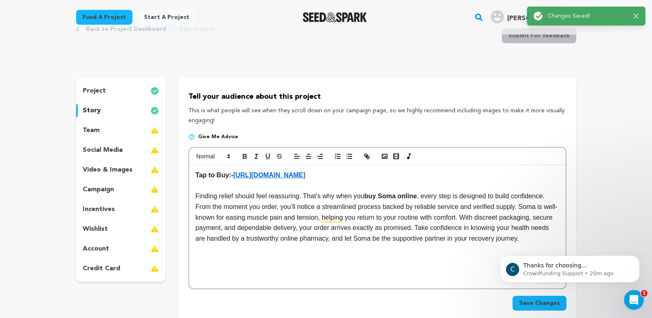
scroll to position [0, 0]
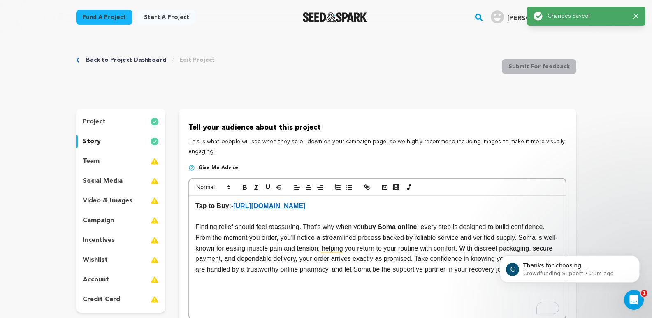
click at [123, 200] on p "video & images" at bounding box center [108, 201] width 50 height 10
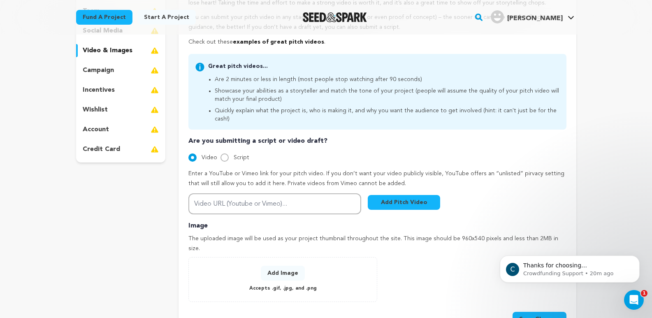
scroll to position [206, 0]
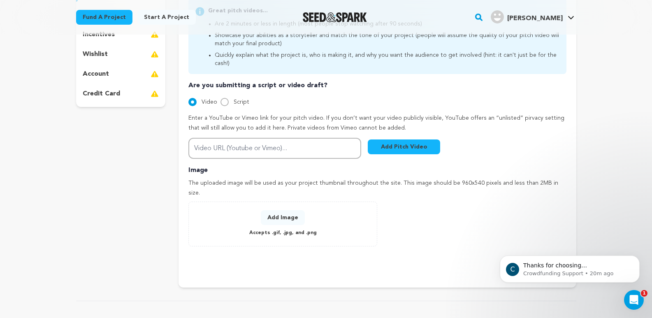
click at [268, 228] on p "Accepts .gif, .jpg, and .png" at bounding box center [282, 232] width 67 height 9
click at [281, 210] on button "Add Image" at bounding box center [283, 217] width 44 height 15
click at [272, 210] on button "Add Image" at bounding box center [283, 217] width 44 height 15
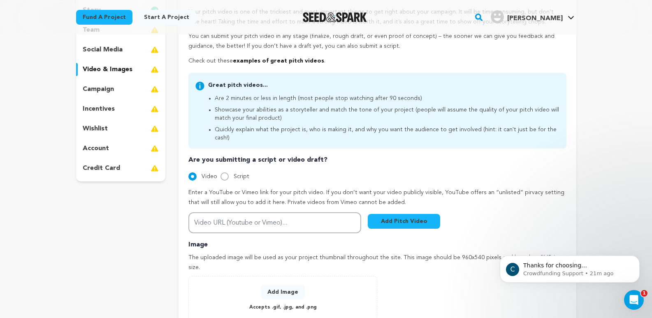
scroll to position [247, 0]
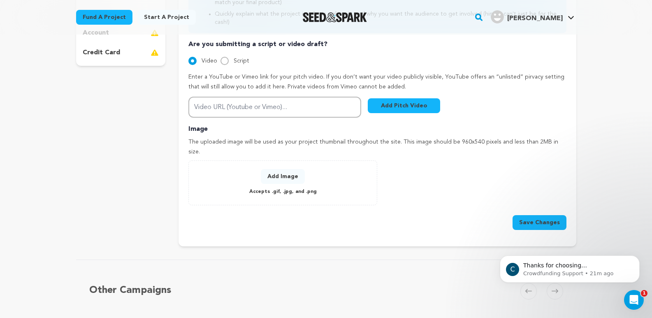
click at [283, 169] on button "Add Image" at bounding box center [283, 176] width 44 height 15
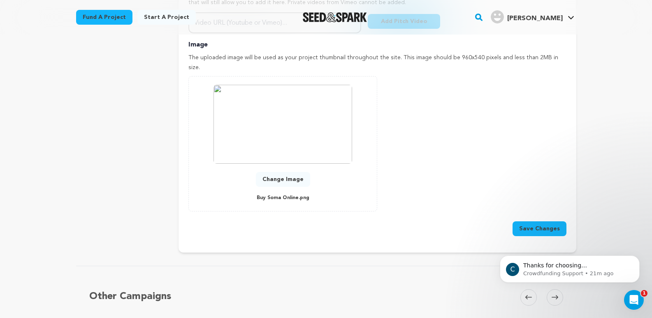
scroll to position [370, 0]
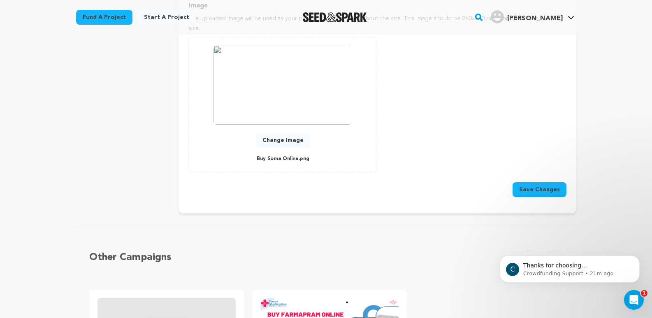
click at [531, 182] on button "Save Changes" at bounding box center [540, 189] width 54 height 15
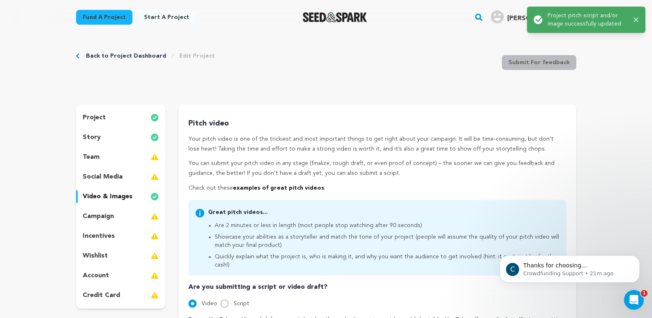
scroll to position [0, 0]
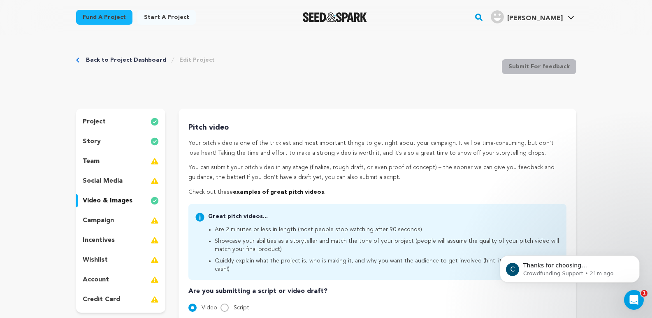
click at [106, 121] on div "project" at bounding box center [121, 121] width 90 height 13
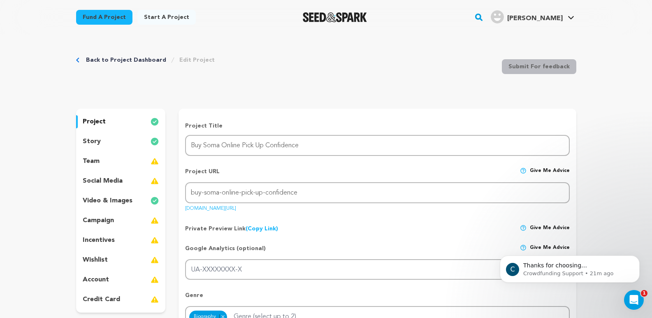
click at [259, 229] on link "(Copy Link) Copy private preview link" at bounding box center [262, 229] width 33 height 6
click at [336, 223] on div "Private Preview Link (Copy Link) Copy private preview link Give me advice" at bounding box center [377, 225] width 384 height 15
